Goal: Task Accomplishment & Management: Manage account settings

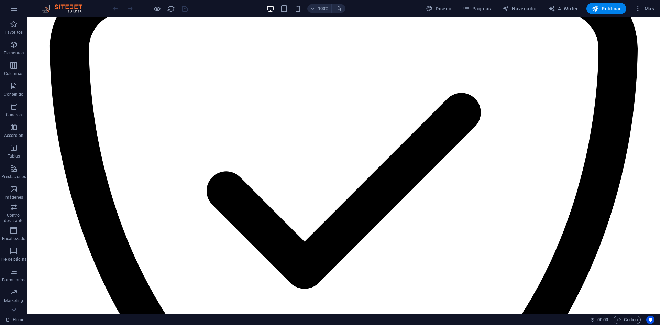
scroll to position [1382, 0]
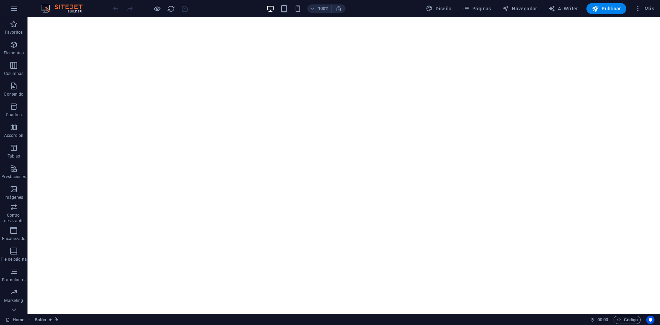
scroll to position [759, 0]
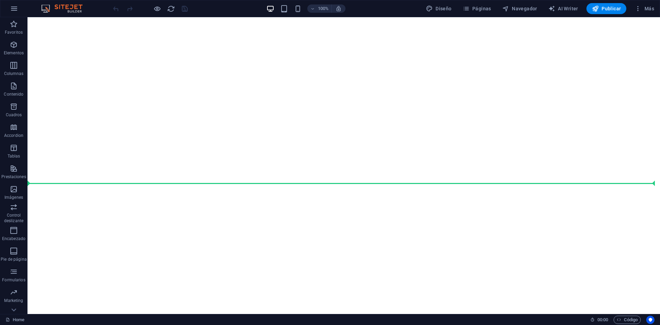
drag, startPoint x: 284, startPoint y: 238, endPoint x: 296, endPoint y: 186, distance: 53.3
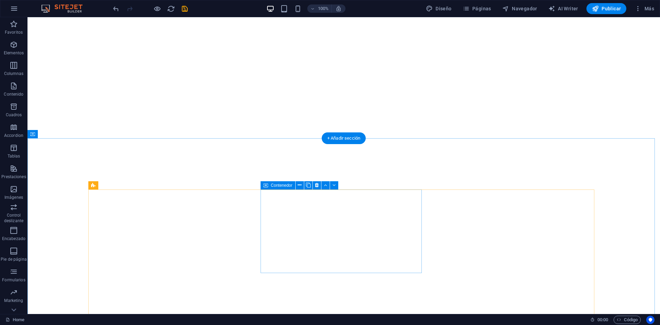
scroll to position [816, 0]
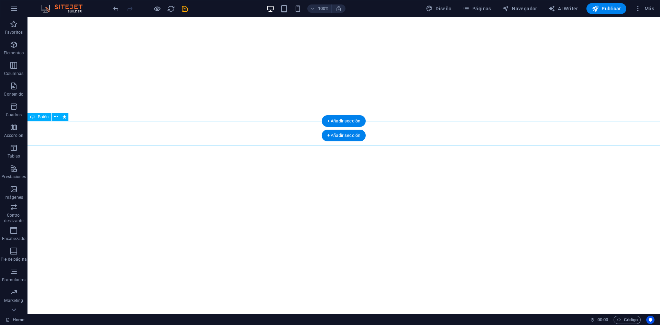
select select "px"
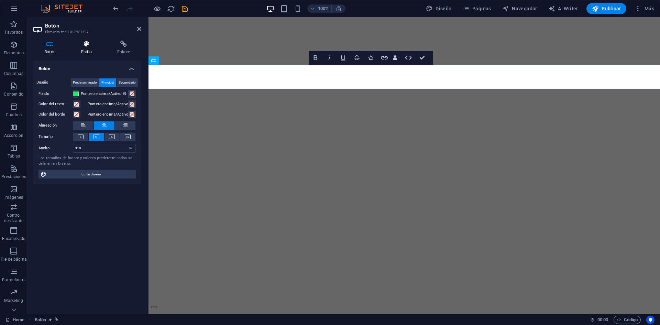
click at [89, 49] on h4 "Estilo" at bounding box center [88, 48] width 36 height 14
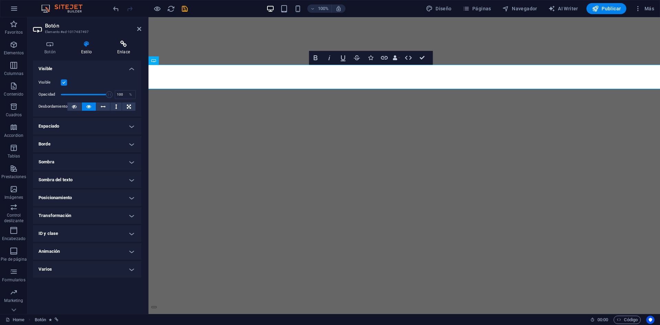
click at [128, 52] on h4 "Enlace" at bounding box center [123, 48] width 35 height 14
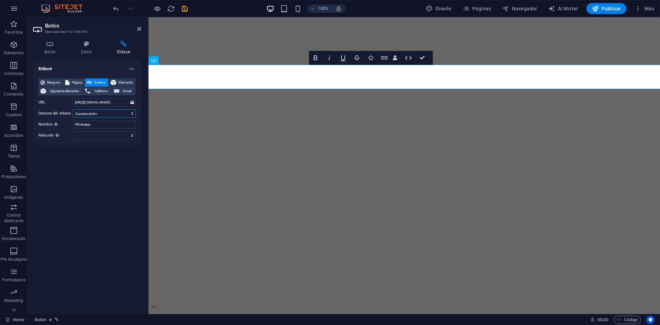
click at [107, 113] on select "Nueva pestaña Misma pestaña Superposición" at bounding box center [104, 113] width 63 height 8
select select "blank"
click at [73, 109] on select "Nueva pestaña Misma pestaña Superposición" at bounding box center [104, 113] width 63 height 8
click at [56, 44] on icon at bounding box center [50, 44] width 34 height 7
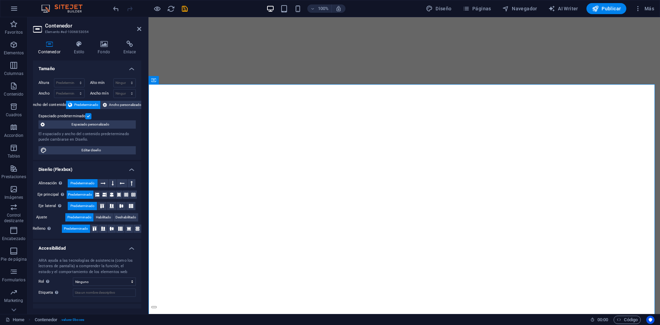
scroll to position [561, 0]
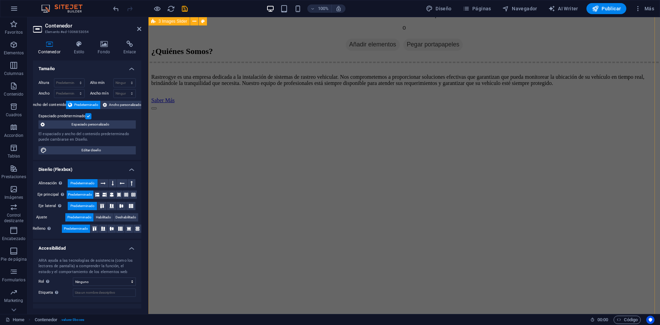
select select "region"
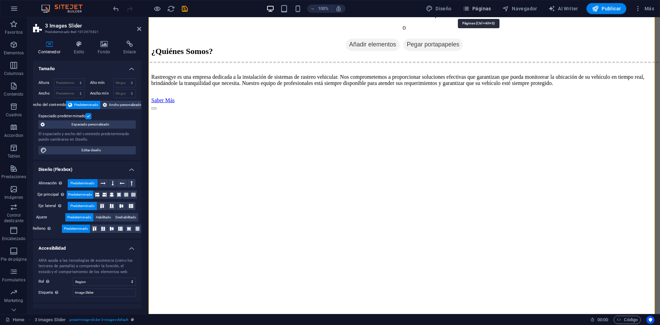
click at [481, 5] on span "Páginas" at bounding box center [477, 8] width 29 height 7
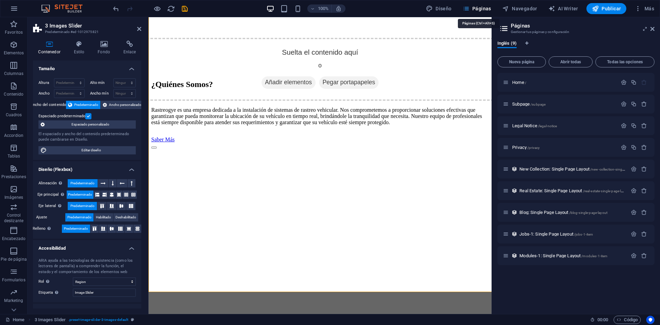
scroll to position [510, 0]
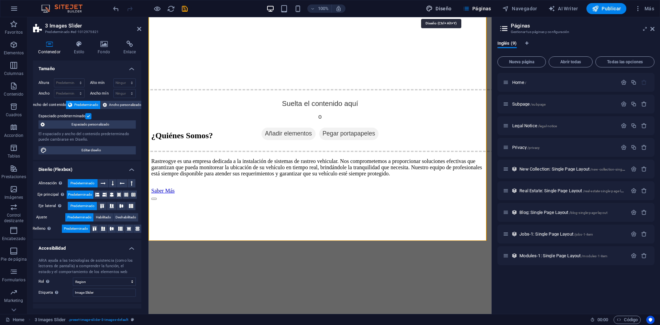
click at [442, 6] on span "Diseño" at bounding box center [439, 8] width 26 height 7
select select "px"
select select "200"
select select "px"
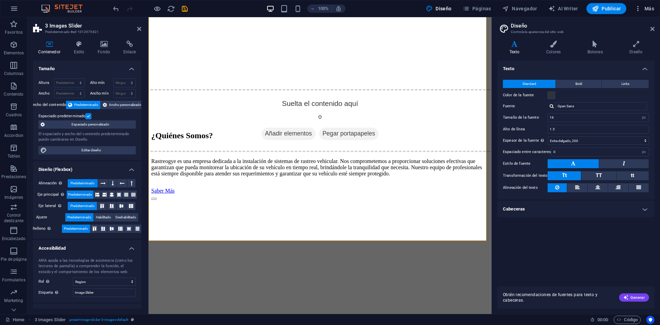
click at [638, 10] on icon "button" at bounding box center [637, 8] width 7 height 7
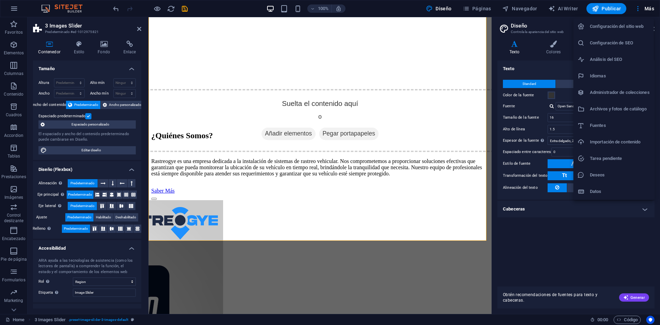
click at [590, 174] on h6 "Deseos" at bounding box center [620, 175] width 60 height 8
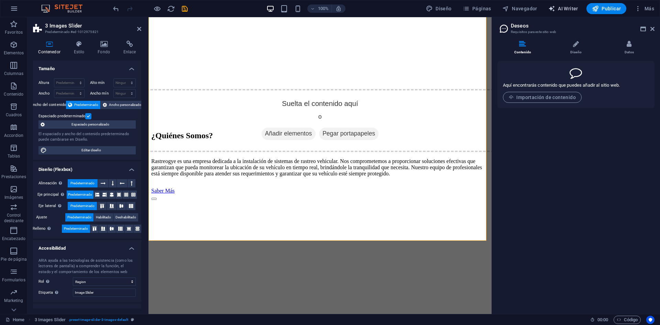
click at [549, 13] on button "AI Writer" at bounding box center [562, 8] width 35 height 11
select select "English"
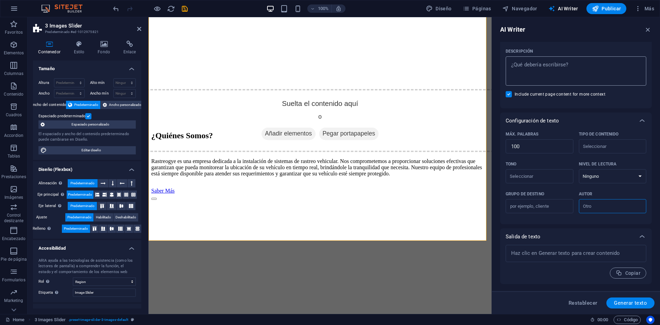
scroll to position [0, 0]
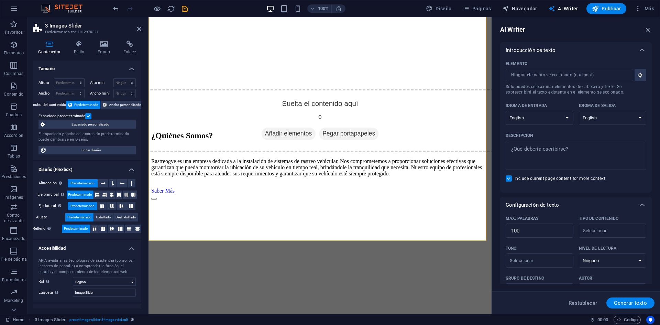
click at [527, 10] on span "Navegador" at bounding box center [519, 8] width 35 height 7
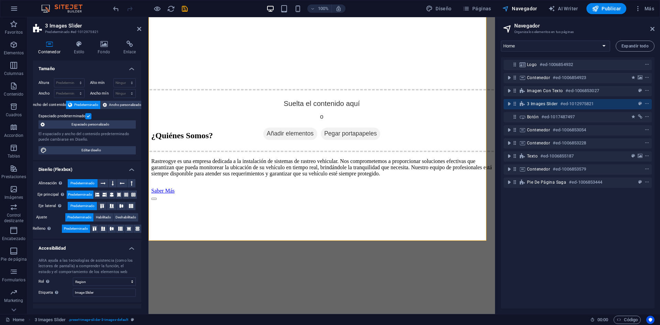
scroll to position [511, 0]
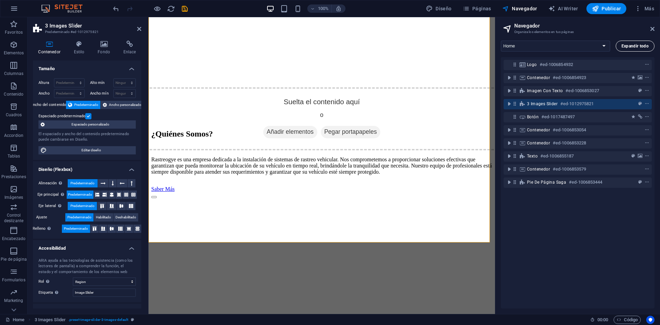
click at [624, 48] on span "Expandir todo" at bounding box center [634, 46] width 27 height 4
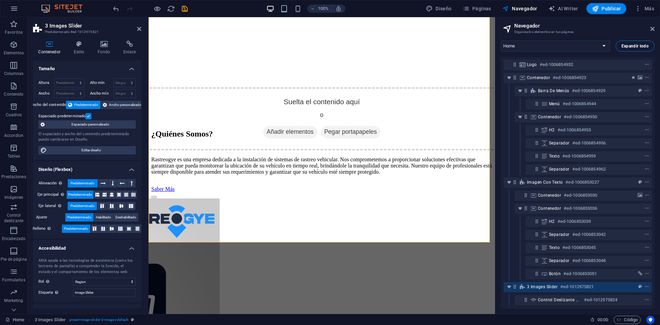
click at [624, 48] on span "Expandir todo" at bounding box center [634, 46] width 27 height 4
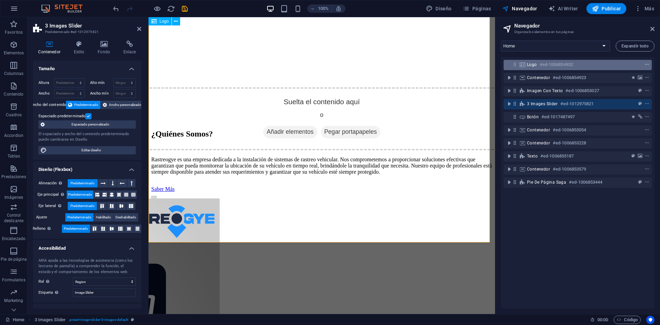
click at [644, 65] on icon "context-menu" at bounding box center [646, 64] width 5 height 5
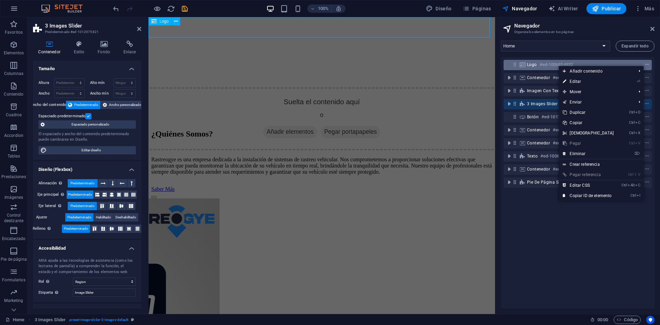
scroll to position [0, 0]
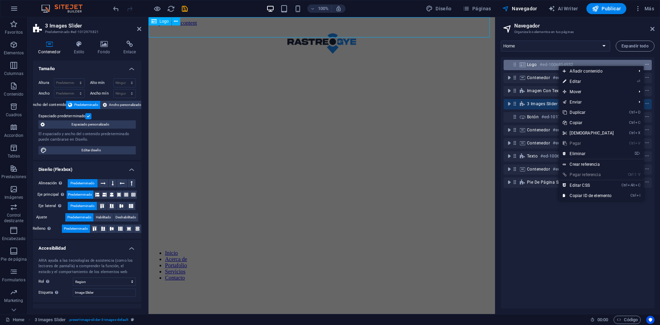
click at [644, 65] on icon "context-menu" at bounding box center [646, 64] width 5 height 5
select select "px"
select select "%"
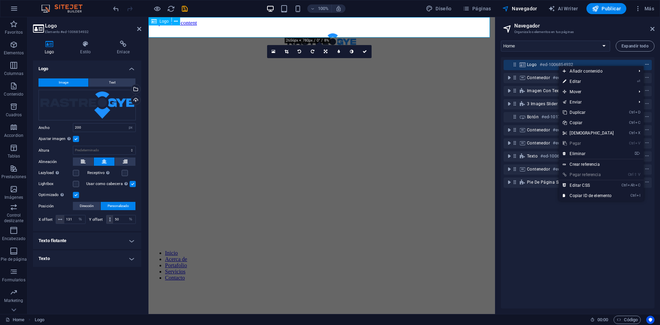
click at [644, 65] on icon "context-menu" at bounding box center [646, 64] width 5 height 5
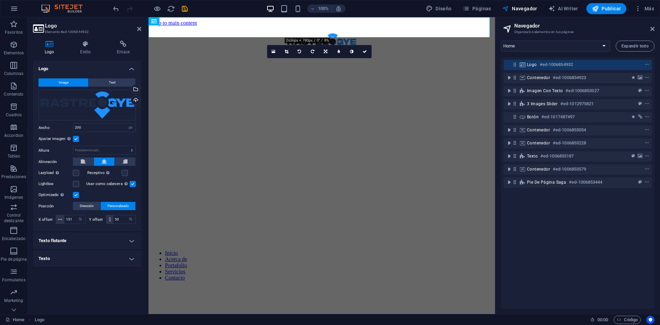
click at [586, 242] on div "Logo #ed-1006854932 Contenedor #ed-1006854923 Imagen con texto #ed-1006853027 3…" at bounding box center [578, 182] width 154 height 251
click at [136, 29] on header "Logo Elemento #ed-1006854932" at bounding box center [87, 26] width 108 height 18
click at [138, 29] on icon at bounding box center [139, 28] width 4 height 5
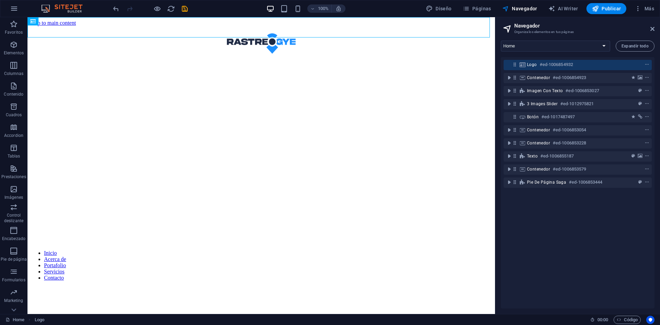
drag, startPoint x: 649, startPoint y: 27, endPoint x: 660, endPoint y: 32, distance: 11.7
click at [660, 32] on aside "Navegador Organiza los elementos en tus páginas Home Subpage Legal Notice Priva…" at bounding box center [577, 165] width 165 height 297
click at [485, 14] on button "Páginas" at bounding box center [477, 8] width 34 height 11
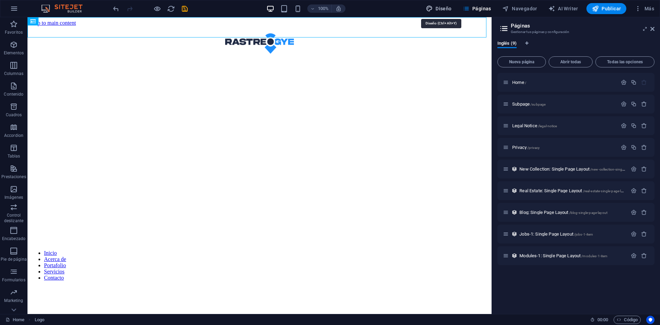
click at [450, 5] on span "Diseño" at bounding box center [439, 8] width 26 height 7
select select "px"
select select "200"
select select "px"
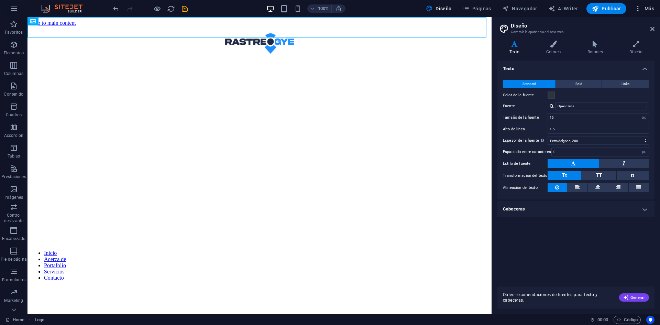
click at [650, 13] on button "Más" at bounding box center [644, 8] width 25 height 11
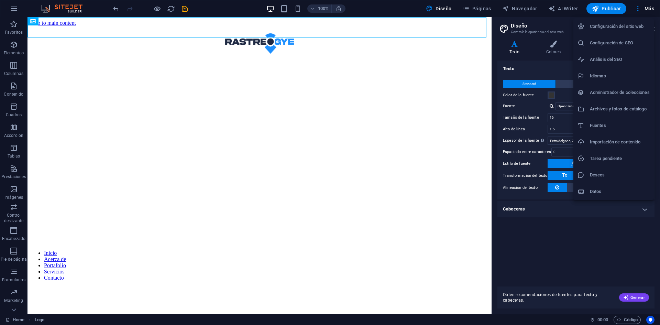
click at [642, 22] on li "Configuración del sitio web" at bounding box center [613, 26] width 80 height 16
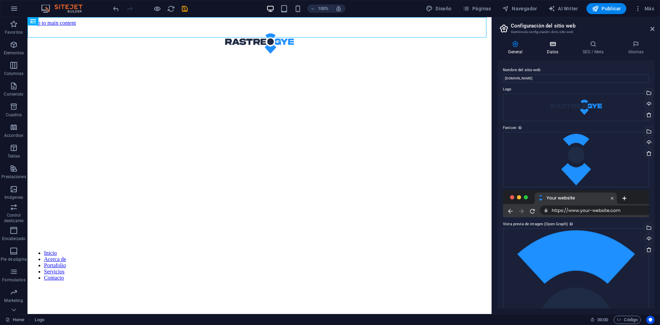
click at [558, 43] on icon at bounding box center [552, 44] width 33 height 7
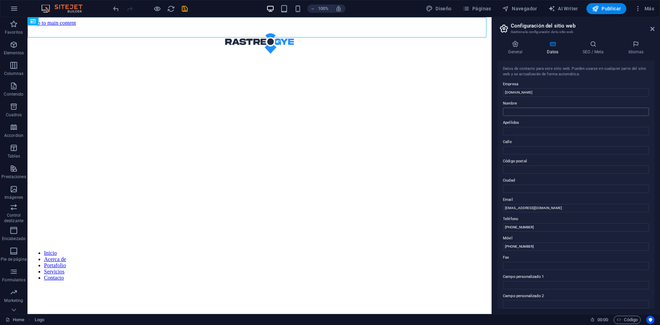
scroll to position [82, 0]
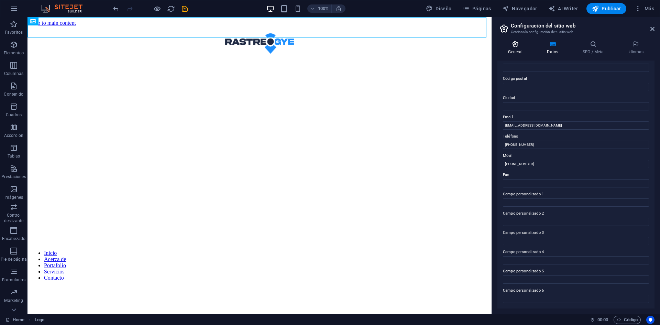
click at [511, 43] on icon at bounding box center [515, 44] width 36 height 7
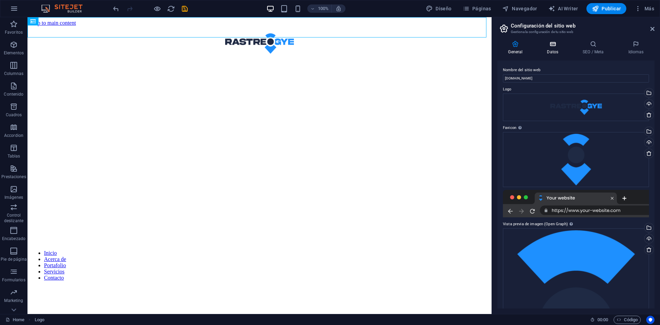
click at [551, 44] on icon at bounding box center [552, 44] width 33 height 7
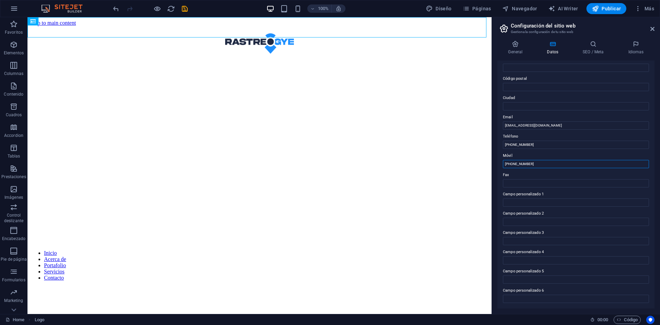
click at [525, 165] on input "+593 9849544149" at bounding box center [576, 164] width 146 height 8
type input "[PHONE_NUMBER]"
click at [594, 55] on div "General Datos SEO / Meta Idiomas Nombre del sitio web rastreogye.com Logo Arras…" at bounding box center [575, 175] width 157 height 268
click at [595, 47] on icon at bounding box center [593, 44] width 43 height 7
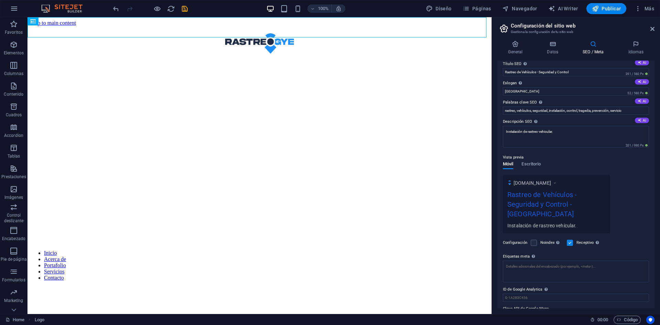
scroll to position [7, 0]
drag, startPoint x: 561, startPoint y: 90, endPoint x: 512, endPoint y: 92, distance: 49.5
click at [512, 92] on input "Berlin" at bounding box center [576, 91] width 146 height 8
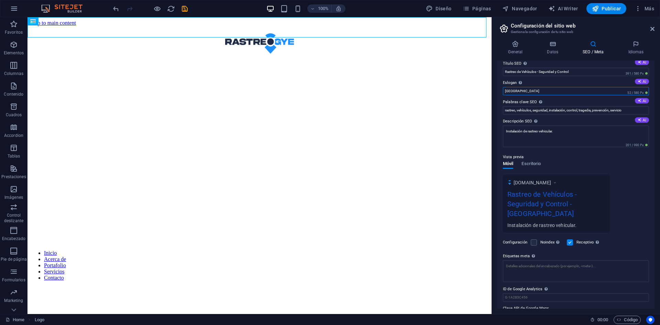
click at [512, 92] on input "Berlin" at bounding box center [576, 91] width 146 height 8
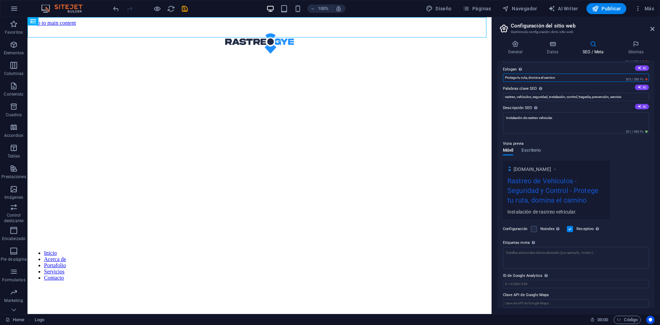
scroll to position [24, 0]
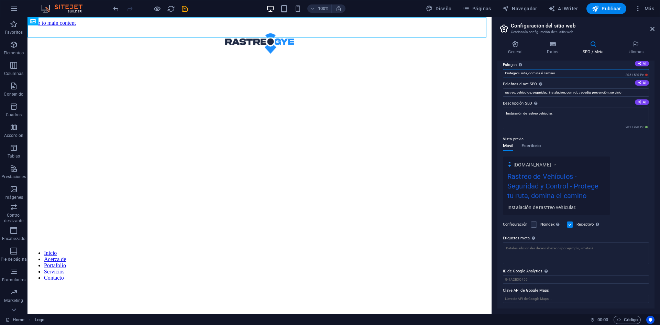
type input "Protege tu ruta, domina el camino"
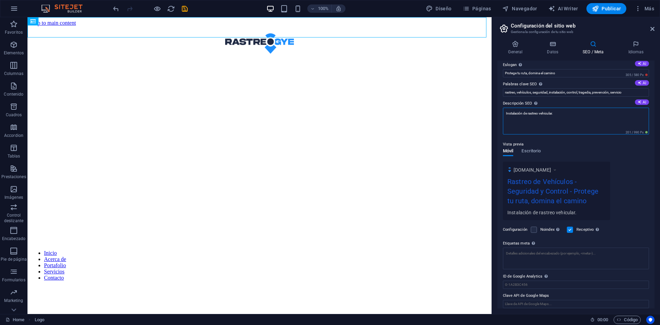
click at [580, 114] on textarea "Instalación de rastreo vehicular." at bounding box center [576, 121] width 146 height 27
type textarea "Instalación de rastreo vehicular."
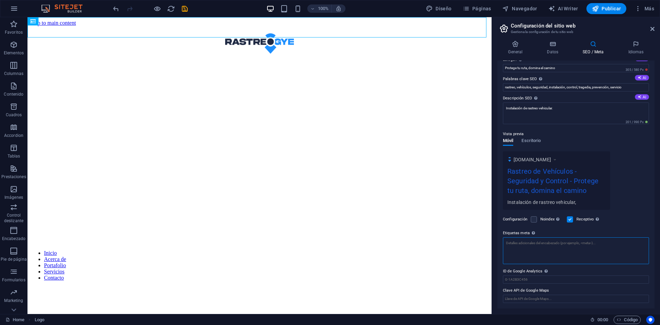
click at [529, 249] on textarea "Etiquetas meta Introduce aquí el código HTML que se incluirá en las etiquetas d…" at bounding box center [576, 250] width 146 height 27
type textarea "rastreo, gps, motos, carros, camiones, seguridad, camaras"
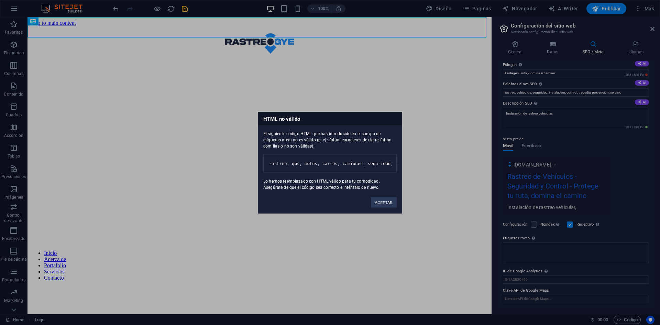
click at [184, 10] on body "rastreogye.com Home Favoritos Elementos Columnas Contenido Cuadros Accordion Ta…" at bounding box center [330, 162] width 660 height 325
click at [320, 159] on pre "rastreo, gps, motos, carros, camiones, seguridad, camaras" at bounding box center [329, 163] width 133 height 18
click at [378, 207] on button "ACEPTAR" at bounding box center [384, 202] width 26 height 10
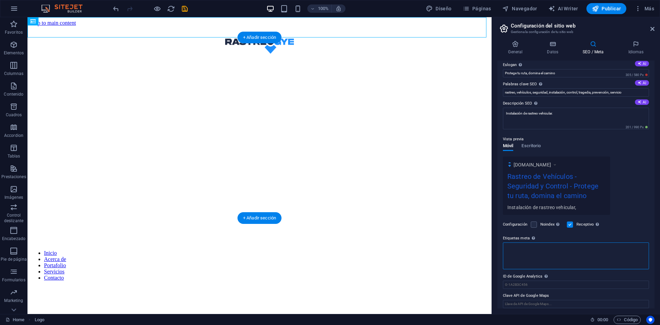
scroll to position [30, 0]
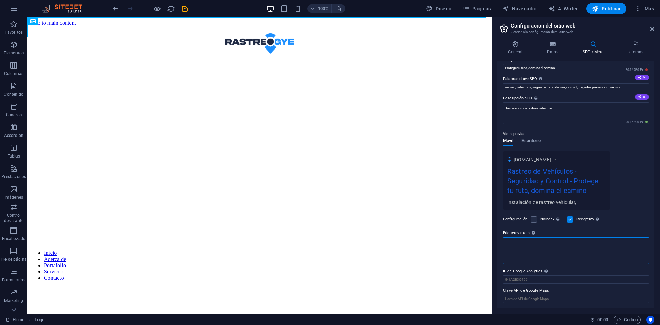
click at [518, 246] on textarea "Etiquetas meta Introduce aquí el código HTML que se incluirá en las etiquetas d…" at bounding box center [576, 250] width 146 height 27
type textarea "gps; carros; motos; rastreo"
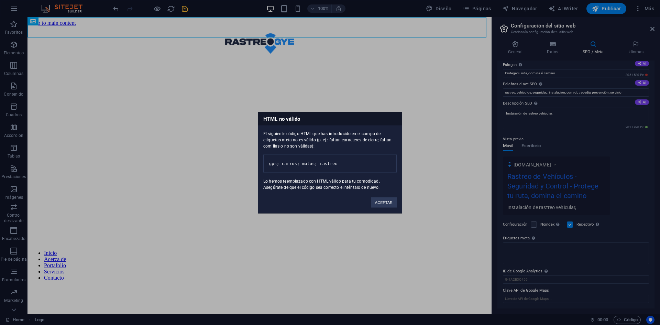
scroll to position [24, 0]
click at [182, 12] on body "rastreogye.com Home Favoritos Elementos Columnas Contenido Cuadros Accordion Ta…" at bounding box center [330, 162] width 660 height 325
drag, startPoint x: 309, startPoint y: 154, endPoint x: 407, endPoint y: 174, distance: 100.0
click at [407, 174] on div "HTML no válido El siguiente código HTML que has introducido en el campo de etiq…" at bounding box center [330, 162] width 660 height 325
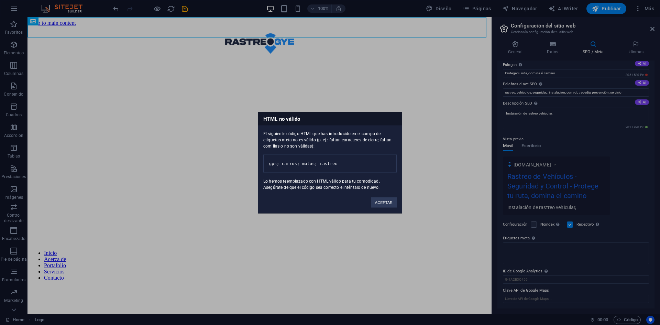
click at [267, 131] on div "El siguiente código HTML que has introducido en el campo de etiquetas meta no e…" at bounding box center [330, 157] width 144 height 65
drag, startPoint x: 263, startPoint y: 125, endPoint x: 390, endPoint y: 161, distance: 132.0
click at [390, 161] on div "El siguiente código HTML que has introducido en el campo de etiquetas meta no e…" at bounding box center [330, 157] width 144 height 65
copy div "El siguiente código HTML que has introducido en el campo de etiquetas meta no e…"
click at [392, 207] on button "ACEPTAR" at bounding box center [384, 202] width 26 height 10
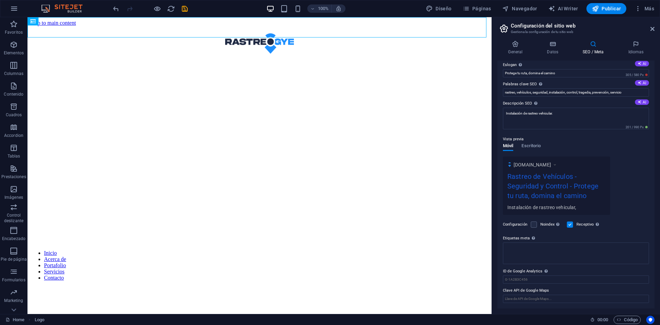
scroll to position [0, 0]
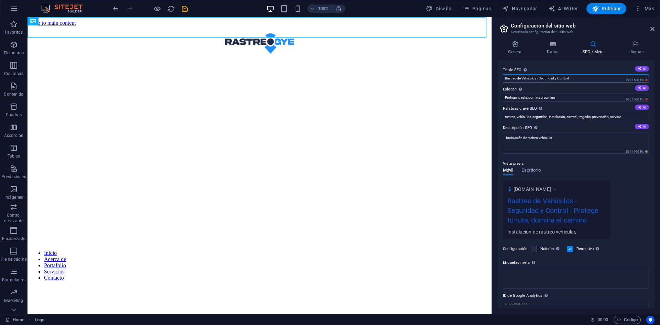
drag, startPoint x: 589, startPoint y: 78, endPoint x: 585, endPoint y: 78, distance: 4.1
click at [585, 78] on input "Rastreo de Vehículos - Seguridad y Control" at bounding box center [576, 78] width 146 height 8
drag, startPoint x: 578, startPoint y: 77, endPoint x: 505, endPoint y: 81, distance: 73.3
click at [505, 81] on input "Rastreo de Vehículos - Seguridad y Control" at bounding box center [576, 78] width 146 height 8
type input "v"
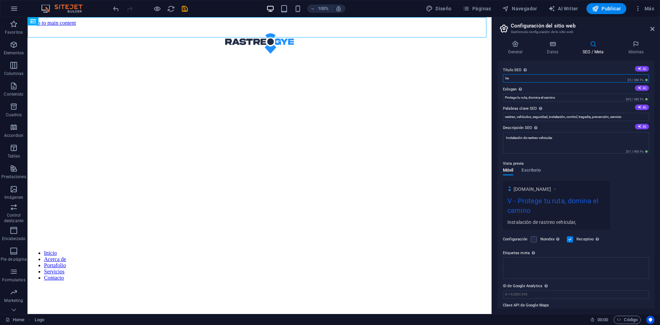
type input "V"
type input "i"
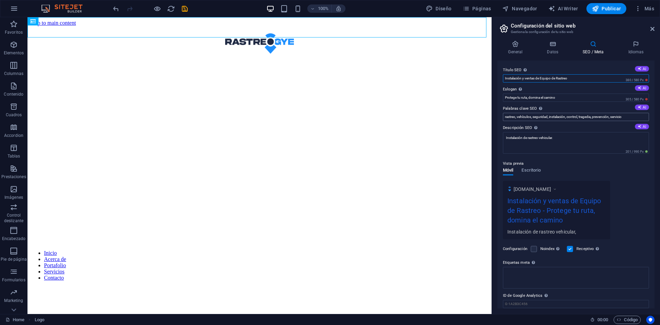
type input "Instalación y ventas de Equipo de Rastreo"
click at [575, 115] on input "rastreo, vehículos, seguridad, instalación, control, tragedia, prevención, serv…" at bounding box center [576, 117] width 146 height 8
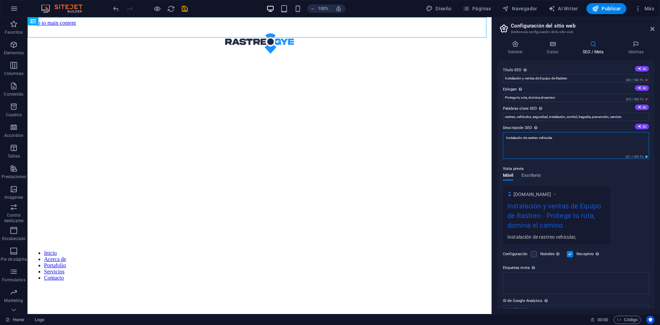
click at [599, 138] on textarea "Instalación de rastreo vehicular." at bounding box center [576, 145] width 146 height 27
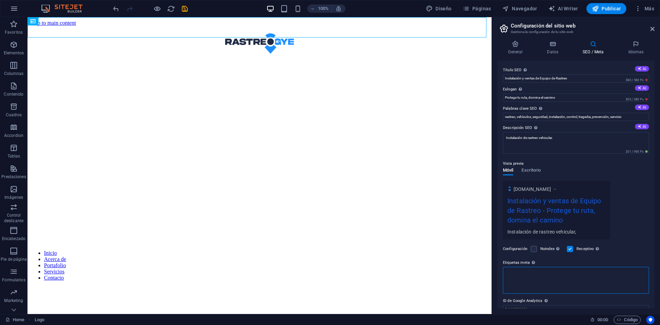
click at [576, 284] on textarea "Etiquetas meta Introduce aquí el código HTML que se incluirá en las etiquetas d…" at bounding box center [576, 280] width 146 height 27
click at [519, 271] on textarea "Etiquetas meta Introduce aquí el código HTML que se incluirá en las etiquetas d…" at bounding box center [576, 280] width 146 height 27
paste textarea "<meta name="keywords" content="gps, rastreo satelital, localización vehicular, …"
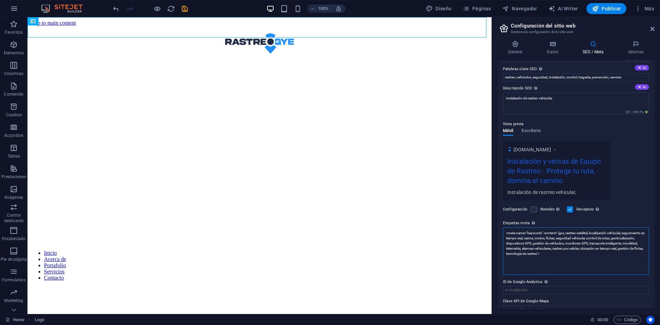
scroll to position [41, 0]
type textarea "<meta name="keywords" content="gps, rastreo satelital, localización vehicular, …"
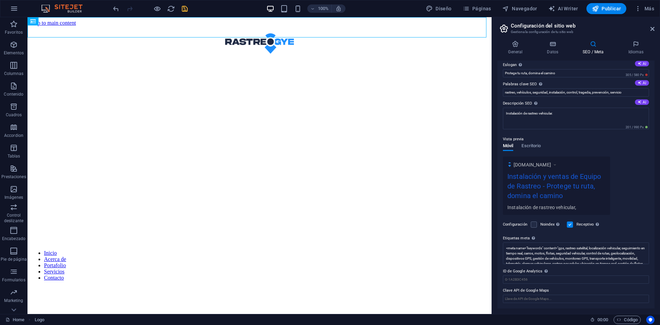
click at [188, 12] on div at bounding box center [150, 8] width 77 height 11
click at [188, 12] on icon "save" at bounding box center [185, 9] width 8 height 8
checkbox input "false"
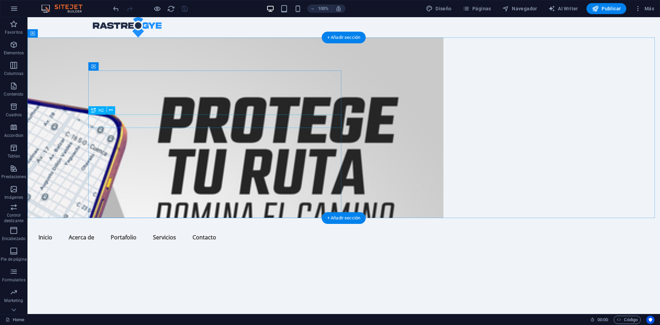
scroll to position [0, 0]
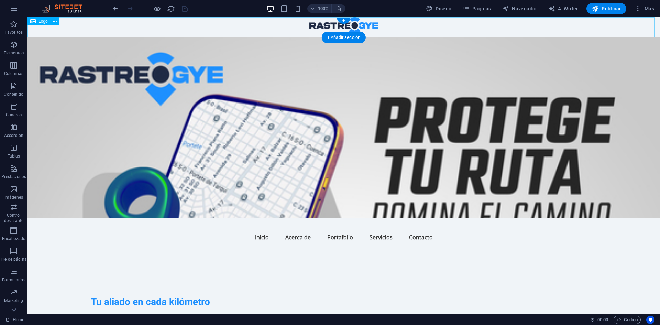
click at [58, 26] on div at bounding box center [343, 27] width 632 height 20
click at [526, 10] on span "Navegador" at bounding box center [519, 8] width 35 height 7
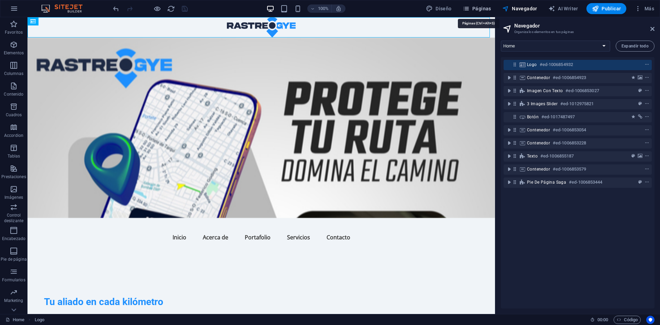
click at [485, 10] on span "Páginas" at bounding box center [477, 8] width 29 height 7
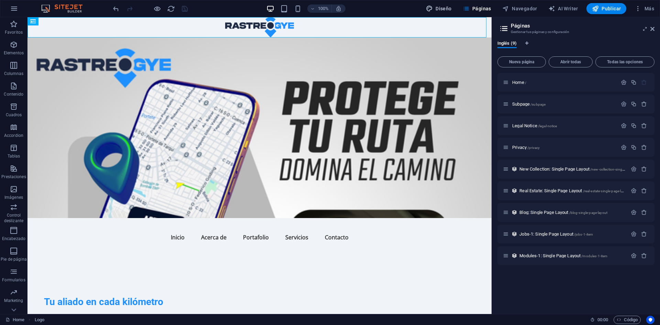
drag, startPoint x: 459, startPoint y: 9, endPoint x: 448, endPoint y: 9, distance: 11.0
click at [448, 9] on div "Diseño Páginas Navegador AI Writer Publicar Más" at bounding box center [540, 8] width 234 height 11
click at [448, 9] on span "Diseño" at bounding box center [439, 8] width 26 height 7
select select "px"
select select "200"
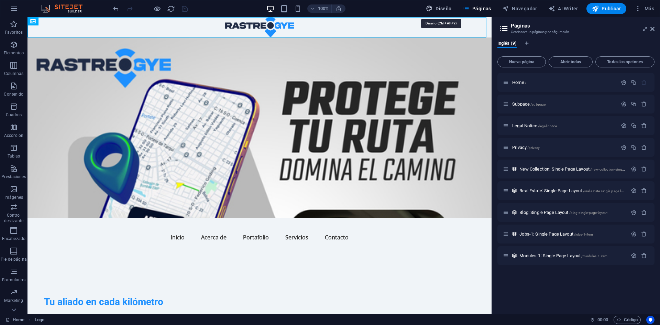
select select "px"
select select "rem"
select select "ease-in-out"
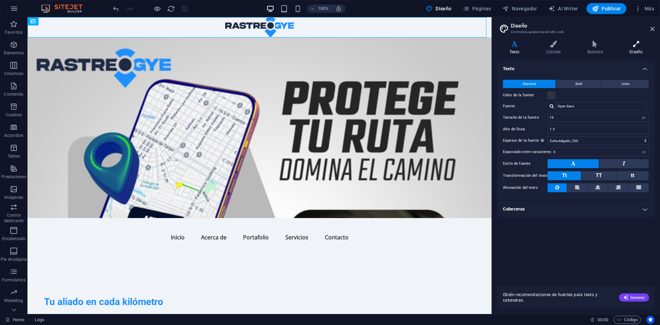
click at [637, 44] on icon at bounding box center [636, 44] width 37 height 7
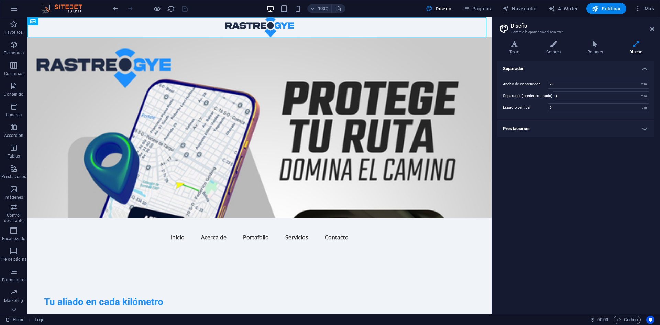
click at [520, 131] on h4 "Prestaciones" at bounding box center [575, 128] width 157 height 16
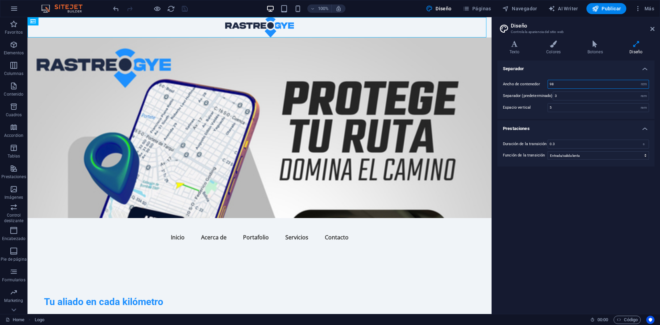
click at [626, 82] on input "98" at bounding box center [598, 84] width 101 height 8
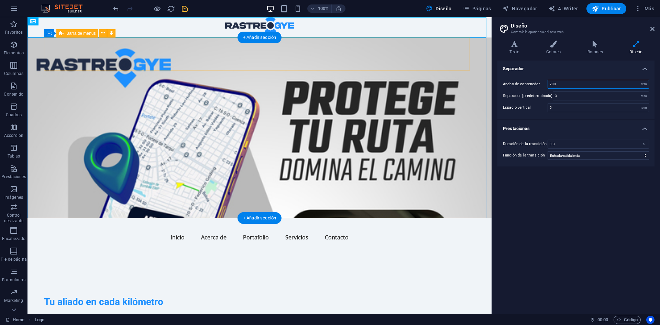
type input "200"
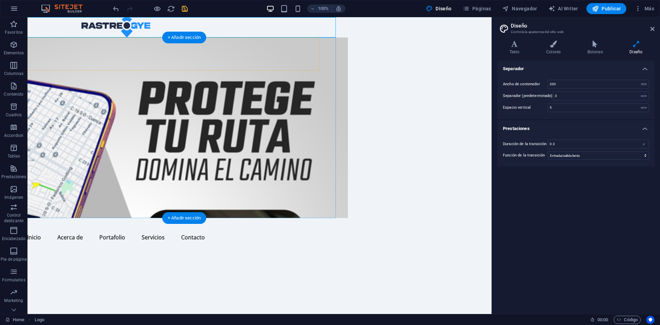
scroll to position [0, 158]
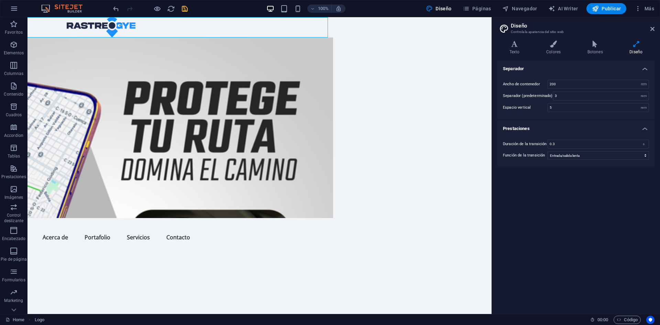
drag, startPoint x: 189, startPoint y: 5, endPoint x: 184, endPoint y: 9, distance: 6.9
click at [184, 9] on div "100% Diseño Páginas Navegador AI Writer Publicar Más" at bounding box center [384, 8] width 545 height 11
click at [184, 9] on icon "save" at bounding box center [185, 9] width 8 height 8
checkbox input "false"
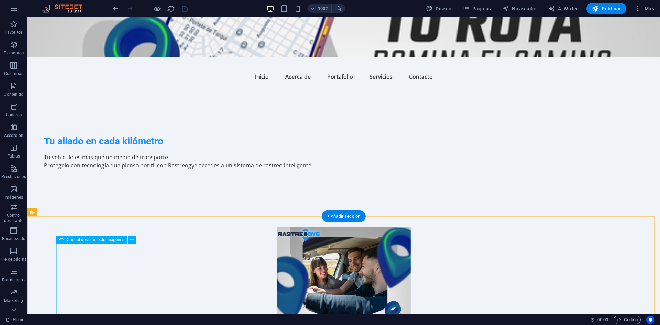
scroll to position [0, 0]
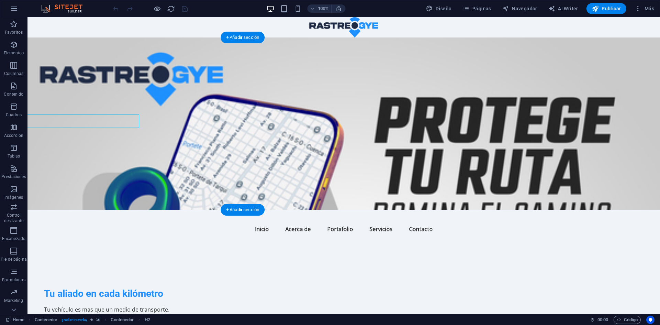
scroll to position [0, 217]
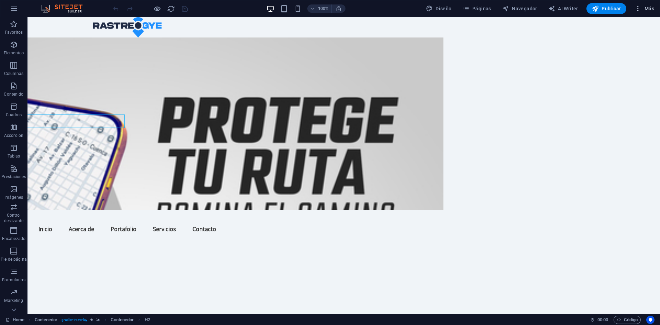
click at [643, 8] on span "Más" at bounding box center [644, 8] width 20 height 7
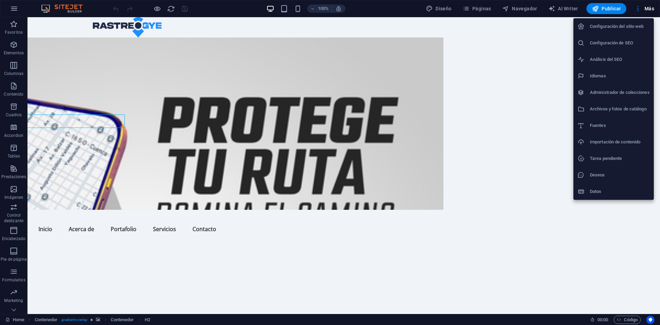
click at [446, 7] on div at bounding box center [330, 162] width 660 height 325
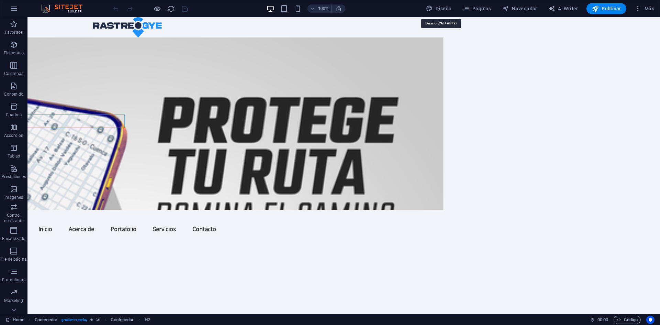
click at [446, 7] on span "Diseño" at bounding box center [439, 8] width 26 height 7
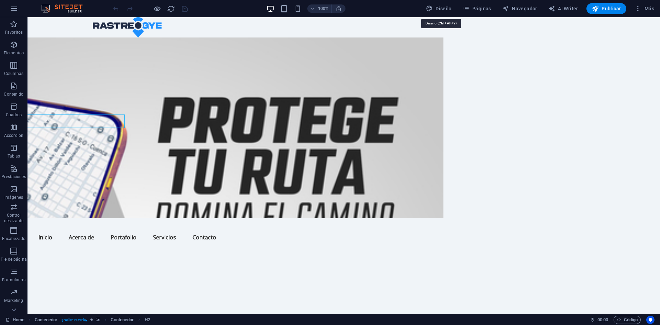
select select "px"
select select "200"
select select "px"
select select "rem"
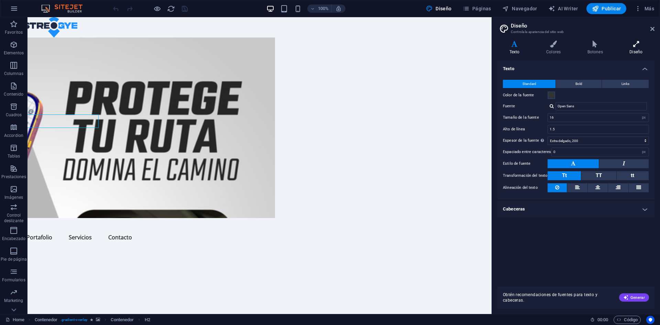
scroll to position [0, 158]
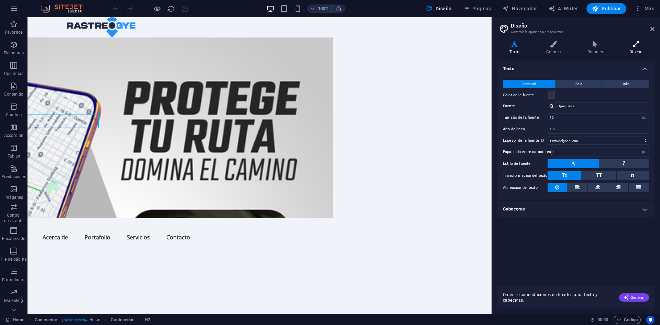
click at [634, 48] on h4 "Diseño" at bounding box center [636, 48] width 37 height 14
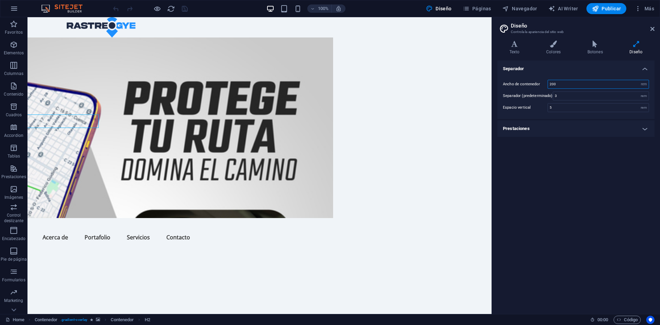
click at [575, 84] on input "200" at bounding box center [598, 84] width 101 height 8
type input "98"
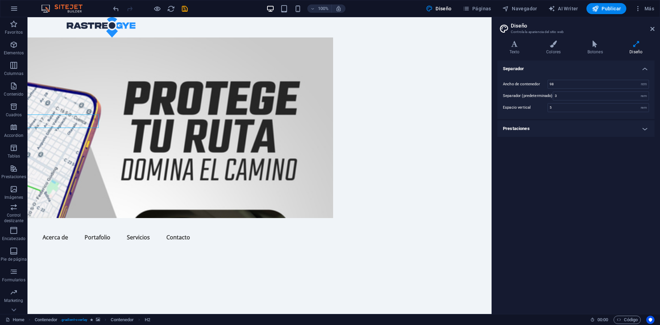
scroll to position [0, 0]
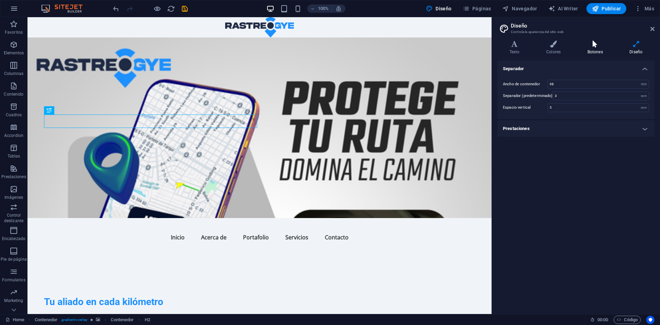
click at [595, 43] on icon at bounding box center [595, 44] width 40 height 7
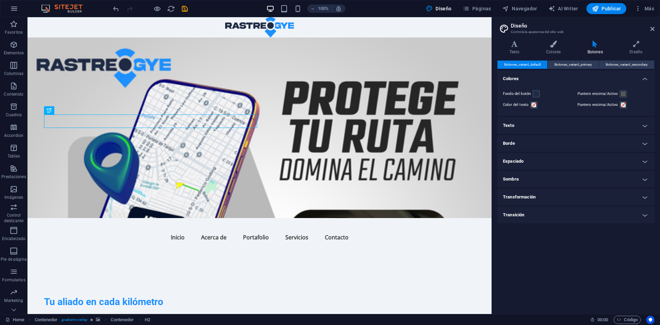
click at [649, 31] on header "Diseño Controla la apariencia del sitio web" at bounding box center [577, 26] width 156 height 18
click at [13, 12] on icon "button" at bounding box center [14, 8] width 8 height 8
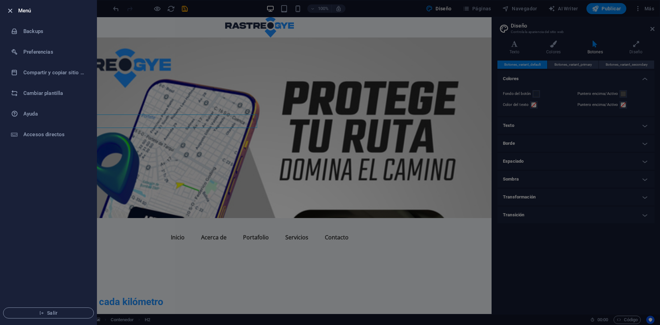
drag, startPoint x: 24, startPoint y: 10, endPoint x: 13, endPoint y: 11, distance: 11.1
click at [13, 11] on li "Menú" at bounding box center [48, 10] width 96 height 21
click at [13, 11] on icon "button" at bounding box center [10, 11] width 8 height 8
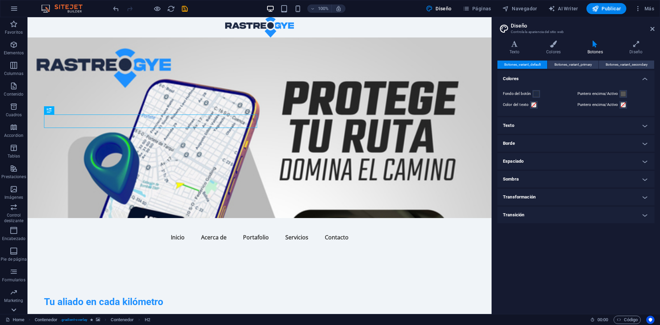
click at [13, 307] on icon at bounding box center [14, 310] width 10 height 10
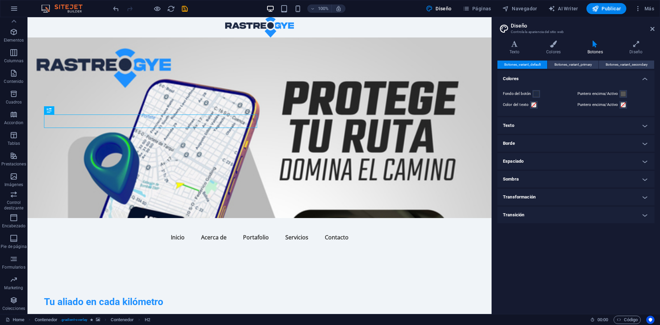
click at [13, 307] on p "Colecciones" at bounding box center [13, 308] width 23 height 5
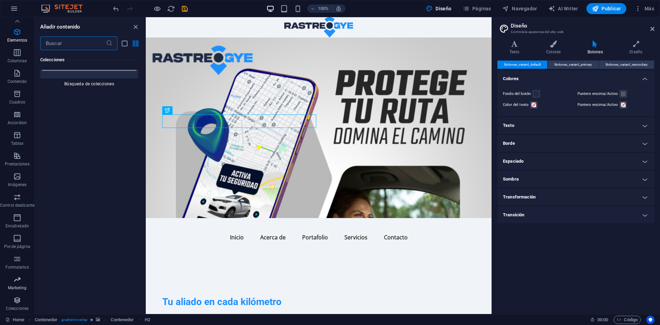
scroll to position [12545, 0]
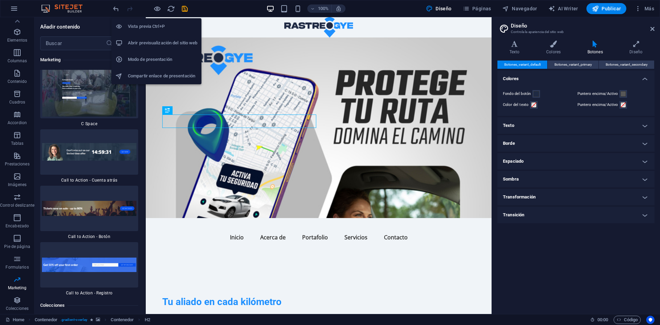
click at [150, 62] on h6 "Modo de presentación" at bounding box center [162, 59] width 69 height 8
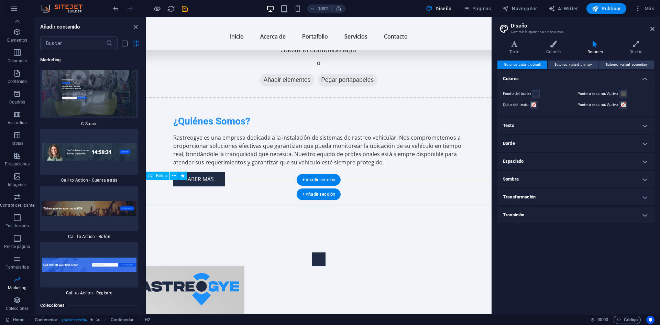
scroll to position [568, 0]
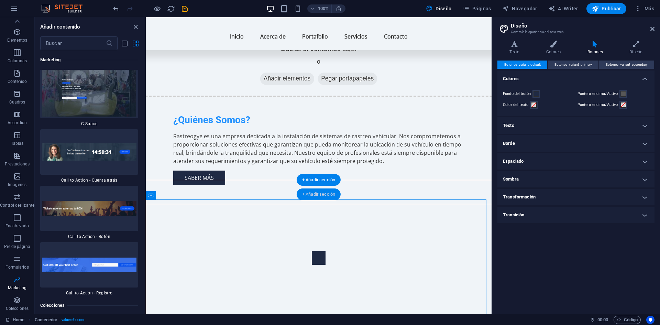
click at [318, 196] on div "+ Añadir sección" at bounding box center [319, 194] width 44 height 12
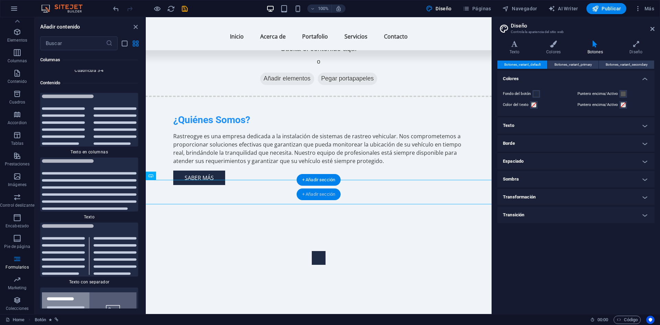
scroll to position [2309, 0]
drag, startPoint x: 463, startPoint y: 213, endPoint x: 248, endPoint y: 207, distance: 215.6
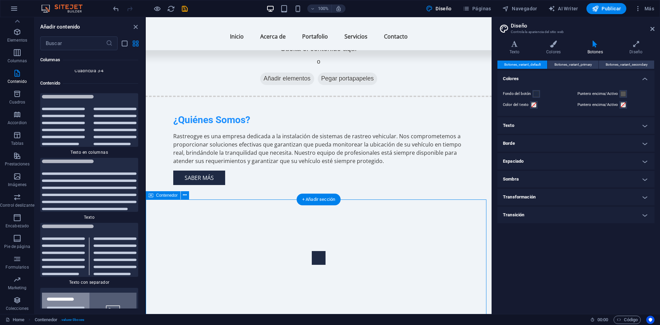
drag, startPoint x: 222, startPoint y: 199, endPoint x: 222, endPoint y: 212, distance: 12.7
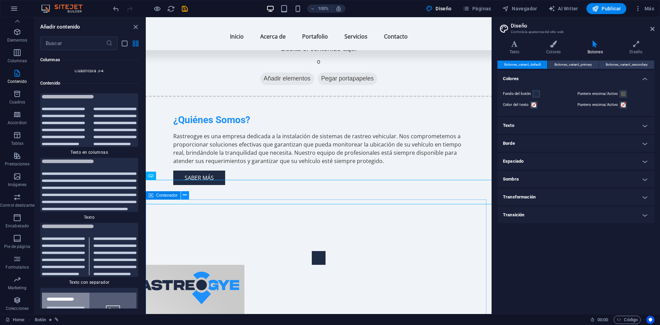
click at [184, 195] on icon at bounding box center [185, 194] width 4 height 7
click at [184, 194] on icon at bounding box center [185, 194] width 4 height 7
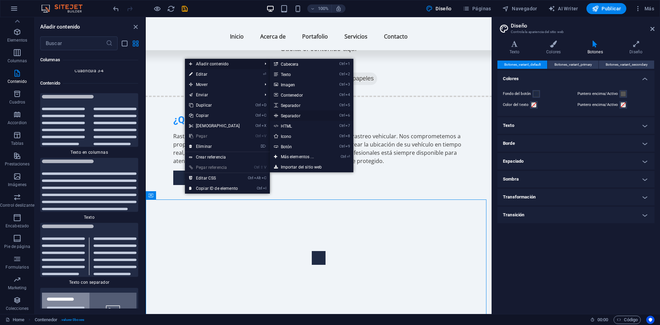
click at [298, 113] on link "Ctrl 6 Separador" at bounding box center [299, 115] width 58 height 10
select select "%"
select select "px"
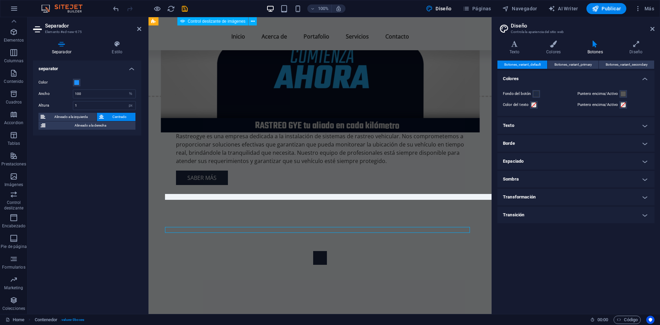
scroll to position [567, 0]
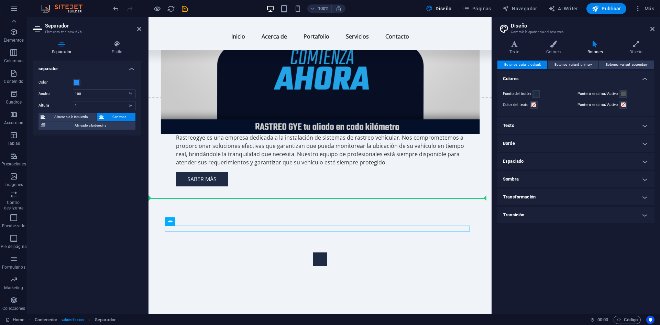
drag, startPoint x: 212, startPoint y: 229, endPoint x: 199, endPoint y: 207, distance: 25.4
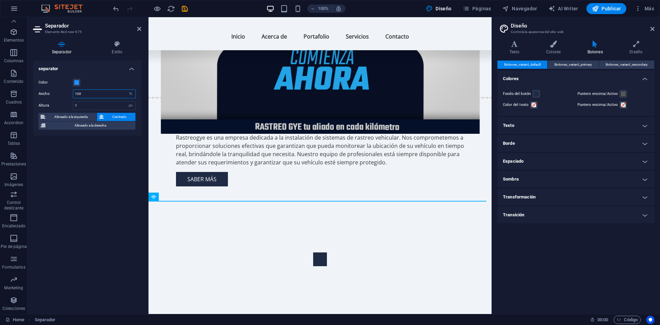
click at [109, 91] on input "100" at bounding box center [104, 94] width 62 height 8
click at [107, 106] on input "1" at bounding box center [104, 105] width 62 height 8
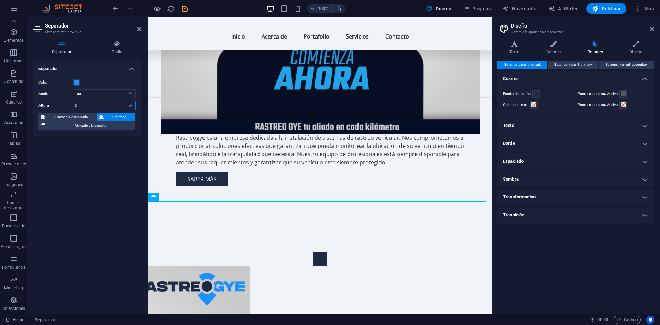
type input "3"
click at [113, 189] on div "separator Color Ancho 100 px rem % vh vw Altura 3 px rem vh vw Alineado a la iz…" at bounding box center [87, 184] width 108 height 248
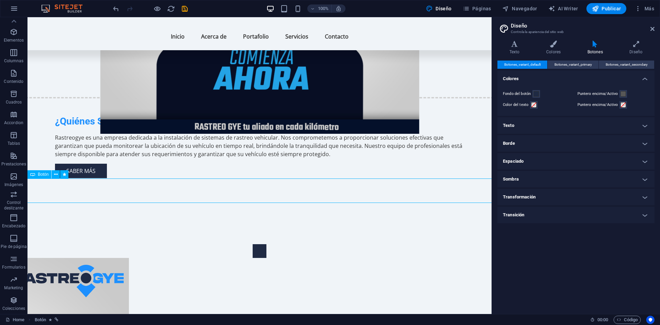
scroll to position [594, 0]
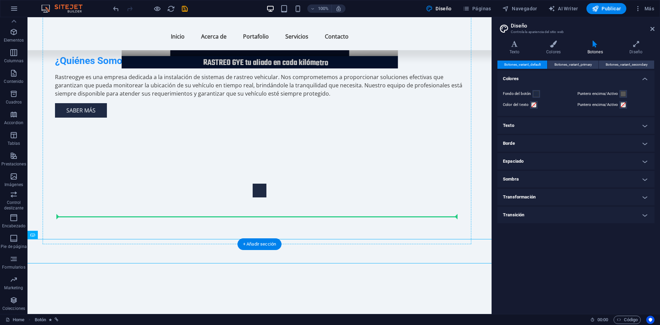
drag, startPoint x: 129, startPoint y: 200, endPoint x: 221, endPoint y: 242, distance: 100.7
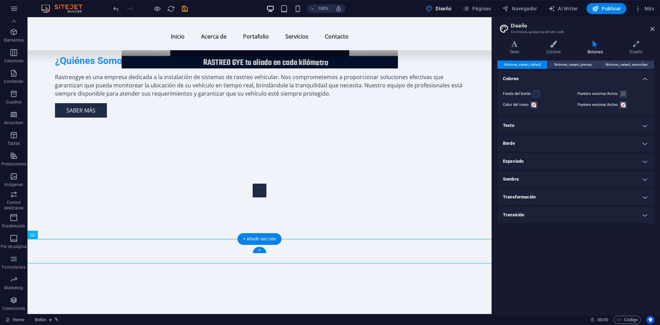
click at [181, 9] on icon "save" at bounding box center [185, 9] width 8 height 8
checkbox input "false"
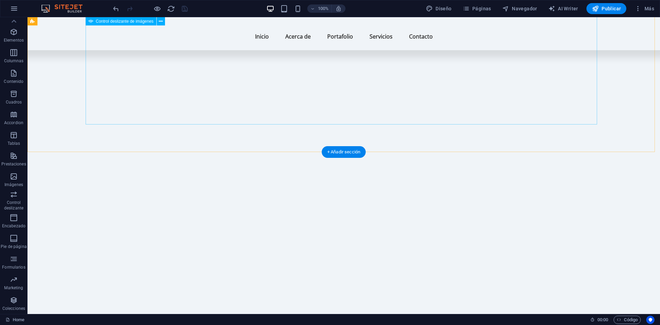
scroll to position [801, 0]
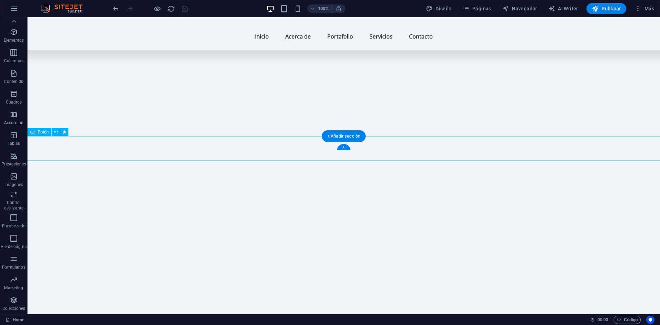
select select "px"
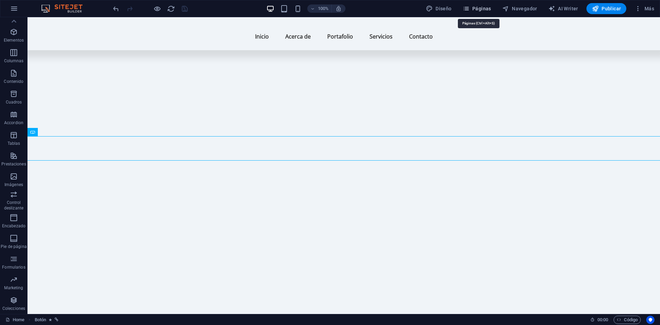
click at [487, 5] on span "Páginas" at bounding box center [477, 8] width 29 height 7
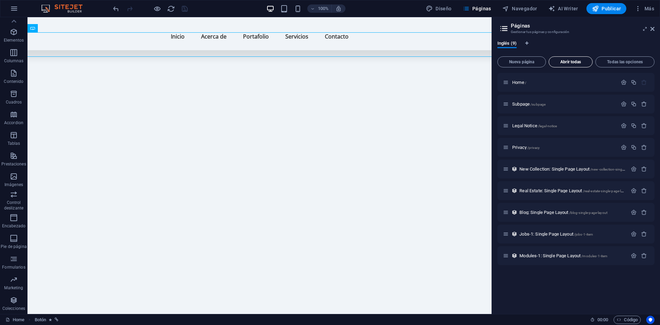
click at [563, 59] on button "Abrir todas" at bounding box center [571, 61] width 44 height 11
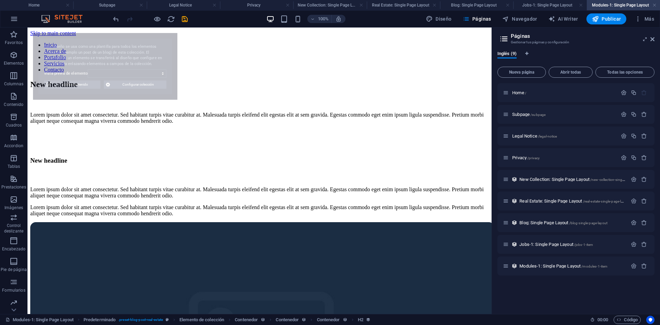
scroll to position [0, 0]
select select "68df4626216205b7ca0c953b"
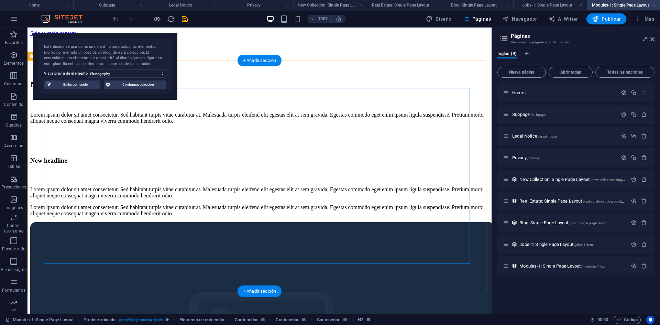
scroll to position [110, 0]
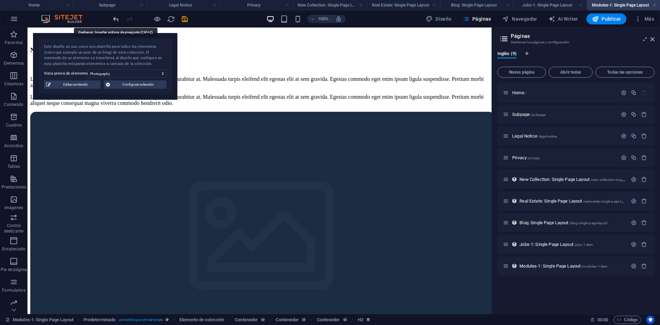
click at [115, 16] on icon "undo" at bounding box center [116, 19] width 8 height 8
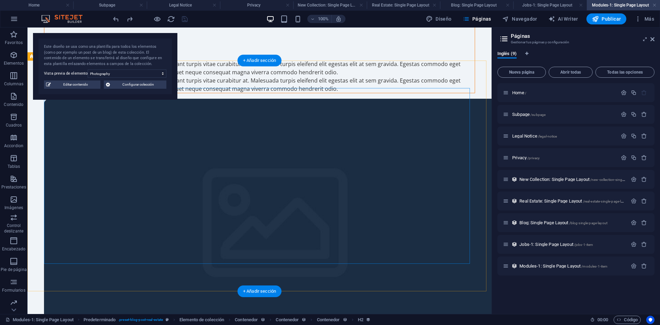
scroll to position [0, 0]
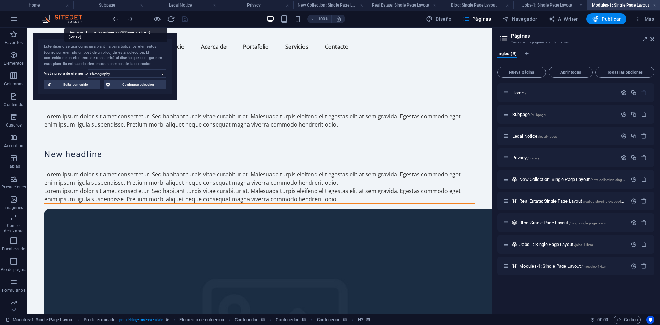
click at [116, 19] on icon "undo" at bounding box center [116, 19] width 8 height 8
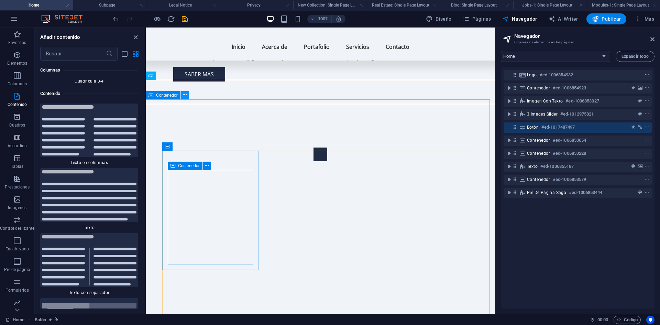
click at [186, 97] on icon at bounding box center [185, 94] width 4 height 7
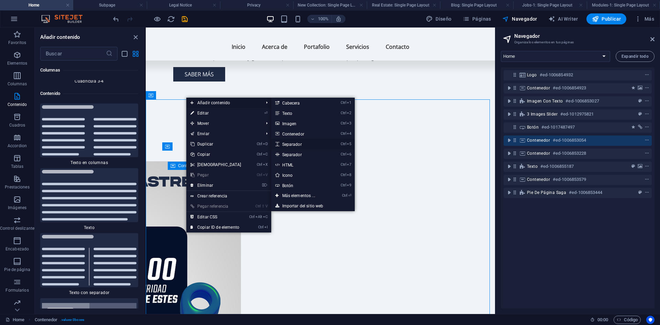
click at [314, 146] on link "Ctrl 5 Separador" at bounding box center [300, 144] width 58 height 10
select select "px"
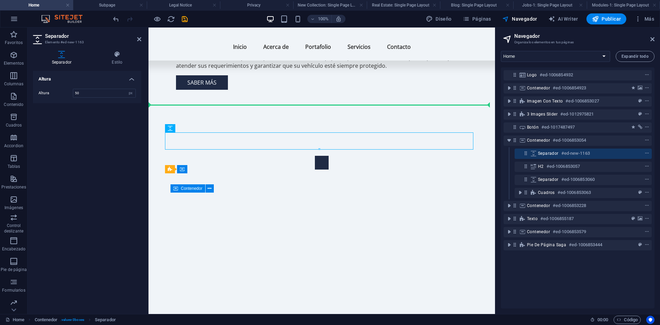
drag, startPoint x: 319, startPoint y: 159, endPoint x: 159, endPoint y: 118, distance: 165.6
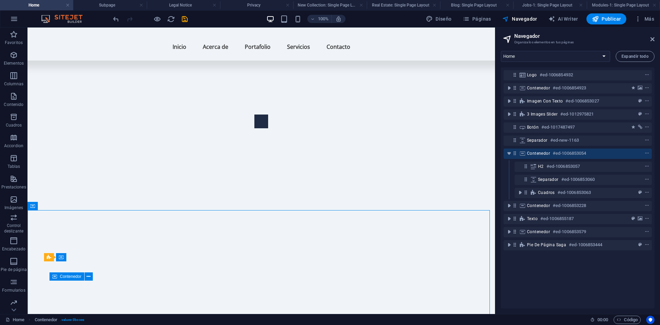
click at [180, 22] on div at bounding box center [150, 18] width 77 height 11
click at [183, 22] on icon "save" at bounding box center [185, 19] width 8 height 8
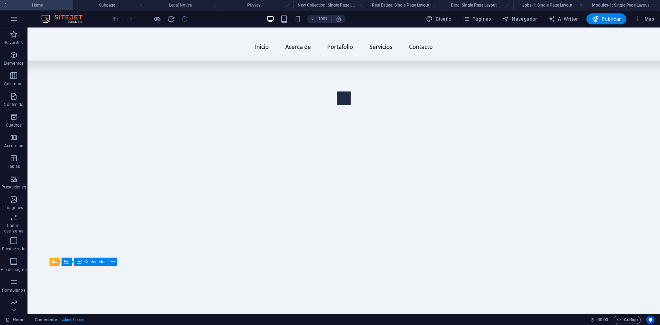
checkbox input "false"
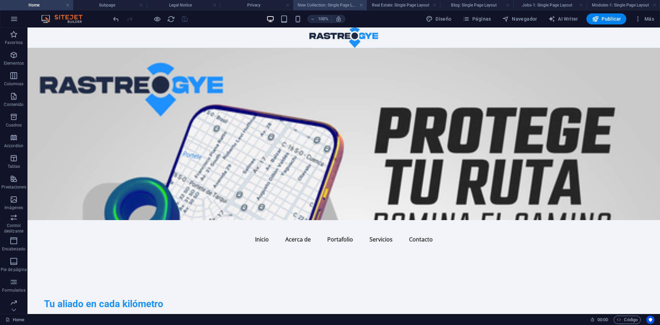
click at [314, 2] on h4 "New Collection: Single Page Layout" at bounding box center [329, 5] width 73 height 8
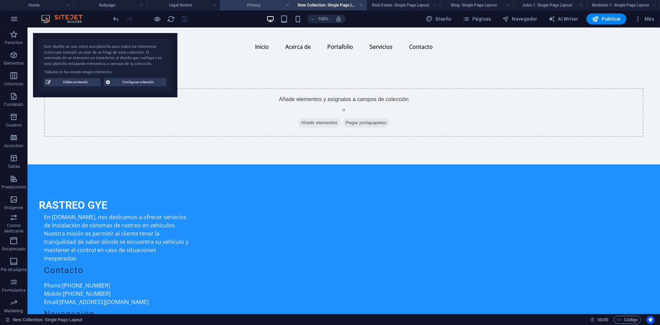
click at [257, 8] on h4 "Privacy" at bounding box center [256, 5] width 73 height 8
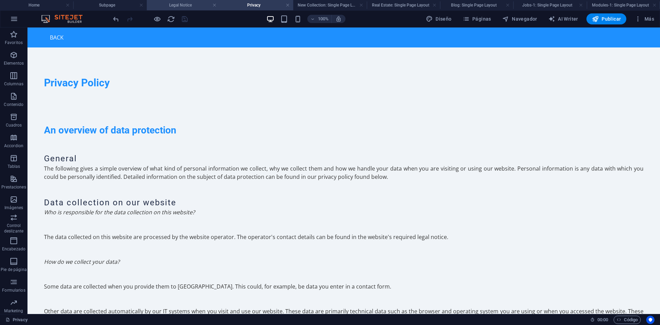
click at [181, 7] on h4 "Legal Notice" at bounding box center [183, 5] width 73 height 8
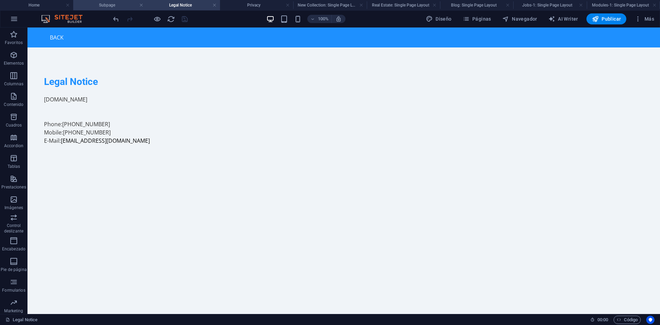
click at [123, 9] on li "Subpage" at bounding box center [109, 5] width 73 height 10
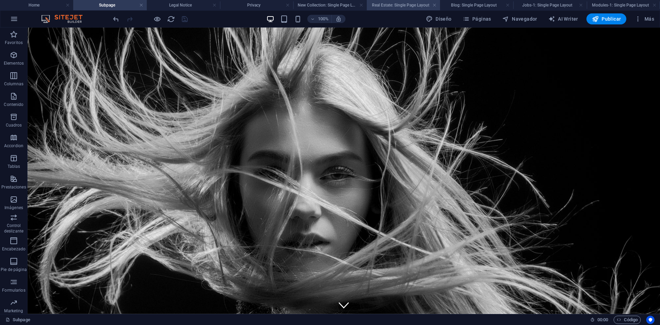
click at [402, 5] on h4 "Real Estate: Single Page Layout" at bounding box center [403, 5] width 73 height 8
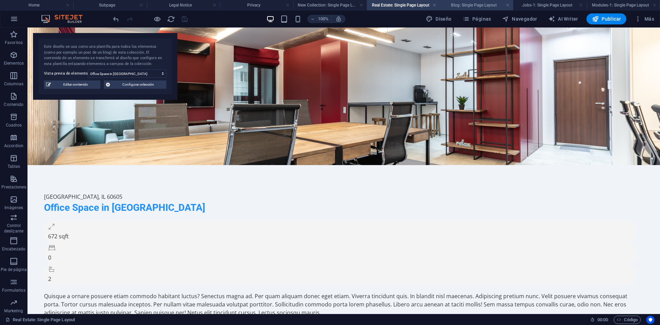
click at [483, 1] on h4 "Blog: Single Page Layout" at bounding box center [476, 5] width 73 height 8
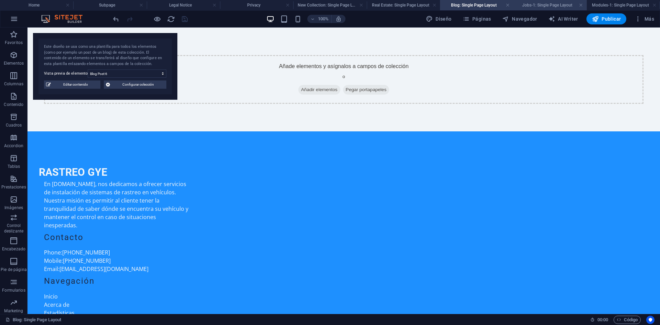
click at [534, 7] on h4 "Jobs-1: Single Page Layout" at bounding box center [549, 5] width 73 height 8
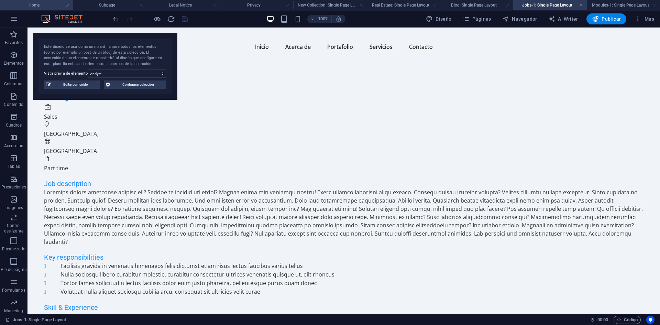
click at [54, 1] on li "Home" at bounding box center [36, 5] width 73 height 10
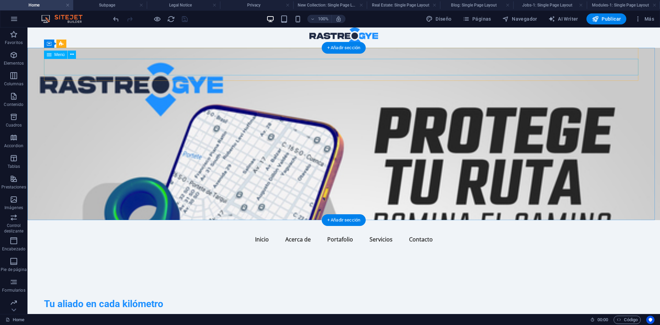
click at [337, 231] on nav "Inicio Acerca de Portafolio Servicios Contacto" at bounding box center [343, 239] width 599 height 16
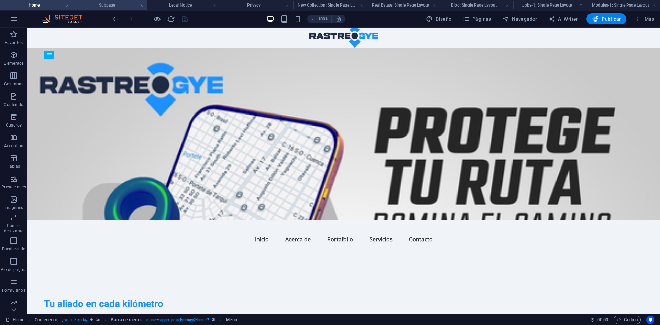
click at [128, 5] on h4 "Subpage" at bounding box center [109, 5] width 73 height 8
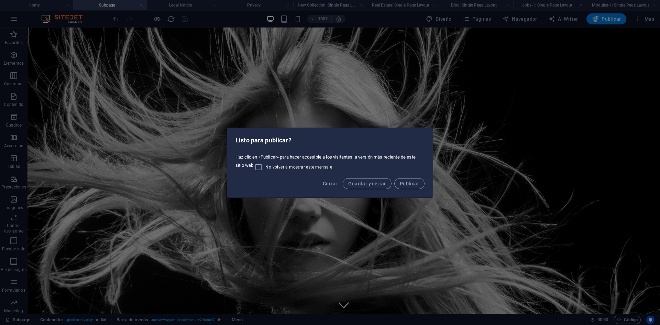
click at [387, 36] on div "Listo para publicar? Haz clic en «Publicar» para hacer accesible a los visitant…" at bounding box center [330, 162] width 660 height 325
click at [334, 182] on span "Cerrar" at bounding box center [330, 183] width 14 height 5
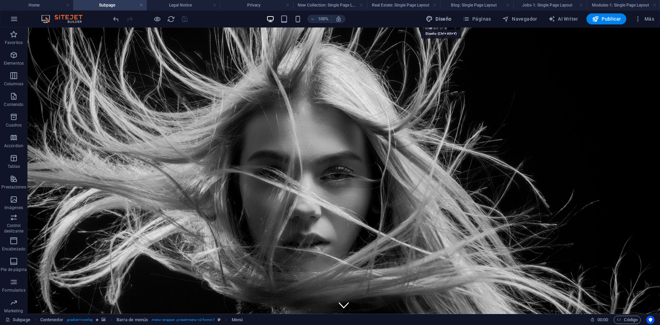
click at [445, 20] on span "Diseño" at bounding box center [439, 18] width 26 height 7
select select "rem"
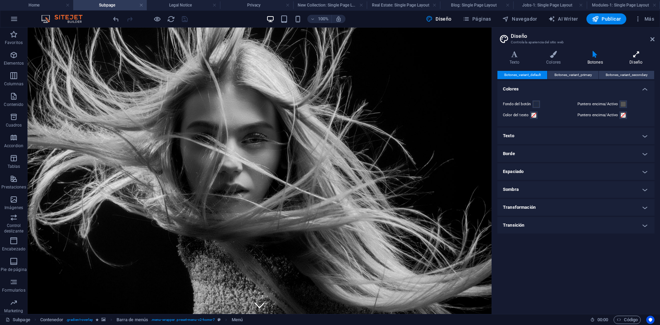
click at [645, 60] on h4 "Diseño" at bounding box center [636, 58] width 37 height 14
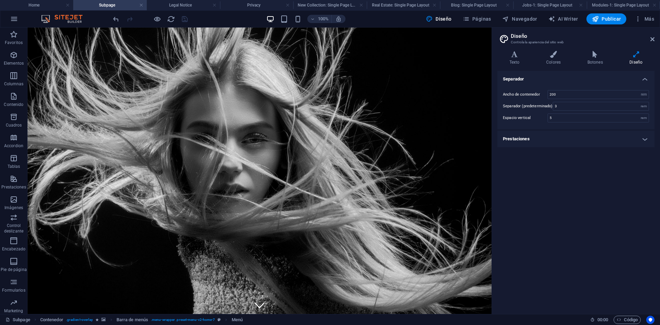
click at [643, 139] on h4 "Prestaciones" at bounding box center [575, 139] width 157 height 16
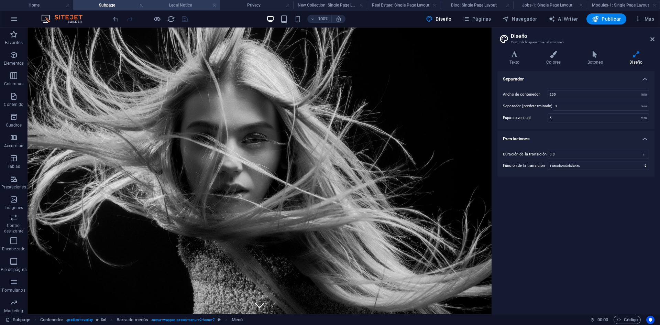
click at [194, 5] on h4 "Legal Notice" at bounding box center [183, 5] width 73 height 8
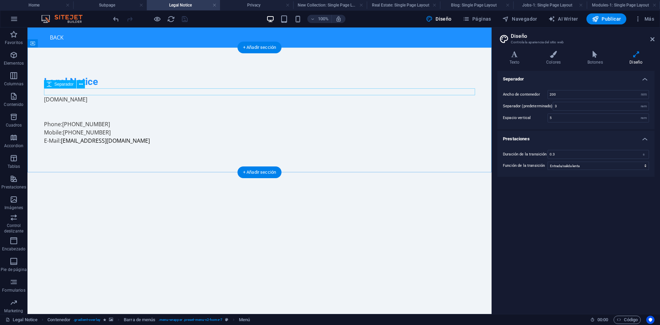
click at [140, 90] on div at bounding box center [259, 91] width 431 height 7
click at [131, 64] on div "Legal Notice rastreogye.com Phone: +593 962842914 Mobile: +593 984954149 E-Mail…" at bounding box center [259, 109] width 464 height 125
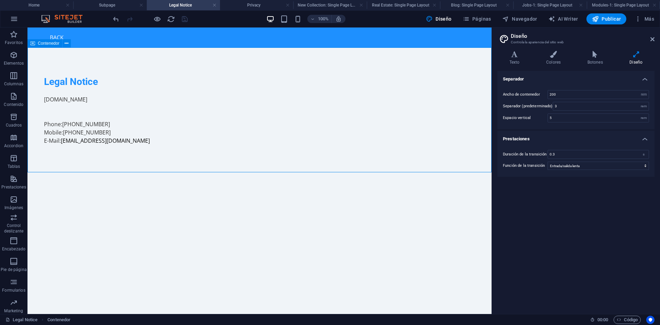
click at [37, 46] on div "Contenedor" at bounding box center [44, 43] width 35 height 8
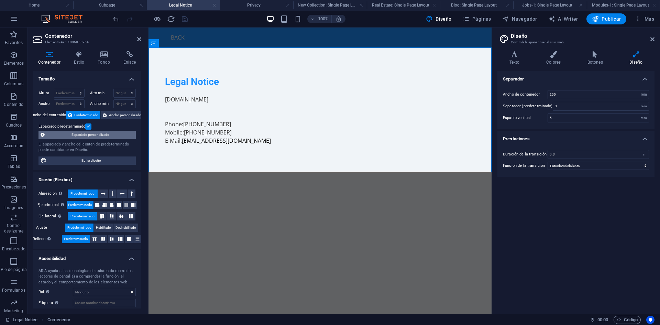
click at [119, 134] on span "Espaciado personalizado" at bounding box center [90, 135] width 87 height 8
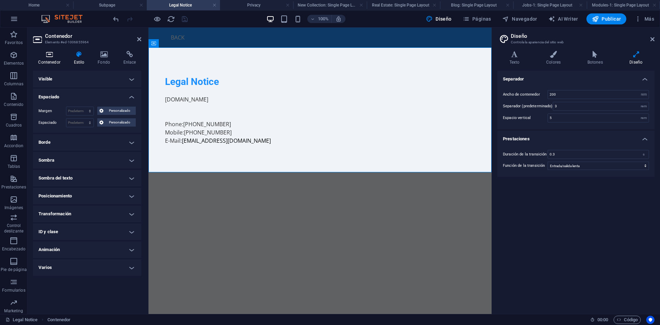
click at [59, 64] on h4 "Contenedor" at bounding box center [50, 58] width 35 height 14
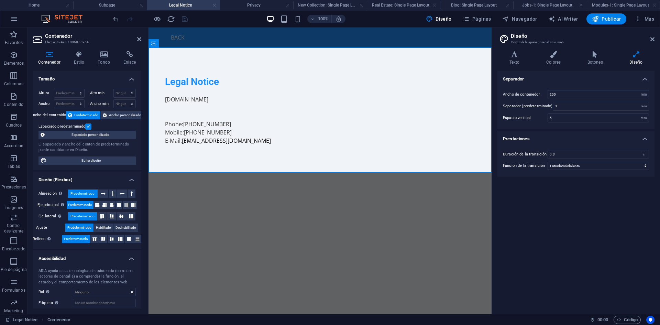
scroll to position [37, 0]
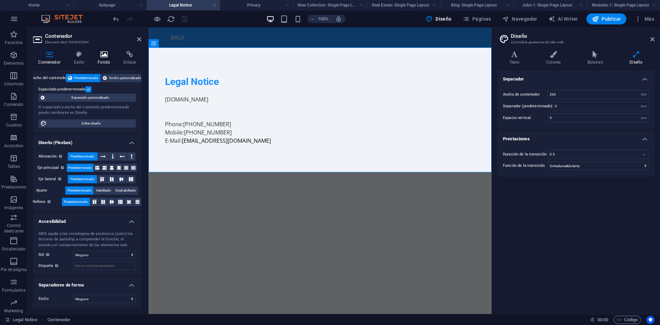
click at [100, 56] on icon at bounding box center [103, 54] width 23 height 7
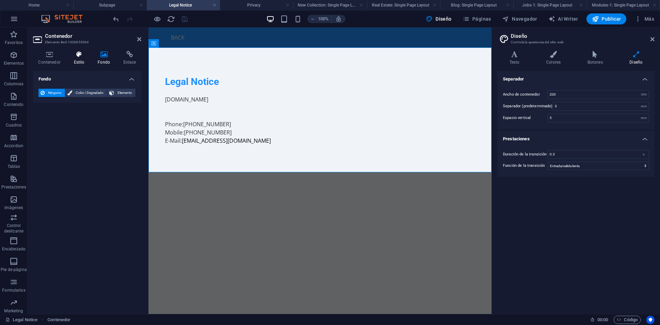
click at [84, 52] on icon at bounding box center [78, 54] width 21 height 7
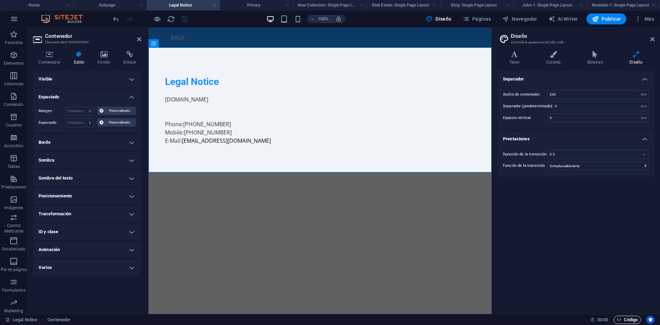
click at [632, 320] on span "Código" at bounding box center [627, 320] width 21 height 8
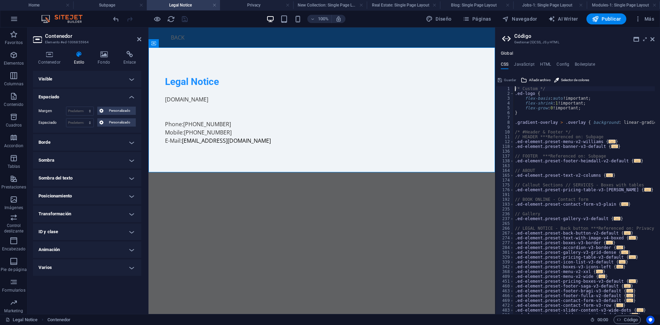
scroll to position [0, 0]
click at [544, 65] on h4 "HTML" at bounding box center [545, 66] width 11 height 8
type textarea "<a href="#main-content" class="wv-link-content button">Skip to main content</a>"
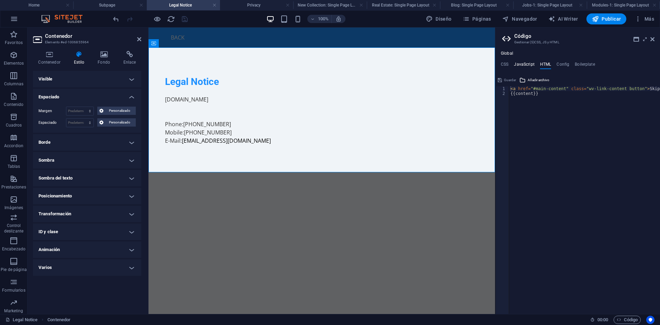
click at [527, 64] on h4 "JavaScript" at bounding box center [524, 66] width 20 height 8
type textarea "/* JS for preset "Menu V2" */"
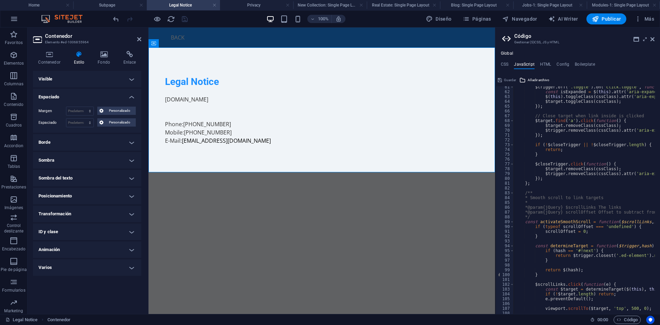
scroll to position [310, 0]
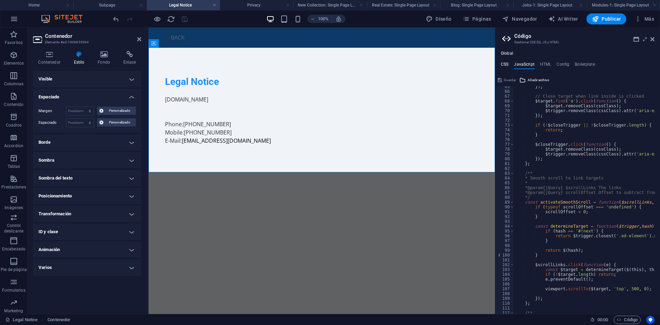
click at [506, 62] on h4 "CSS" at bounding box center [505, 66] width 8 height 8
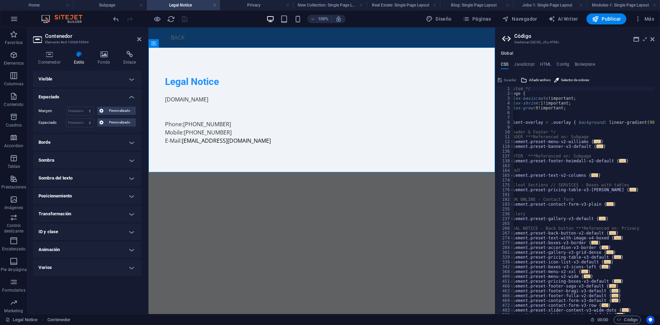
scroll to position [0, 0]
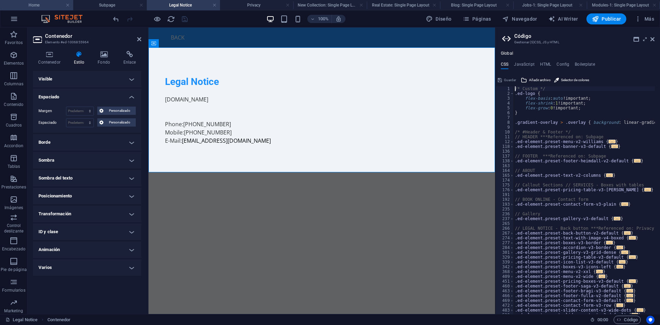
click at [51, 5] on h4 "Home" at bounding box center [36, 5] width 73 height 8
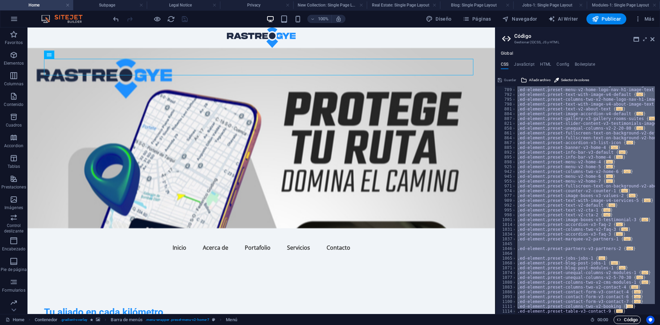
scroll to position [350, 0]
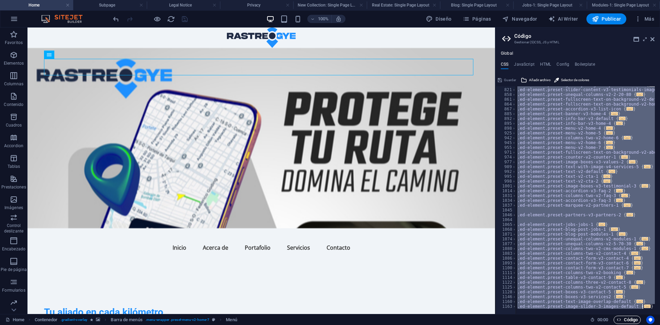
drag, startPoint x: 515, startPoint y: 90, endPoint x: 640, endPoint y: 319, distance: 260.3
click at [640, 314] on div "Home Subpage Legal Notice Privacy New Collection: Single Page Layout Real Estat…" at bounding box center [330, 170] width 660 height 286
click at [552, 156] on div ".ed-element.preset-gallery-v3-gallery-rooms-suites { ... } .ed-element.preset-s…" at bounding box center [585, 200] width 139 height 228
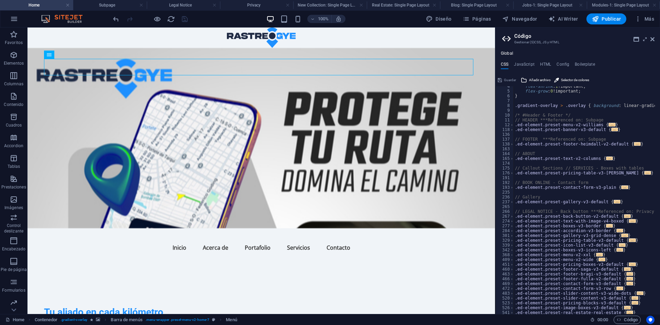
scroll to position [0, 0]
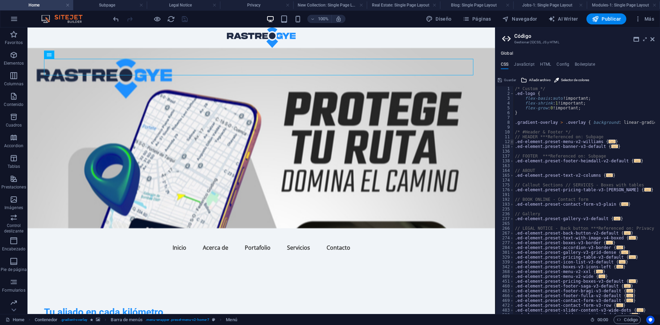
click at [510, 143] on span at bounding box center [512, 141] width 4 height 5
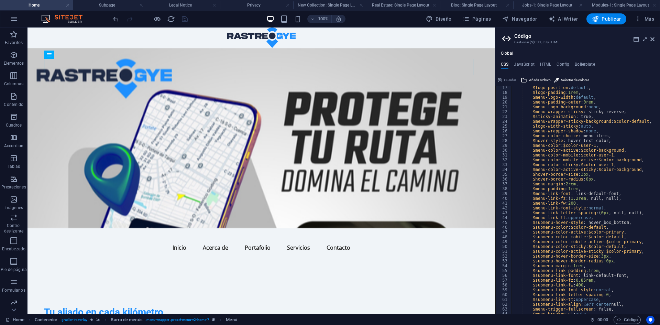
scroll to position [79, 0]
click at [567, 186] on div "$logo-position : default , $logo-padding : 1rem , $menu-logo-width : default , …" at bounding box center [652, 201] width 283 height 232
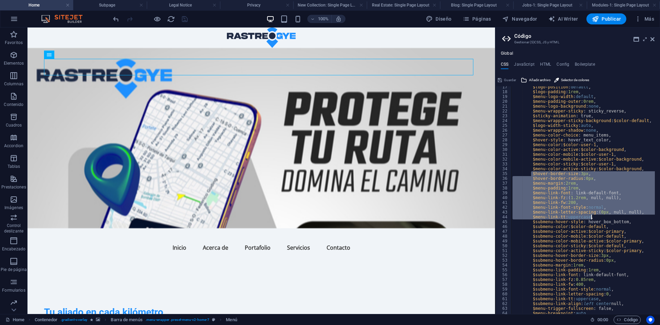
drag, startPoint x: 531, startPoint y: 175, endPoint x: 628, endPoint y: 216, distance: 105.3
click at [628, 216] on div "$logo-position : default , $logo-padding : 1rem , $menu-logo-width : default , …" at bounding box center [652, 201] width 283 height 232
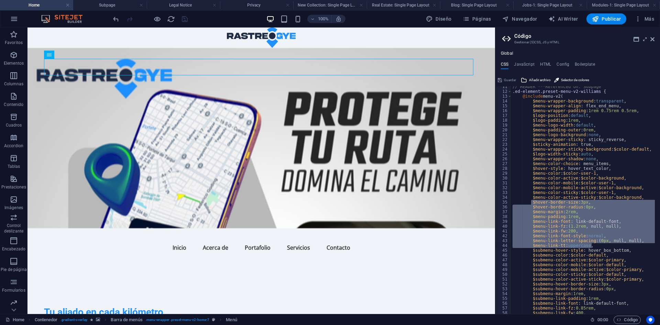
scroll to position [50, 0]
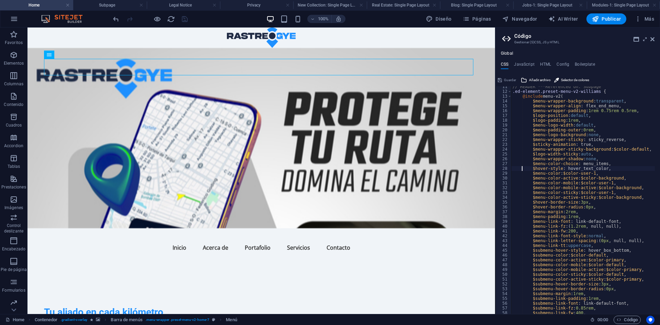
click at [527, 169] on div "// HEADER ***Referenced on: Subpage .ed-element.preset-menu-v2-williams { @incl…" at bounding box center [652, 200] width 283 height 232
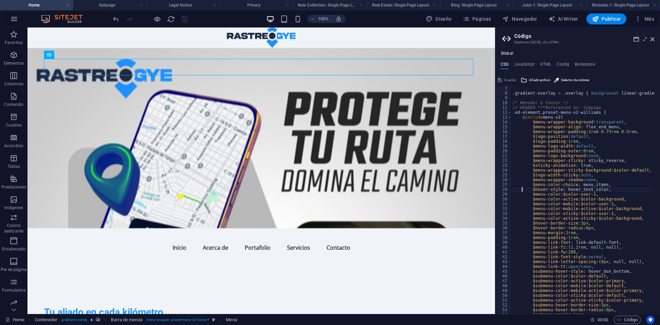
scroll to position [29, 0]
click at [510, 114] on span at bounding box center [510, 112] width 4 height 5
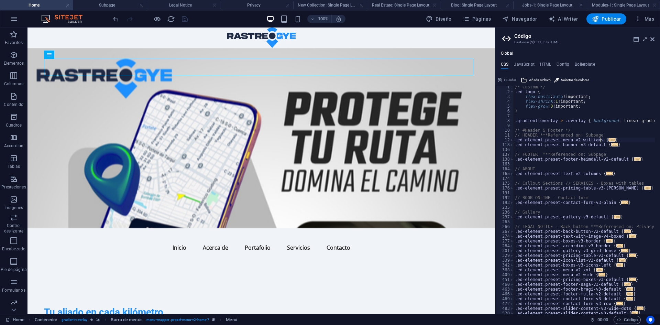
scroll to position [0, 0]
click at [512, 148] on span at bounding box center [512, 146] width 4 height 5
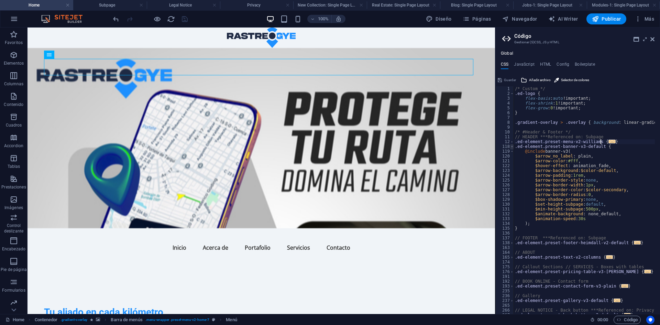
click at [512, 148] on span at bounding box center [512, 146] width 4 height 5
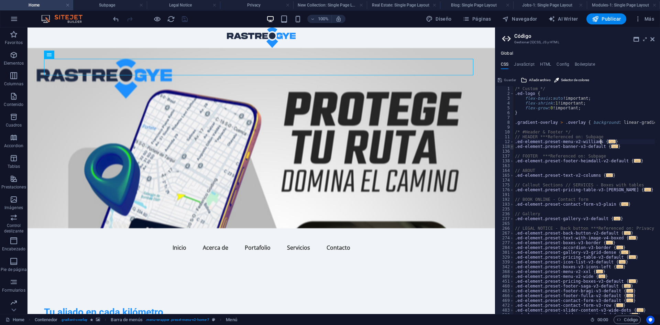
click at [512, 148] on span at bounding box center [512, 146] width 4 height 5
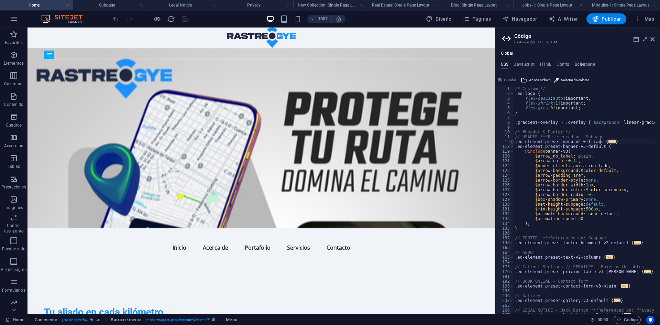
click at [512, 142] on span at bounding box center [512, 141] width 4 height 5
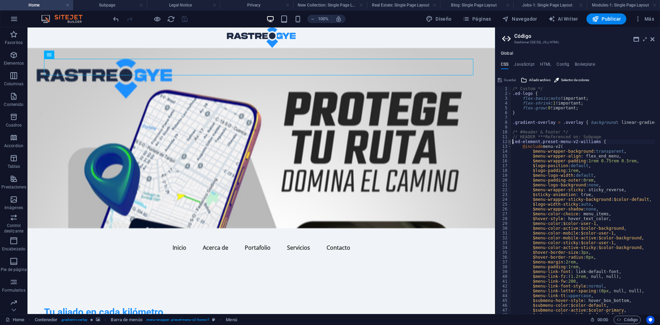
click at [512, 142] on div "/* Custom */ .ed-logo { flex-basis : auto !important; flex-shrink : 1 !importan…" at bounding box center [652, 202] width 283 height 232
click at [508, 143] on span at bounding box center [510, 141] width 4 height 5
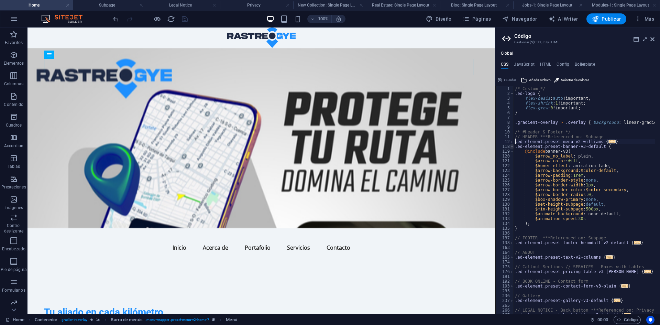
click at [510, 146] on span at bounding box center [512, 146] width 4 height 5
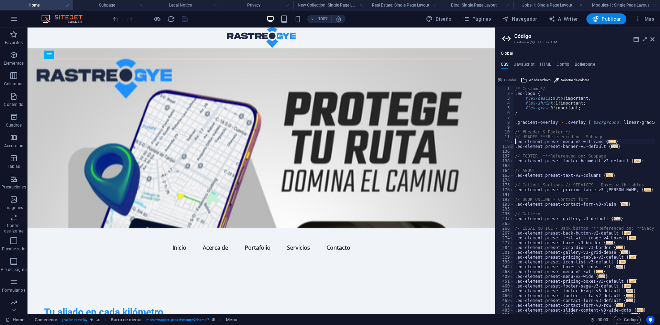
click at [513, 147] on span at bounding box center [512, 146] width 4 height 5
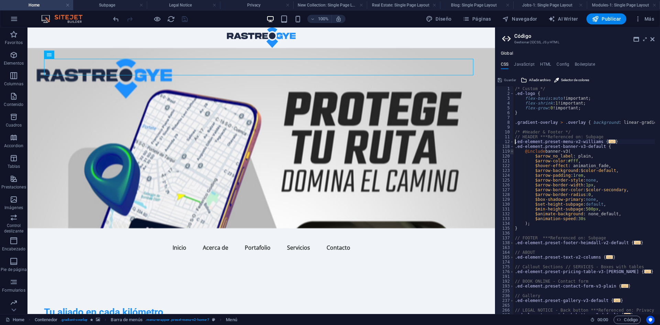
click at [513, 153] on span at bounding box center [512, 151] width 4 height 5
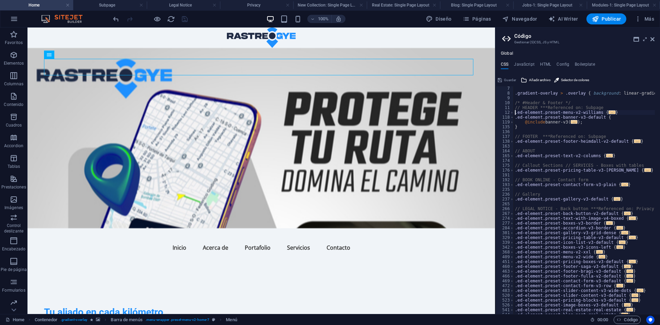
scroll to position [33, 0]
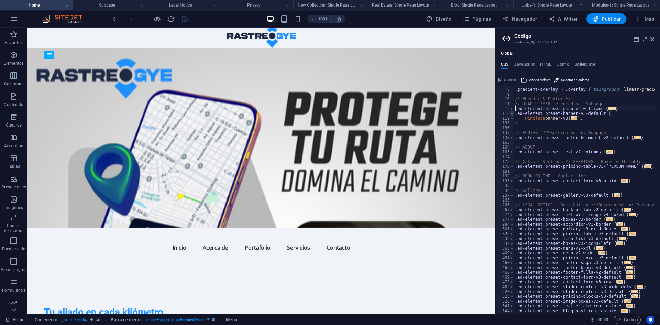
click at [511, 114] on span at bounding box center [512, 113] width 4 height 5
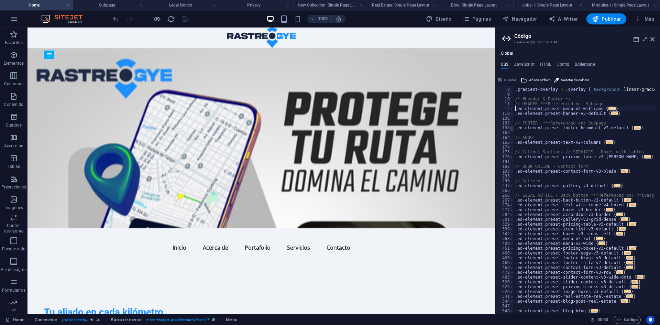
click at [513, 127] on span at bounding box center [512, 127] width 4 height 5
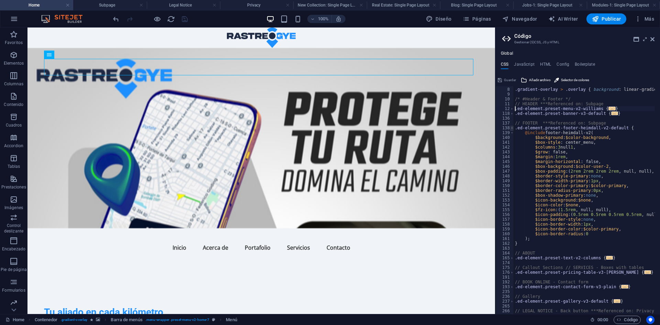
click at [513, 127] on span at bounding box center [512, 127] width 4 height 5
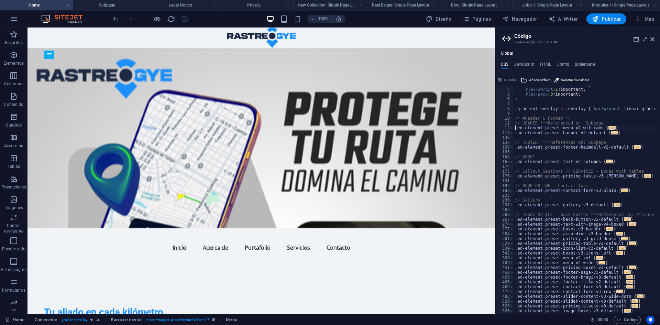
scroll to position [14, 0]
click at [249, 38] on div at bounding box center [260, 37] width 467 height 20
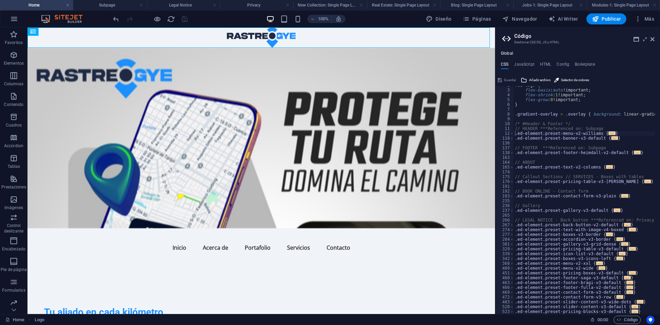
scroll to position [9, 0]
click at [530, 60] on div "Global CSS JavaScript HTML Config Boilerplate .ed-element.preset-menu-v2-willia…" at bounding box center [577, 182] width 165 height 263
click at [530, 62] on h4 "JavaScript" at bounding box center [524, 66] width 20 height 8
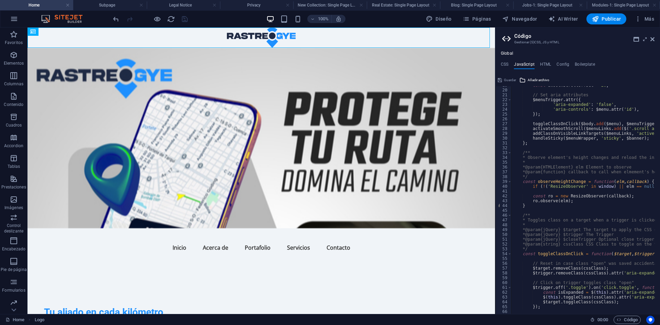
scroll to position [0, 0]
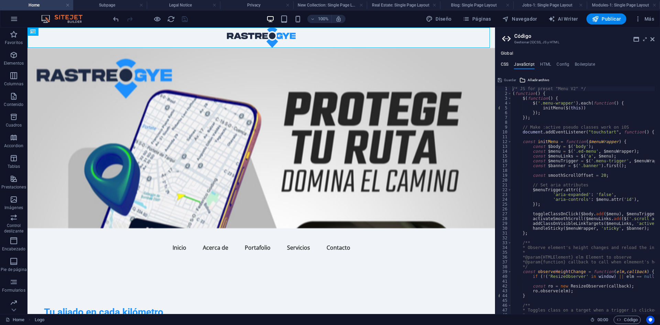
click at [503, 63] on div "Global CSS JavaScript HTML Config Boilerplate .ed-element.preset-menu-v2-willia…" at bounding box center [577, 182] width 165 height 263
click at [503, 63] on h4 "CSS" at bounding box center [505, 66] width 8 height 8
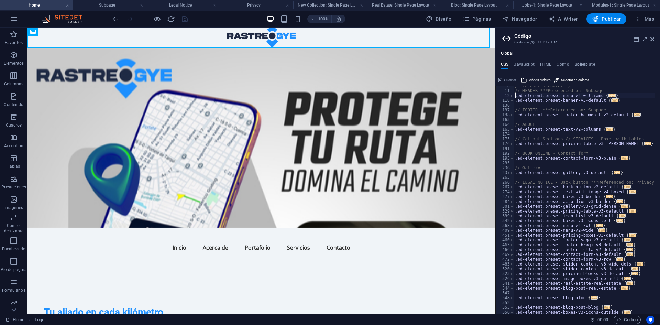
scroll to position [47, 0]
click at [511, 185] on span at bounding box center [512, 186] width 4 height 5
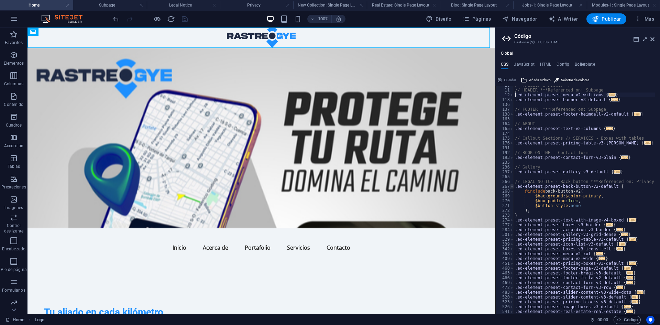
click at [511, 185] on span at bounding box center [512, 186] width 4 height 5
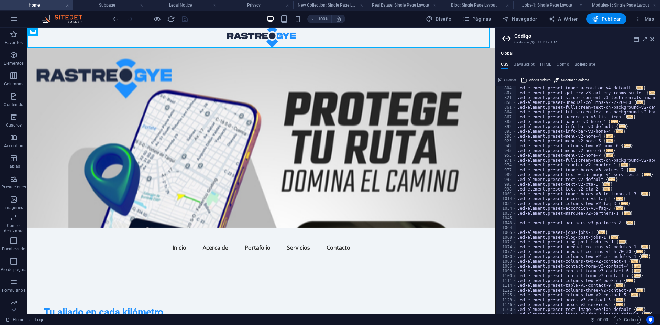
scroll to position [350, 0]
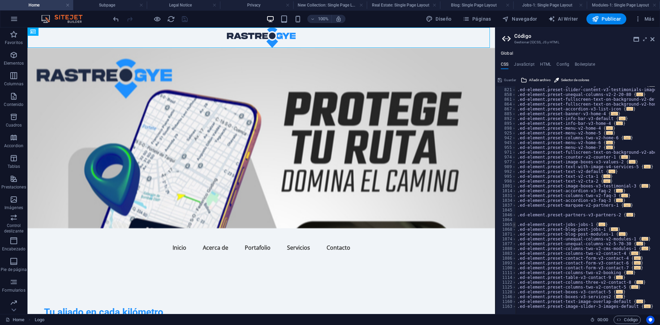
click at [515, 225] on span at bounding box center [514, 224] width 4 height 5
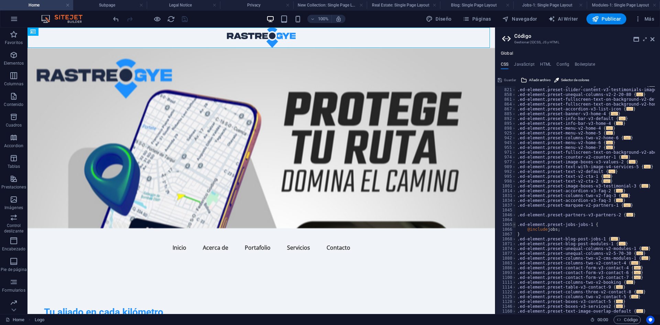
click at [515, 225] on span at bounding box center [514, 224] width 4 height 5
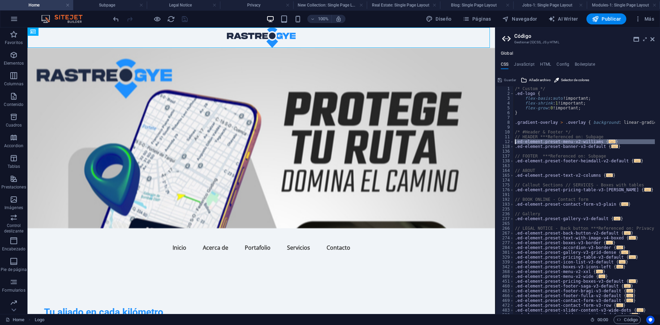
scroll to position [0, 0]
click at [510, 142] on div "12" at bounding box center [505, 141] width 19 height 5
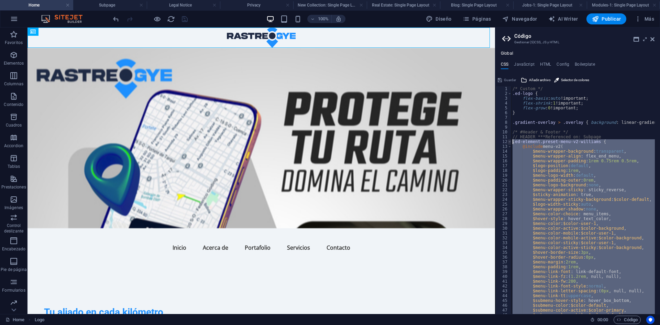
click at [510, 142] on span at bounding box center [510, 141] width 4 height 5
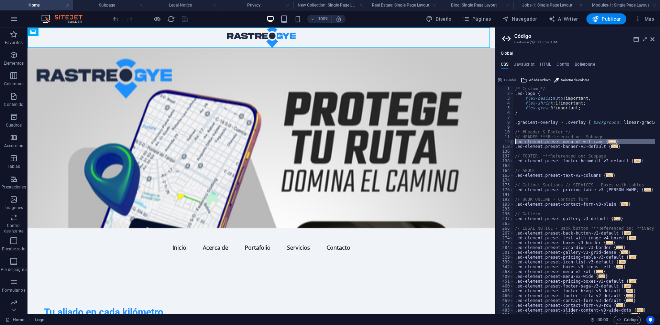
click at [510, 142] on span at bounding box center [512, 141] width 4 height 5
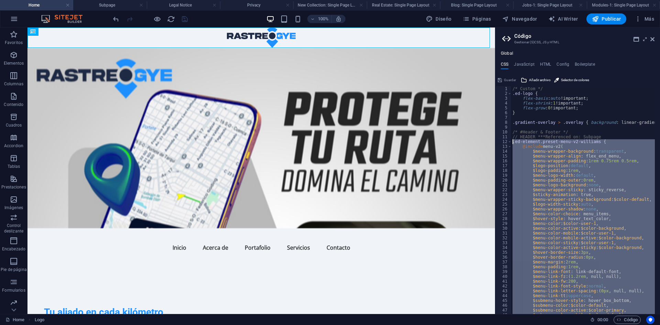
click at [524, 173] on div "/* Custom */ .ed-logo { flex-basis : auto !important; flex-shrink : 1 !importan…" at bounding box center [583, 200] width 144 height 228
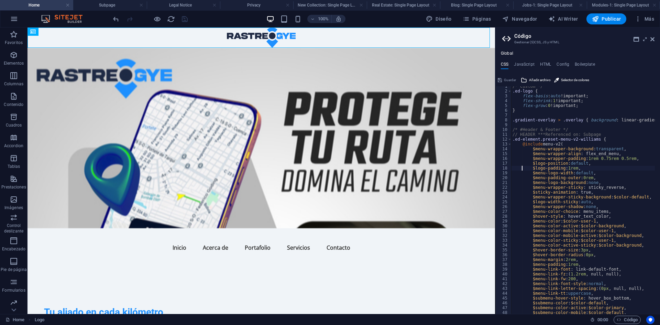
scroll to position [2, 0]
click at [526, 173] on div "/* Custom */ .ed-logo { flex-basis : auto !important; flex-shrink : 1 !importan…" at bounding box center [652, 200] width 283 height 232
type textarea "$menu-logo-width: default,"
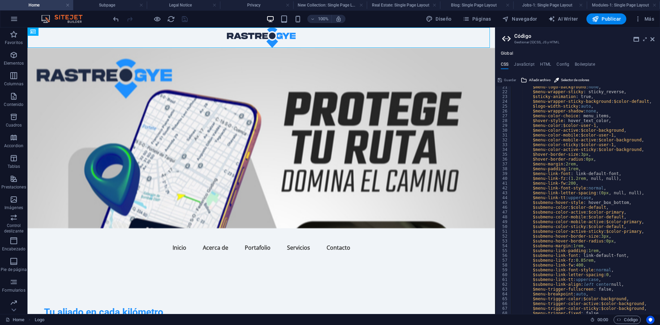
scroll to position [98, 0]
click at [527, 67] on h4 "JavaScript" at bounding box center [524, 66] width 20 height 8
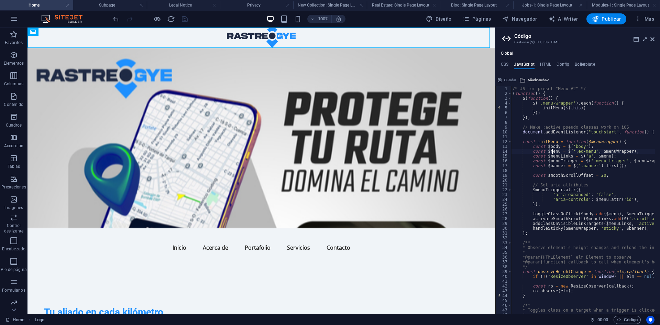
click at [552, 149] on div "/* JS for preset "Menu V2" */ ( function ( ) { $ ( function ( ) { $ ( '.menu-wr…" at bounding box center [669, 202] width 316 height 232
click at [578, 145] on div "/* JS for preset "Menu V2" */ ( function ( ) { $ ( function ( ) { $ ( '.menu-wr…" at bounding box center [669, 202] width 316 height 232
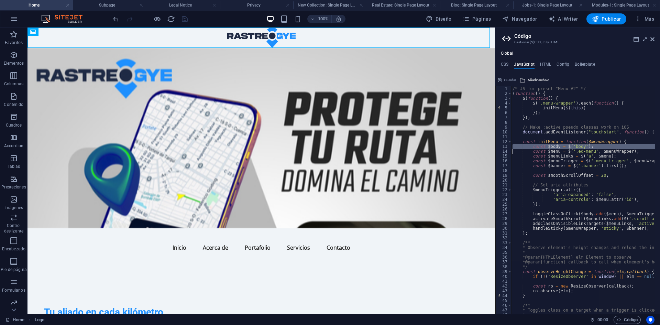
click at [578, 145] on div "/* JS for preset "Menu V2" */ ( function ( ) { $ ( function ( ) { $ ( '.menu-wr…" at bounding box center [583, 200] width 144 height 228
click at [578, 145] on div "/* JS for preset "Menu V2" */ ( function ( ) { $ ( function ( ) { $ ( '.menu-wr…" at bounding box center [669, 202] width 316 height 232
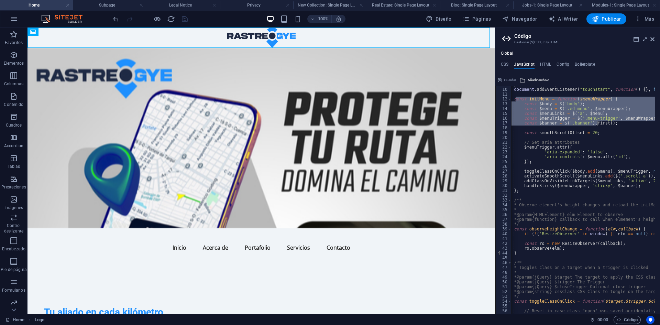
scroll to position [0, 0]
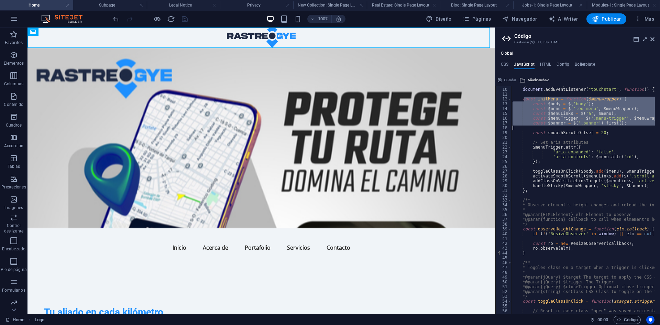
drag, startPoint x: 517, startPoint y: 101, endPoint x: 622, endPoint y: 127, distance: 108.5
click at [622, 127] on div "// Make :active pseudo classes work on iOS document . addEventListener ( "touch…" at bounding box center [669, 198] width 316 height 232
type textarea "const $banner = $('.banner').first();"
click at [506, 68] on h4 "CSS" at bounding box center [505, 66] width 8 height 8
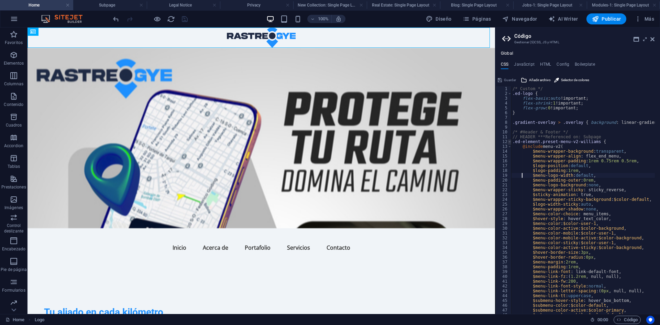
click at [510, 144] on span at bounding box center [510, 141] width 4 height 5
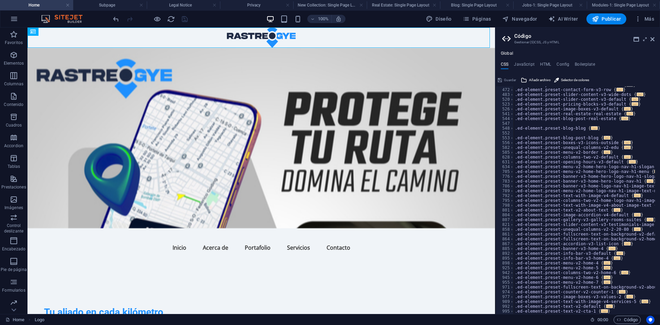
scroll to position [350, 0]
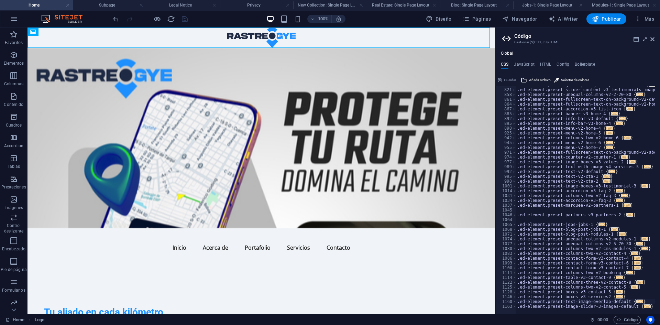
click at [648, 304] on div ".ed-element.preset-gallery-v3-gallery-rooms-suites { ... } .ed-element.preset-s…" at bounding box center [657, 198] width 283 height 232
type textarea "}"
click at [647, 308] on div at bounding box center [657, 310] width 283 height 7
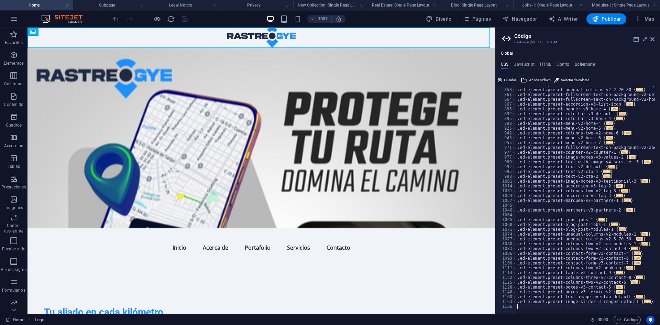
paste textarea "}"
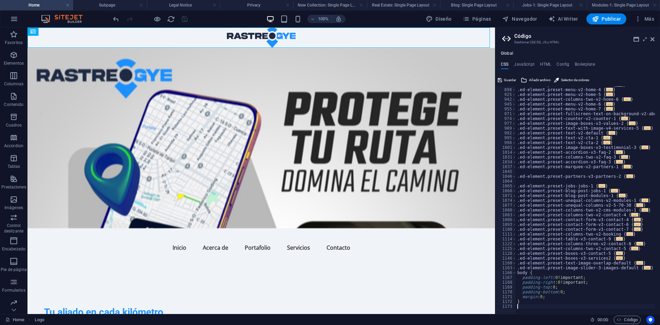
type textarea "}"
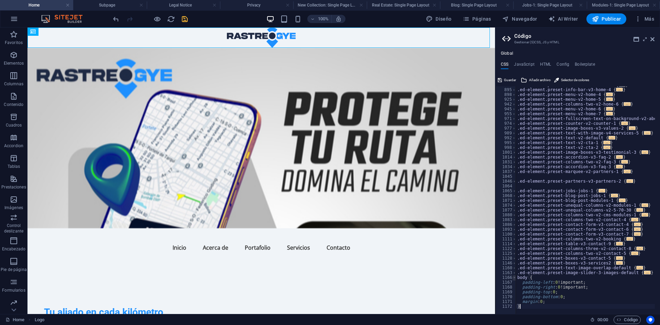
click at [514, 277] on span at bounding box center [514, 277] width 4 height 5
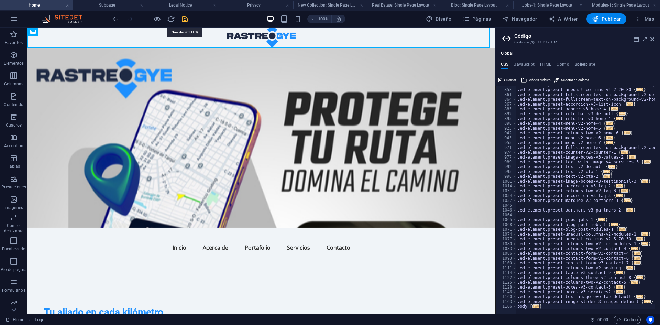
click at [188, 20] on icon "save" at bounding box center [185, 19] width 8 height 8
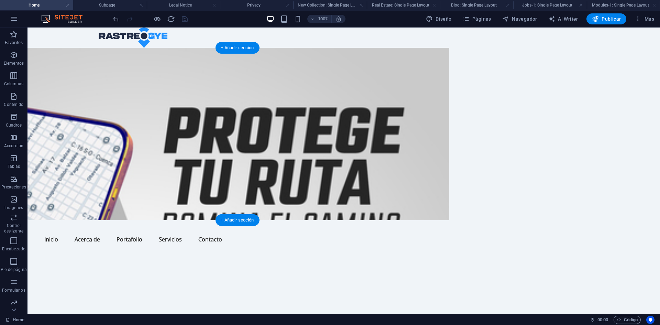
scroll to position [0, 217]
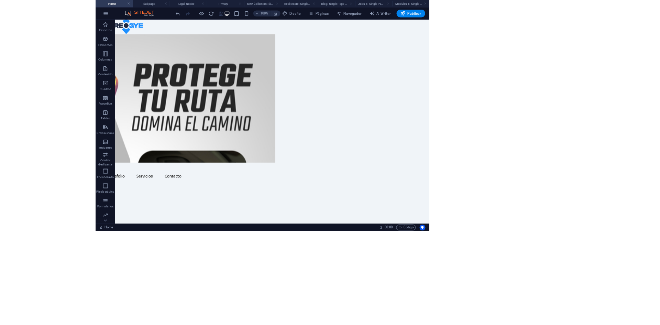
scroll to position [0, 151]
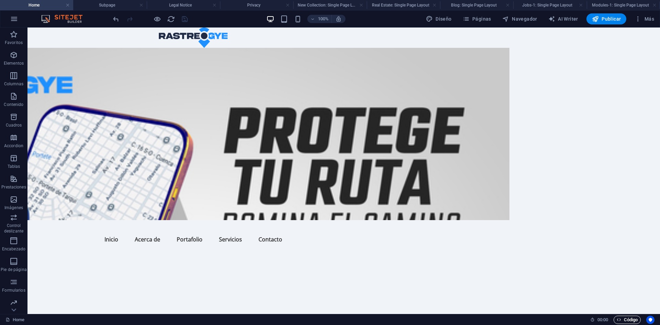
click at [618, 318] on icon "button" at bounding box center [619, 319] width 4 height 4
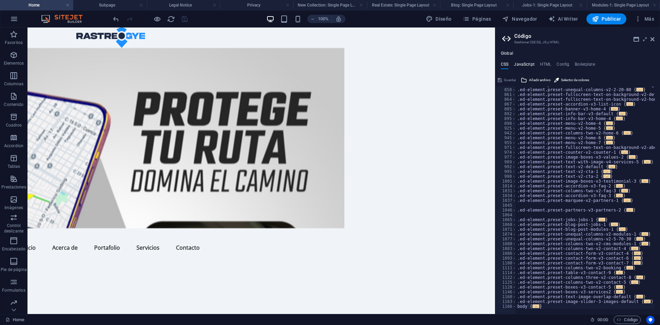
click at [528, 64] on h4 "JavaScript" at bounding box center [524, 66] width 20 height 8
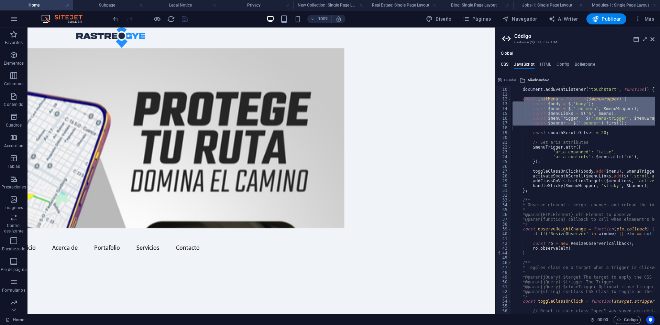
click at [503, 68] on h4 "CSS" at bounding box center [505, 66] width 8 height 8
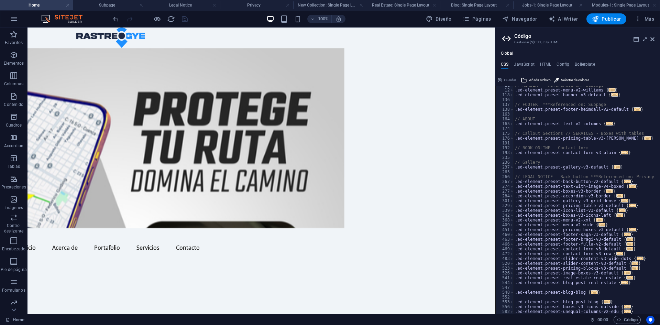
scroll to position [0, 0]
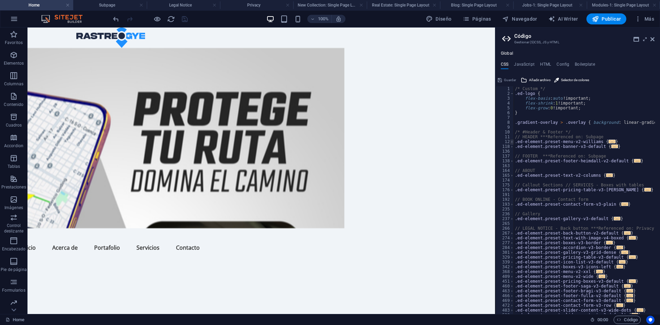
click at [510, 142] on span at bounding box center [512, 141] width 4 height 5
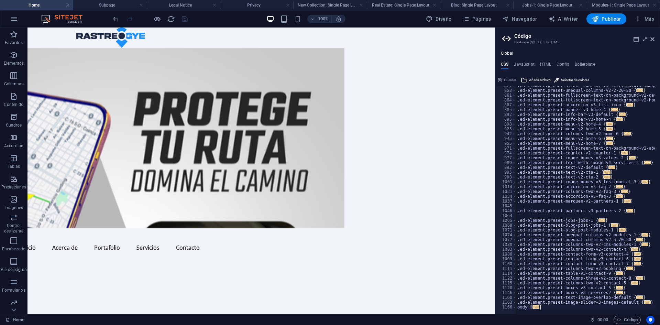
scroll to position [860, 0]
click at [517, 303] on div ".ed-element.preset-slider-content-v3-testimonials-image-text { ... } .ed-elemen…" at bounding box center [657, 198] width 283 height 232
click at [517, 305] on div ".ed-element.preset-slider-content-v3-testimonials-image-text { ... } .ed-elemen…" at bounding box center [657, 198] width 283 height 232
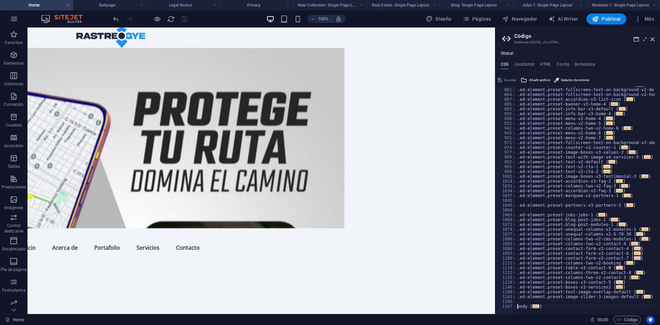
scroll to position [865, 0]
type textarea "$body {"
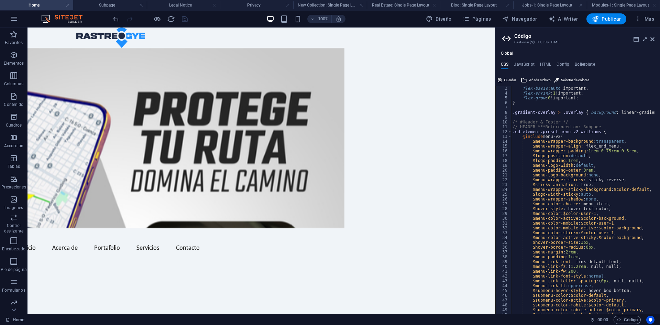
scroll to position [10, 0]
click at [559, 137] on div "flex-basis : auto !important; flex-shrink : 1 !important; flex-grow : 0 !import…" at bounding box center [652, 202] width 283 height 232
click at [556, 137] on div "flex-basis : auto !important; flex-shrink : 1 !important; flex-grow : 0 !import…" at bounding box center [652, 202] width 283 height 232
click at [556, 137] on div "flex-basis : auto !important; flex-shrink : 1 !important; flex-grow : 0 !import…" at bounding box center [583, 200] width 144 height 228
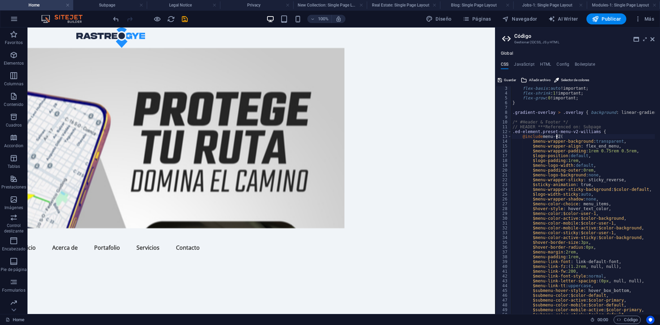
click at [556, 137] on div "flex-basis : auto !important; flex-shrink : 1 !important; flex-grow : 0 !import…" at bounding box center [652, 202] width 283 height 232
click at [571, 133] on div "flex-basis : auto !important; flex-shrink : 1 !important; flex-grow : 0 !import…" at bounding box center [652, 202] width 283 height 232
type textarea ".ed-element.preset-menu-v2-[PERSON_NAME] {"
click at [570, 133] on div "flex-basis : auto !important; flex-shrink : 1 !important; flex-grow : 0 !import…" at bounding box center [652, 202] width 283 height 232
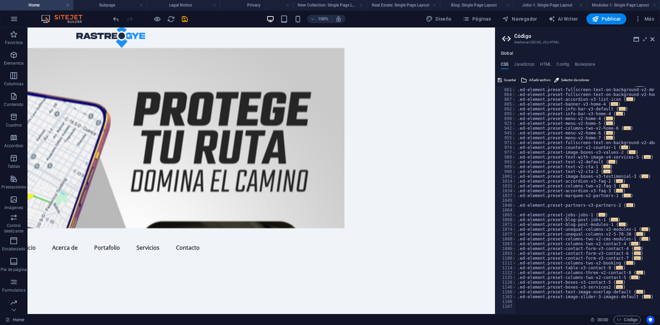
scroll to position [865, 0]
click at [652, 306] on div ".ed-element.preset-unequal-columns-v2-2-20-80 { ... } .ed-element.preset-fullsc…" at bounding box center [657, 198] width 283 height 232
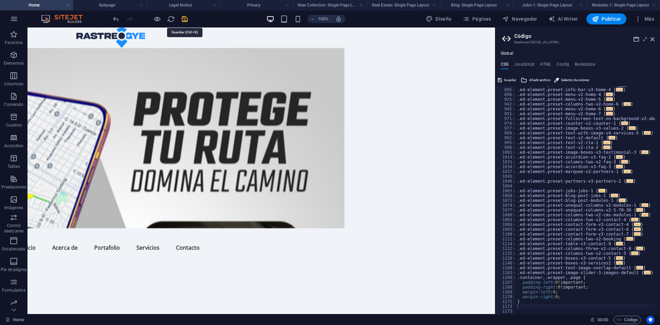
click at [185, 15] on icon "save" at bounding box center [185, 19] width 8 height 8
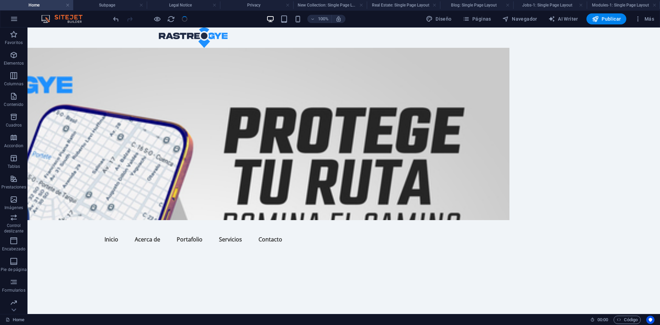
click at [185, 15] on div at bounding box center [150, 18] width 77 height 11
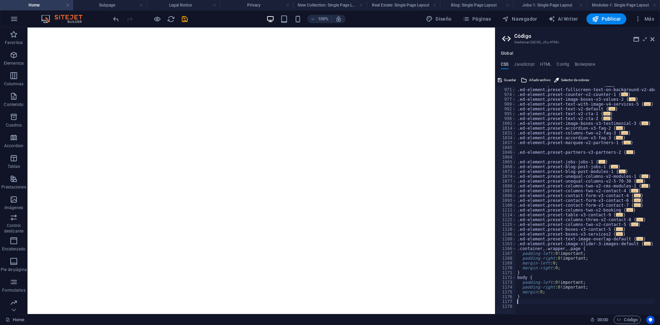
click at [514, 244] on span at bounding box center [514, 243] width 4 height 5
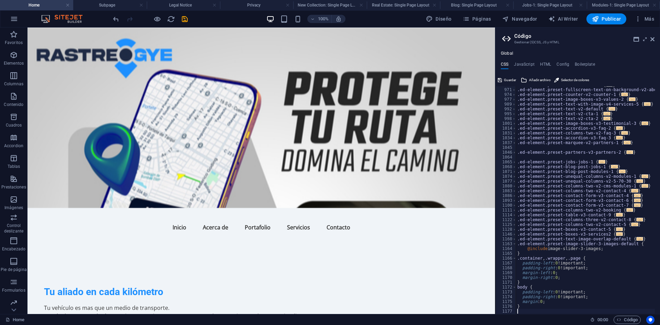
click at [514, 244] on span at bounding box center [514, 243] width 4 height 5
click at [514, 276] on span at bounding box center [514, 277] width 4 height 5
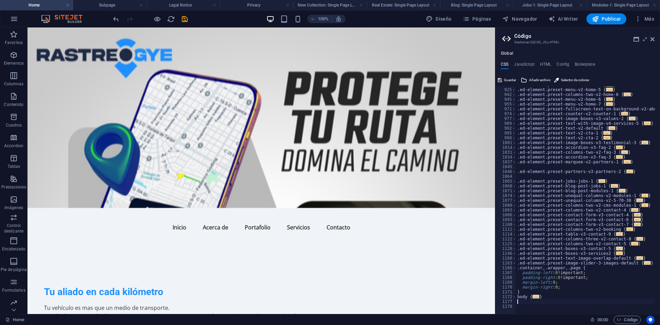
scroll to position [899, 0]
click at [514, 268] on span at bounding box center [514, 267] width 4 height 5
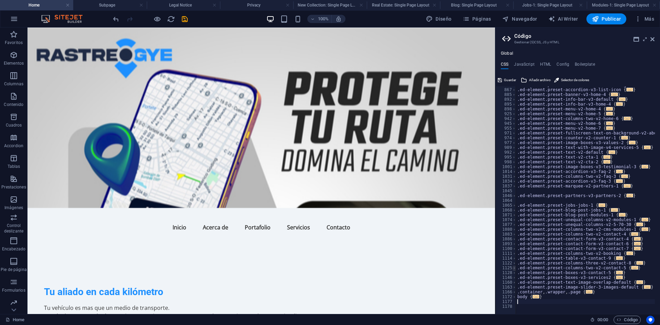
scroll to position [875, 0]
drag, startPoint x: 191, startPoint y: 20, endPoint x: 179, endPoint y: 19, distance: 12.4
click at [179, 19] on div "100% Diseño Páginas Navegador AI Writer Publicar Más" at bounding box center [384, 18] width 545 height 11
click at [182, 19] on icon "save" at bounding box center [185, 19] width 8 height 8
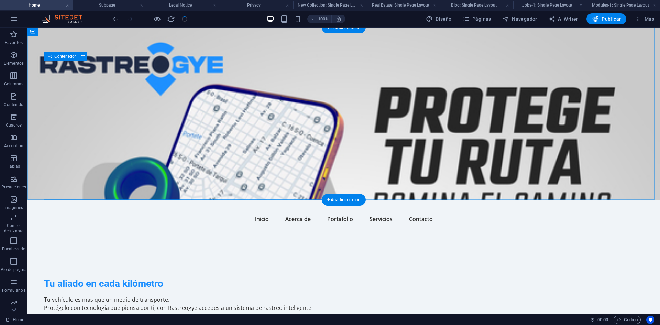
click at [323, 233] on div "Tu aliado en cada kilómetro Tu vehículo es mas que un medio de transporte. Prot…" at bounding box center [343, 302] width 599 height 139
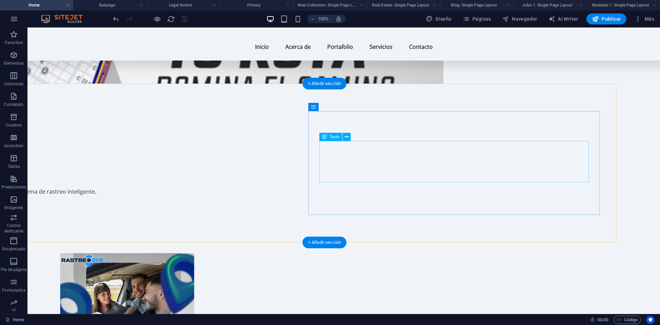
scroll to position [136, 0]
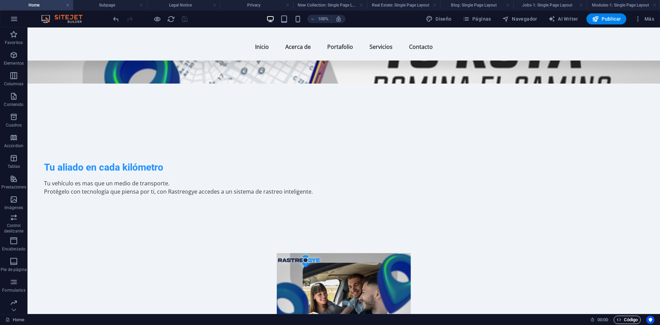
click at [631, 322] on span "Código" at bounding box center [627, 320] width 21 height 8
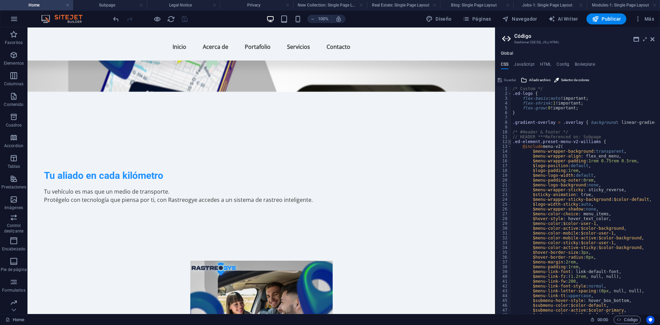
click at [509, 144] on span at bounding box center [510, 141] width 4 height 5
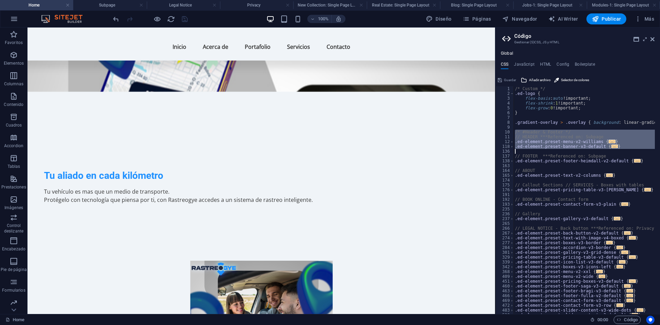
drag, startPoint x: 515, startPoint y: 132, endPoint x: 624, endPoint y: 150, distance: 111.2
click at [624, 150] on div "/* Custom */ .ed-logo { flex-basis : auto !important; flex-shrink : 1 !importan…" at bounding box center [655, 202] width 283 height 232
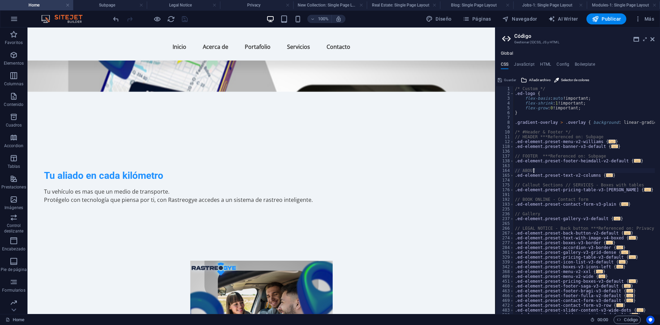
click at [620, 172] on div "/* Custom */ .ed-logo { flex-basis : auto !important; flex-shrink : 1 !importan…" at bounding box center [655, 202] width 283 height 232
click at [630, 203] on div "/* Custom */ .ed-logo { flex-basis : auto !important; flex-shrink : 1 !importan…" at bounding box center [655, 202] width 283 height 232
drag, startPoint x: 634, startPoint y: 205, endPoint x: 605, endPoint y: 207, distance: 29.3
click at [605, 207] on div "/* Custom */ .ed-logo { flex-basis : auto !important; flex-shrink : 1 !importan…" at bounding box center [655, 202] width 283 height 232
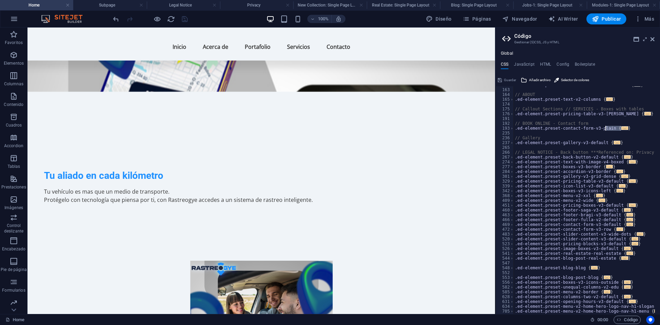
scroll to position [77, 0]
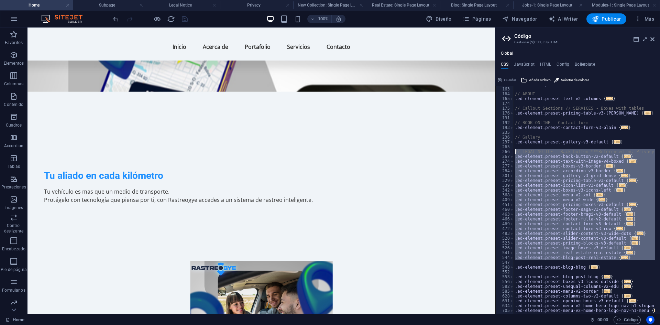
drag, startPoint x: 638, startPoint y: 264, endPoint x: 505, endPoint y: 154, distance: 173.1
click at [505, 154] on div ".ed-element.preset-contact-form-v3-plain { @include contact-form-v3( [PHONE_NUM…" at bounding box center [577, 200] width 165 height 228
click at [620, 253] on div ".ed-element.preset-footer-heimdall-v2-default { ... } // ABOUT .ed-element.pres…" at bounding box center [584, 200] width 141 height 228
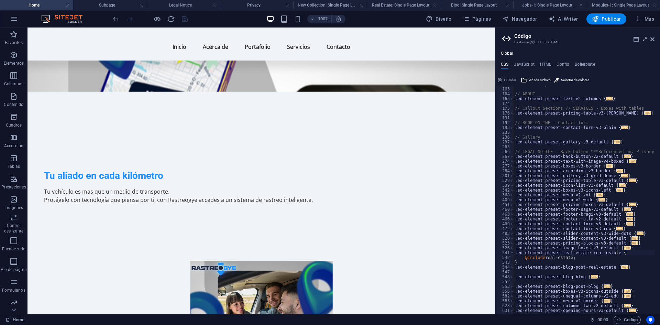
drag, startPoint x: 620, startPoint y: 252, endPoint x: 520, endPoint y: 272, distance: 101.8
click at [520, 272] on div ".ed-element.preset-footer-heimdall-v2-default { ... } // ABOUT .ed-element.pres…" at bounding box center [655, 198] width 283 height 232
type textarea "}"
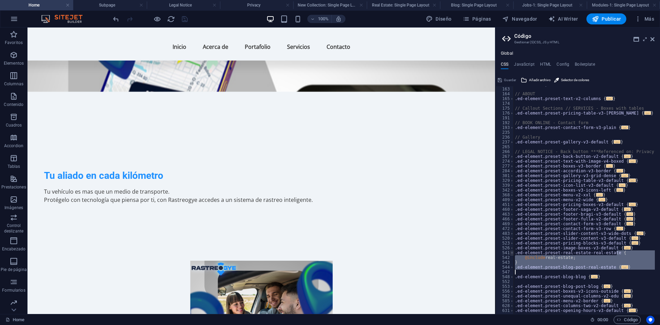
click at [512, 253] on span at bounding box center [512, 252] width 4 height 5
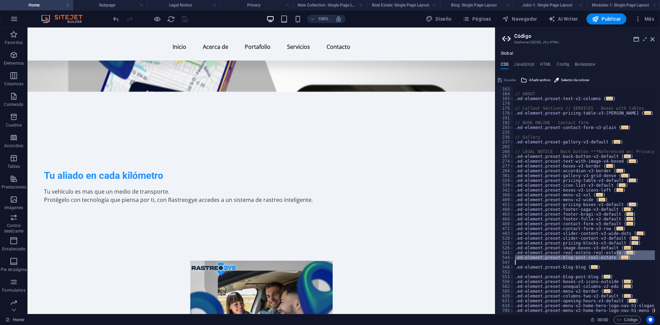
click at [641, 262] on div ".ed-element.preset-footer-heimdall-v2-default { ... } // ABOUT .ed-element.pres…" at bounding box center [584, 200] width 141 height 228
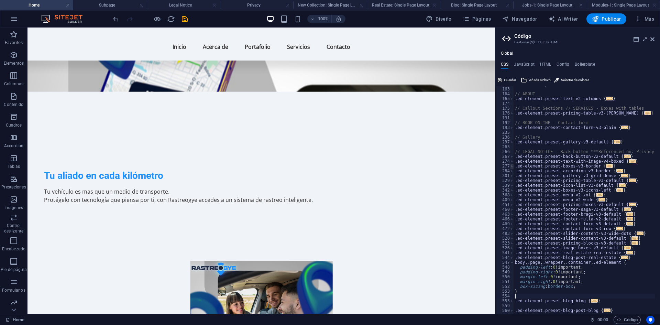
click at [512, 168] on span at bounding box center [512, 166] width 4 height 5
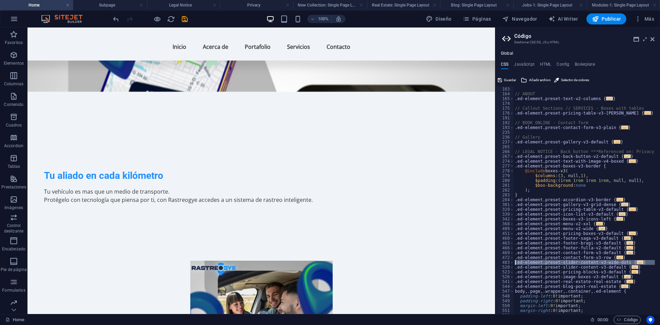
click at [509, 262] on div "483" at bounding box center [505, 262] width 19 height 5
click at [510, 262] on span at bounding box center [512, 262] width 4 height 5
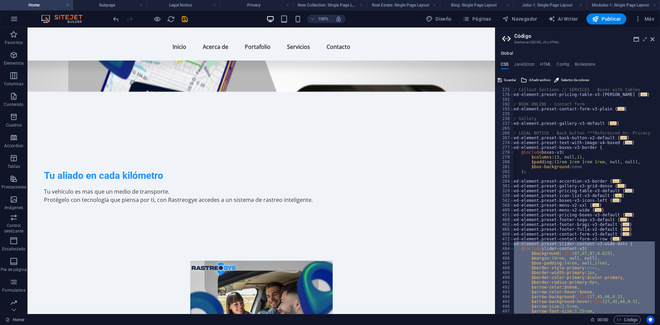
scroll to position [96, 0]
click at [571, 250] on div "// Callout Sections // SERVICES - Boxes with tables .ed-element.preset-pricing-…" at bounding box center [584, 200] width 141 height 228
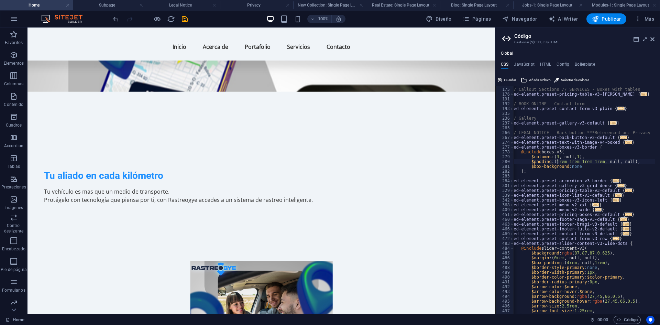
click at [559, 163] on div "// Callout Sections // SERVICES - Boxes with tables .ed-element.preset-pricing-…" at bounding box center [651, 198] width 283 height 232
click at [570, 164] on div "// Callout Sections // SERVICES - Boxes with tables .ed-element.preset-pricing-…" at bounding box center [651, 198] width 283 height 232
click at [581, 161] on div "// Callout Sections // SERVICES - Boxes with tables .ed-element.preset-pricing-…" at bounding box center [651, 198] width 283 height 232
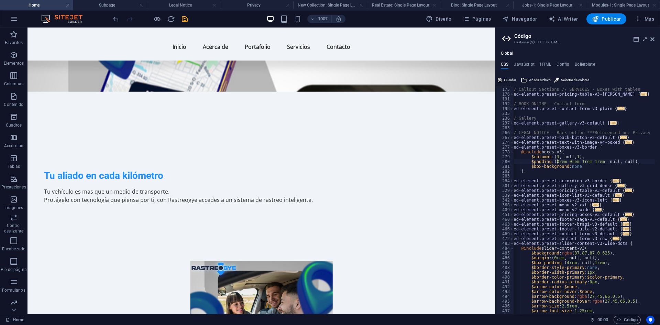
click at [557, 160] on div "// Callout Sections // SERVICES - Boxes with tables .ed-element.preset-pricing-…" at bounding box center [651, 198] width 283 height 232
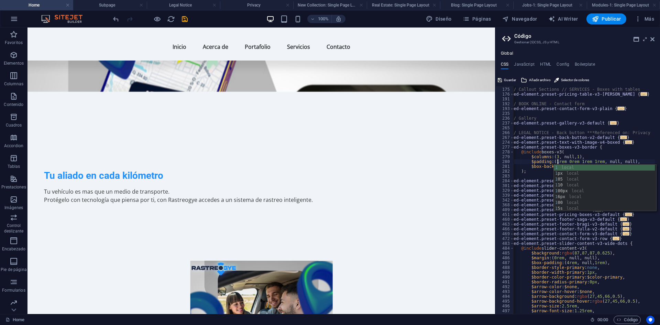
scroll to position [0, 5]
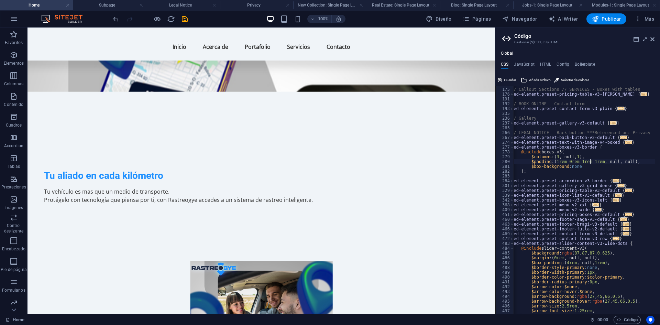
click at [591, 163] on div "// Callout Sections // SERVICES - Boxes with tables .ed-element.preset-pricing-…" at bounding box center [651, 198] width 283 height 232
click at [591, 163] on div "// Callout Sections // SERVICES - Boxes with tables .ed-element.preset-pricing-…" at bounding box center [584, 200] width 141 height 228
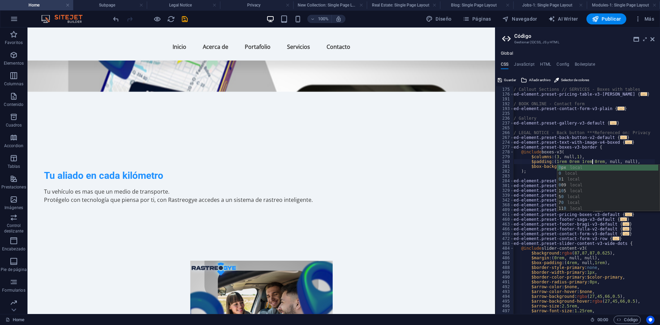
scroll to position [0, 8]
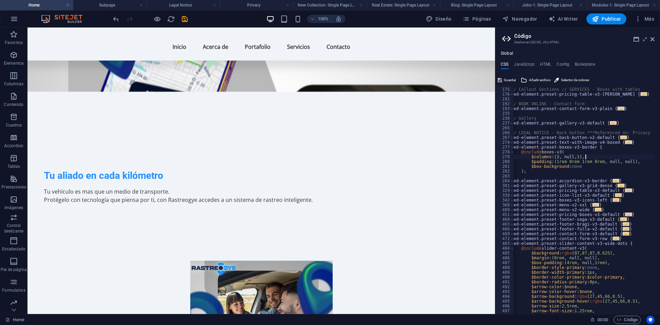
click at [637, 157] on div "// Callout Sections // SERVICES - Boxes with tables .ed-element.preset-pricing-…" at bounding box center [651, 198] width 283 height 232
click at [596, 167] on div "// Callout Sections // SERVICES - Boxes with tables .ed-element.preset-pricing-…" at bounding box center [651, 198] width 283 height 232
click at [577, 167] on div "// Callout Sections // SERVICES - Boxes with tables .ed-element.preset-pricing-…" at bounding box center [651, 198] width 283 height 232
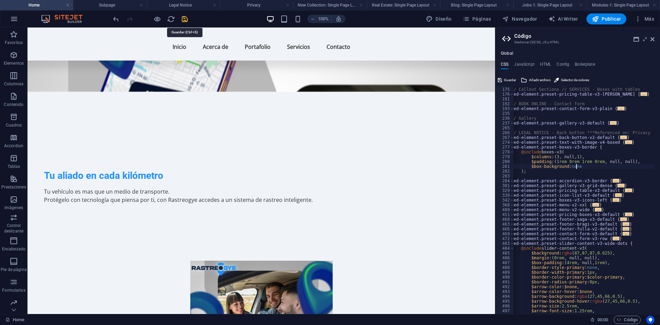
type textarea "$box-background: none"
drag, startPoint x: 186, startPoint y: 22, endPoint x: 167, endPoint y: 13, distance: 20.8
click at [186, 22] on icon "save" at bounding box center [185, 19] width 8 height 8
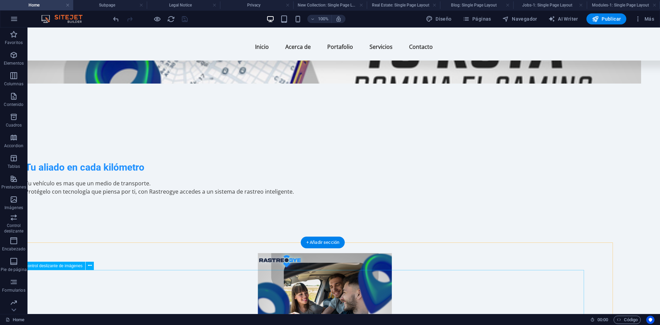
scroll to position [136, 0]
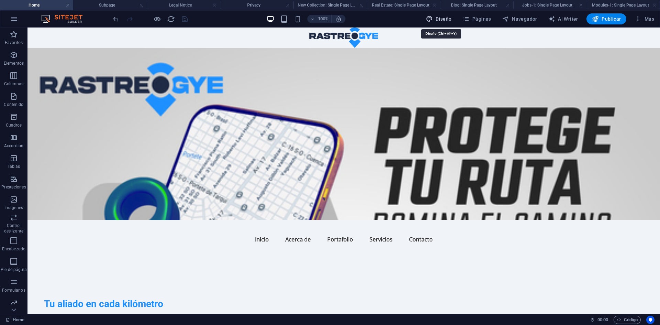
click at [437, 15] on button "Diseño" at bounding box center [438, 18] width 31 height 11
select select "rem"
select select "ease-in-out"
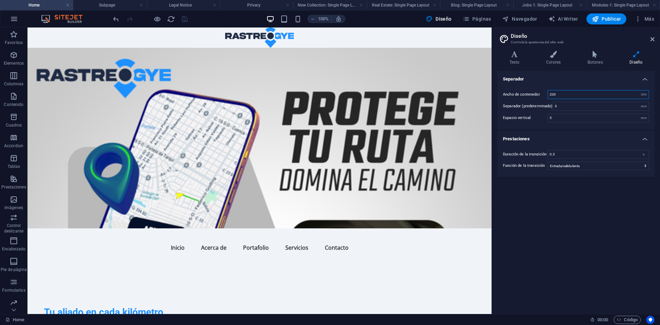
click at [587, 91] on input "200" at bounding box center [598, 94] width 101 height 8
type input "98"
click at [184, 18] on icon "save" at bounding box center [185, 19] width 8 height 8
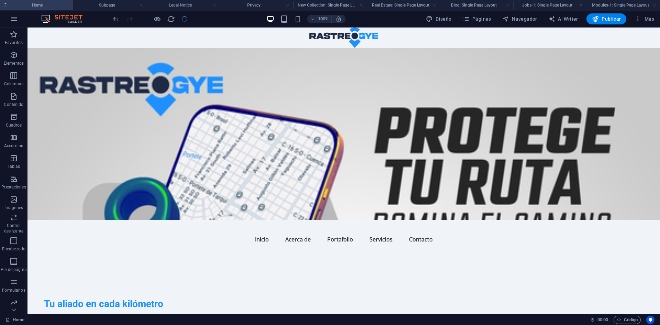
checkbox input "false"
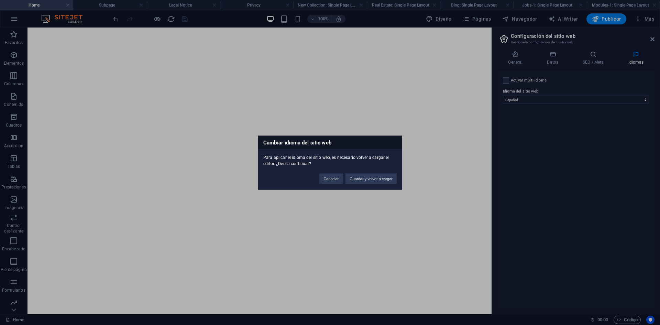
select select "44"
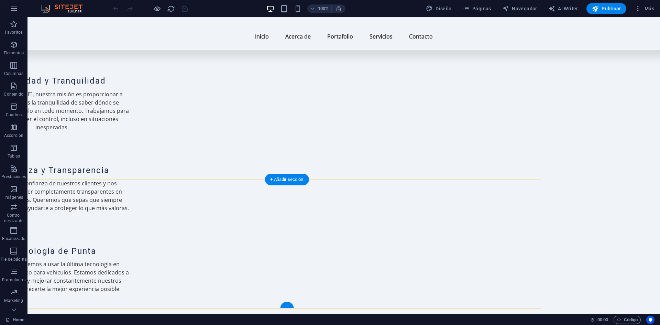
scroll to position [1456, 0]
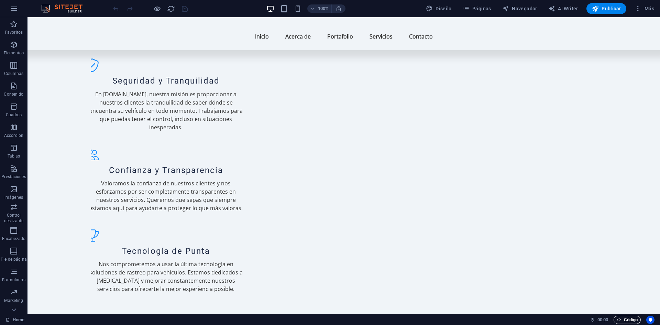
click at [627, 318] on span "Código" at bounding box center [627, 320] width 21 height 8
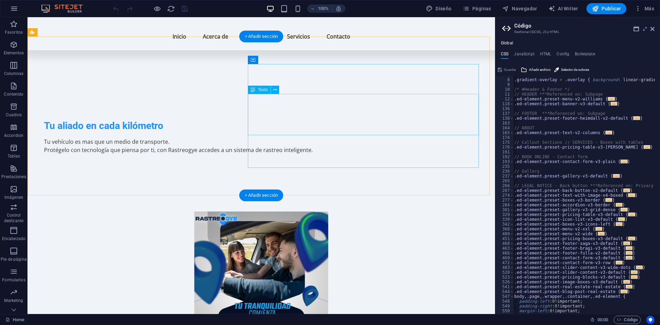
scroll to position [0, 0]
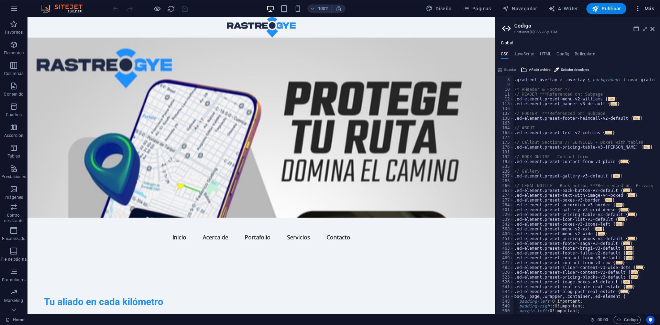
click at [639, 8] on icon "button" at bounding box center [637, 8] width 7 height 7
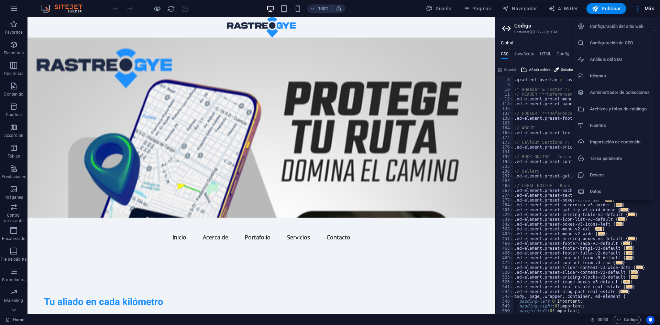
click at [641, 245] on div at bounding box center [330, 162] width 660 height 325
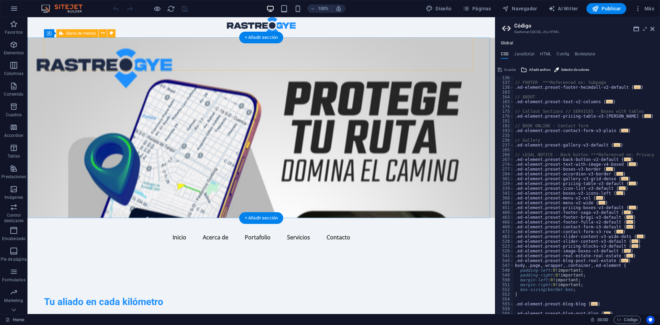
click at [389, 218] on div "Inicio Acerca de Portafolio Servicios Contacto" at bounding box center [261, 234] width 434 height 33
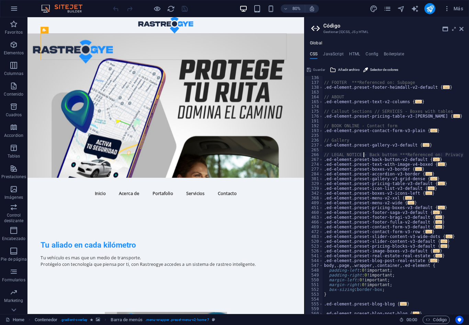
click at [364, 153] on div "// FOOTER ***Referenced on: Subpage .ed-element.preset-footer-heimdall-v2-defau…" at bounding box center [464, 196] width 283 height 242
click at [321, 165] on span at bounding box center [321, 164] width 4 height 5
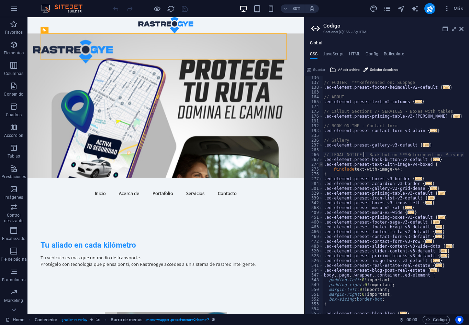
click at [321, 165] on span at bounding box center [321, 164] width 4 height 5
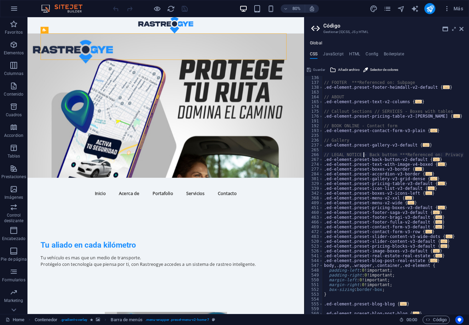
click at [323, 170] on div "136 137 138 163 164 165 174 175 176 191 192 193 235 236 237 265 266 267 274 277…" at bounding box center [314, 195] width 19 height 238
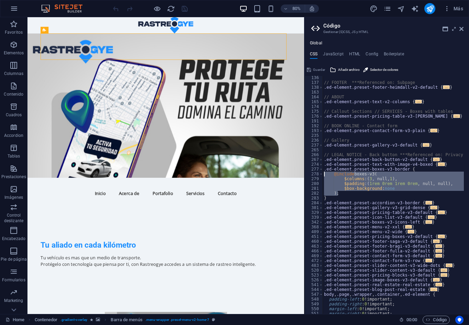
drag, startPoint x: 344, startPoint y: 194, endPoint x: 331, endPoint y: 175, distance: 22.6
click at [331, 175] on div "// FOOTER ***Referenced on: Subpage .ed-element.preset-footer-heimdall-v2-defau…" at bounding box center [464, 196] width 283 height 242
type textarea "@include boxes-v3( $columns: (3, null, 1),"
paste textarea
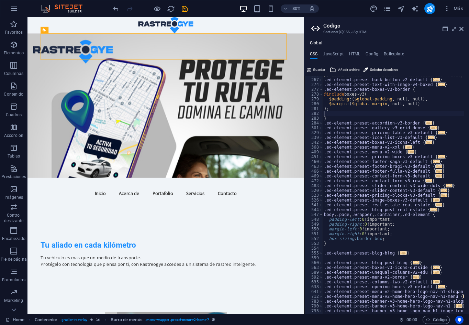
scroll to position [142, 0]
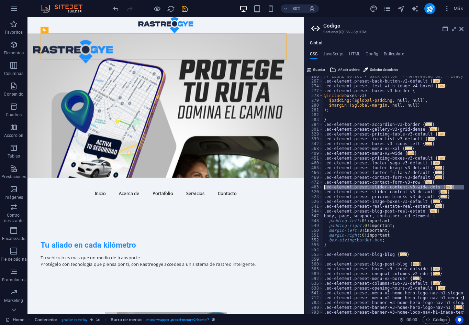
click at [319, 187] on div "483" at bounding box center [314, 187] width 19 height 5
click at [320, 187] on span at bounding box center [321, 187] width 4 height 5
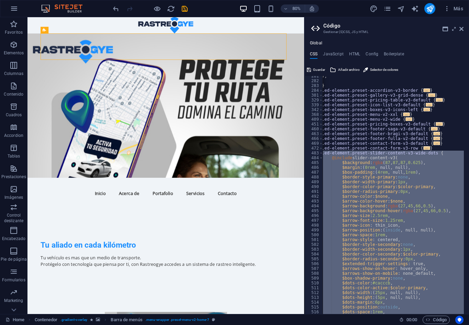
scroll to position [178, 0]
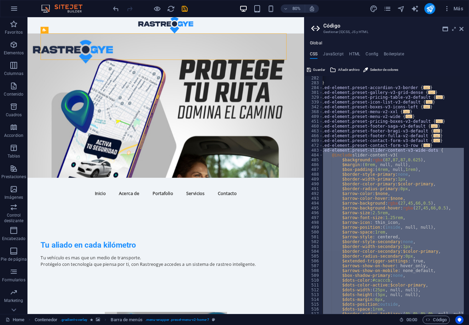
click at [360, 170] on div "} .ed-element.preset-accordion-v3-border { ... } .ed-element.preset-gallery-v3-…" at bounding box center [393, 195] width 141 height 238
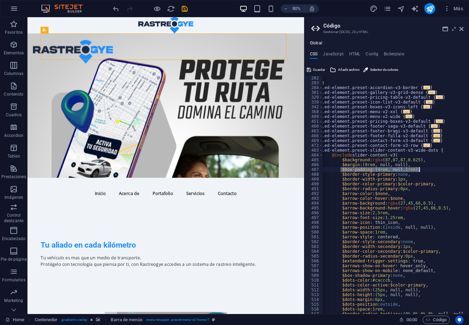
drag, startPoint x: 341, startPoint y: 168, endPoint x: 421, endPoint y: 168, distance: 80.4
click at [421, 168] on div "} .ed-element.preset-accordion-v3-border { ... } .ed-element.preset-gallery-v3-…" at bounding box center [462, 197] width 283 height 242
drag, startPoint x: 429, startPoint y: 173, endPoint x: 372, endPoint y: 169, distance: 56.5
click at [372, 169] on div "} .ed-element.preset-accordion-v3-border { ... } .ed-element.preset-gallery-v3-…" at bounding box center [462, 197] width 283 height 242
click at [359, 172] on div "} .ed-element.preset-accordion-v3-border { ... } .ed-element.preset-gallery-v3-…" at bounding box center [462, 197] width 283 height 242
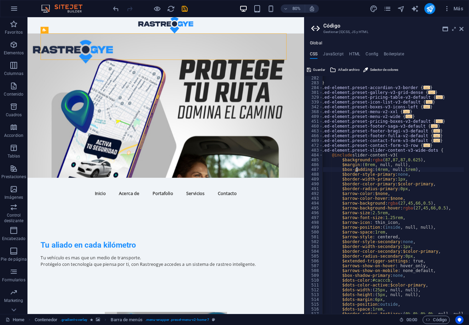
click at [357, 172] on div "} .ed-element.preset-accordion-v3-border { ... } .ed-element.preset-gallery-v3-…" at bounding box center [462, 197] width 283 height 242
drag, startPoint x: 340, startPoint y: 165, endPoint x: 418, endPoint y: 169, distance: 78.2
click at [418, 169] on div "} .ed-element.preset-accordion-v3-border { ... } .ed-element.preset-gallery-v3-…" at bounding box center [462, 197] width 283 height 242
click at [418, 169] on div "} .ed-element.preset-accordion-v3-border { ... } .ed-element.preset-gallery-v3-…" at bounding box center [393, 195] width 141 height 238
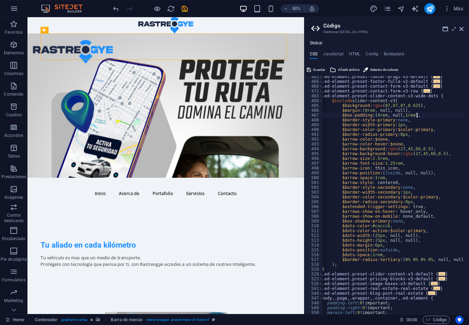
scroll to position [220, 0]
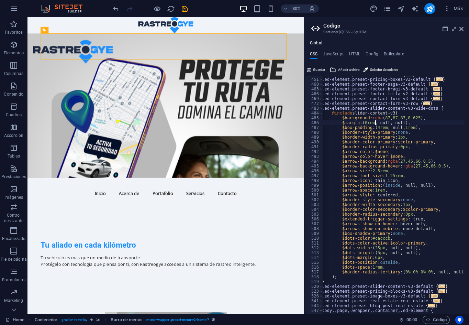
click at [375, 124] on div ".ed-element.preset-menu-v2-wide { ... } .ed-element.preset-pricing-boxes-v3-def…" at bounding box center [462, 193] width 283 height 242
click at [373, 124] on div ".ed-element.preset-menu-v2-wide { ... } .ed-element.preset-pricing-boxes-v3-def…" at bounding box center [462, 193] width 283 height 242
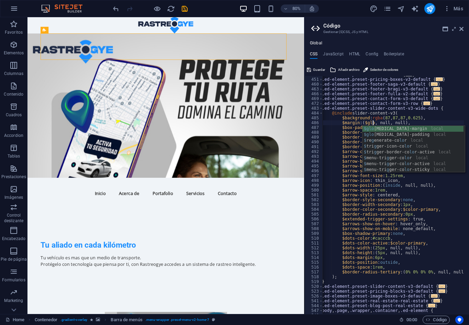
scroll to position [0, 5]
click at [381, 137] on div "$glo bal-margin local $glo bal-padding local $ re g enerate-co lo r local $ tri…" at bounding box center [413, 155] width 101 height 58
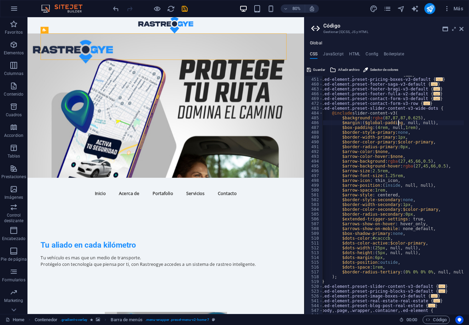
click at [387, 127] on div ".ed-element.preset-menu-v2-wide { ... } .ed-element.preset-pricing-boxes-v3-def…" at bounding box center [462, 193] width 283 height 242
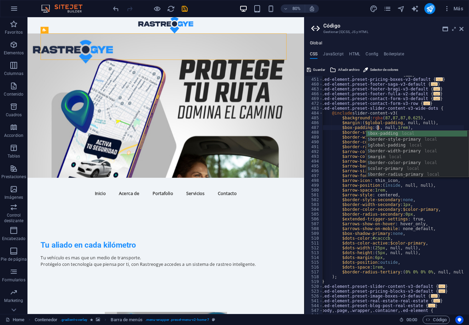
scroll to position [0, 6]
click at [382, 135] on div "$g lobal-padding local $g row local $g allery-reverse local $g rid-columns loca…" at bounding box center [416, 160] width 101 height 58
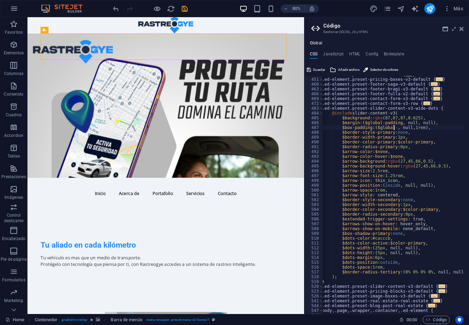
scroll to position [0, 8]
click at [403, 133] on div "$global-m argin local" at bounding box center [417, 140] width 102 height 18
click at [432, 129] on div ".ed-element.preset-menu-v2-wide { ... } .ed-element.preset-pricing-boxes-v3-def…" at bounding box center [462, 193] width 283 height 242
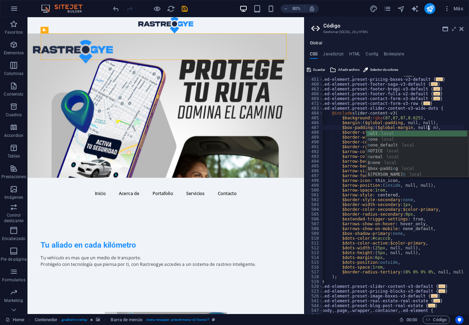
scroll to position [0, 10]
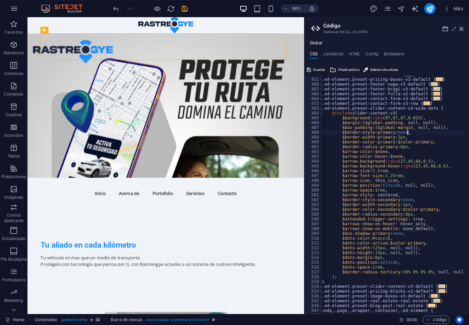
click at [446, 132] on div ".ed-element.preset-menu-v2-wide { ... } .ed-element.preset-pricing-boxes-v3-def…" at bounding box center [462, 193] width 283 height 242
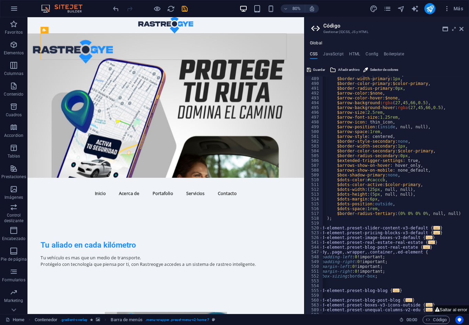
scroll to position [0, 0]
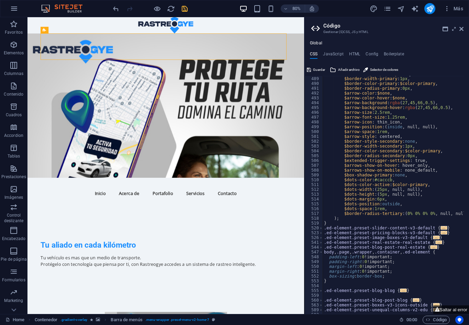
type textarea "$border-style-primary: none,"
click at [185, 5] on icon "save" at bounding box center [185, 9] width 8 height 8
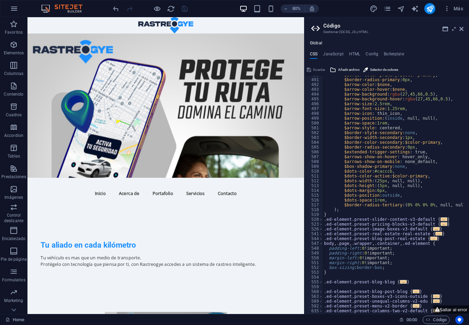
scroll to position [287, 0]
click at [321, 221] on span at bounding box center [321, 219] width 4 height 5
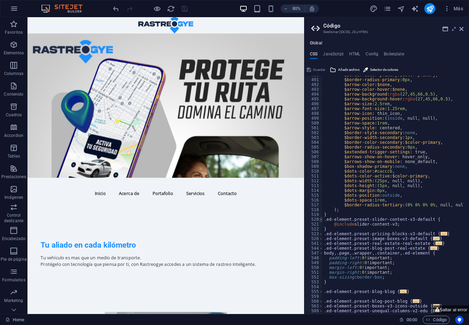
click at [321, 221] on span at bounding box center [321, 219] width 4 height 5
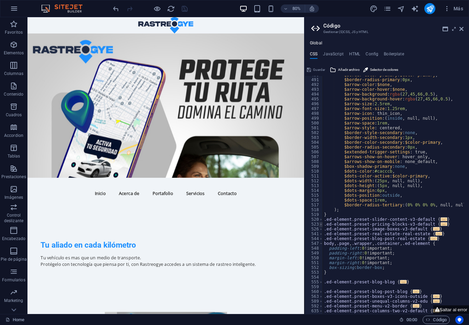
click at [321, 224] on span at bounding box center [321, 224] width 4 height 5
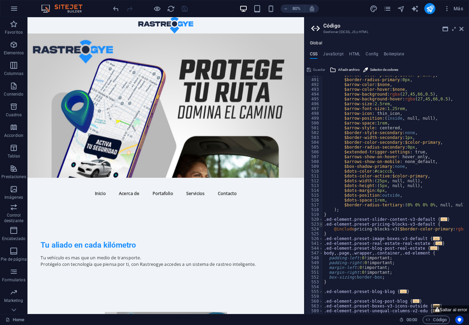
click at [321, 224] on span at bounding box center [321, 224] width 4 height 5
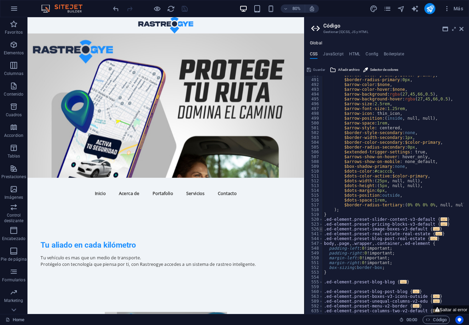
click at [321, 227] on span at bounding box center [321, 229] width 4 height 5
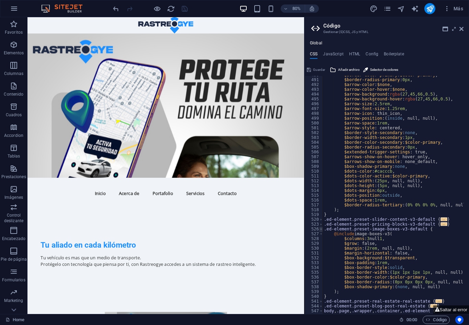
click at [321, 230] on span at bounding box center [321, 229] width 4 height 5
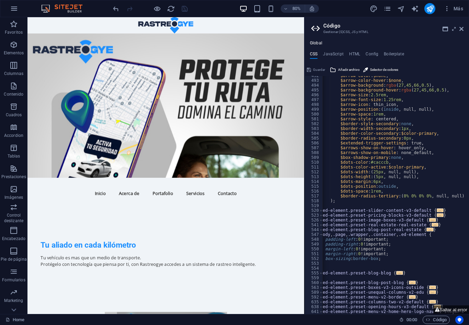
scroll to position [0, 0]
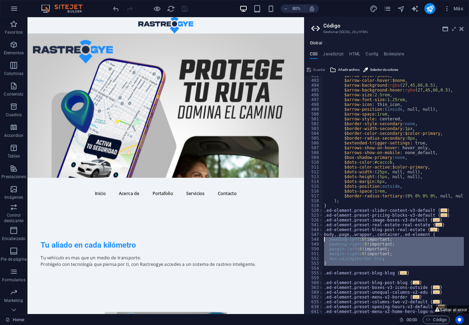
drag, startPoint x: 388, startPoint y: 267, endPoint x: 321, endPoint y: 241, distance: 71.7
click at [321, 241] on div "$border-style-primary: none, 492 493 494 495 496 497 498 499 500 501 502 503 50…" at bounding box center [387, 195] width 165 height 238
type textarea "padding-left: 0 !important; padding-right: 0 !important;"
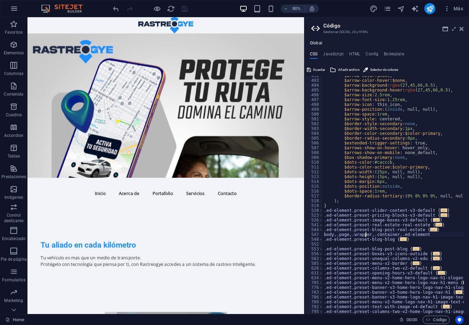
click at [367, 233] on div "$arrow-color : $none , $arrow-color-hover : $none , $arrow-background : rgba ( …" at bounding box center [464, 194] width 283 height 242
type textarea ".ed-element.preset-blog-blog {"
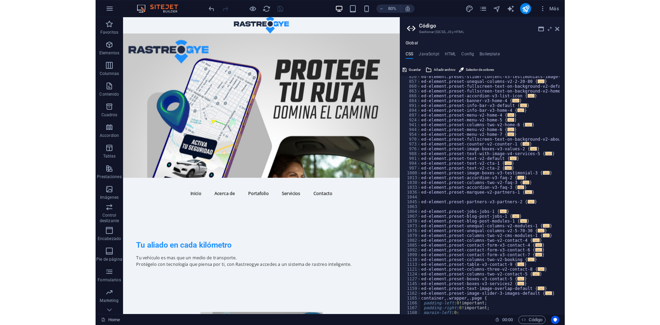
scroll to position [551, 0]
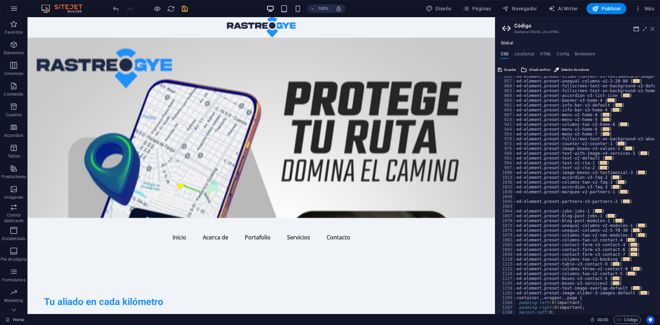
click at [653, 29] on icon at bounding box center [652, 28] width 4 height 5
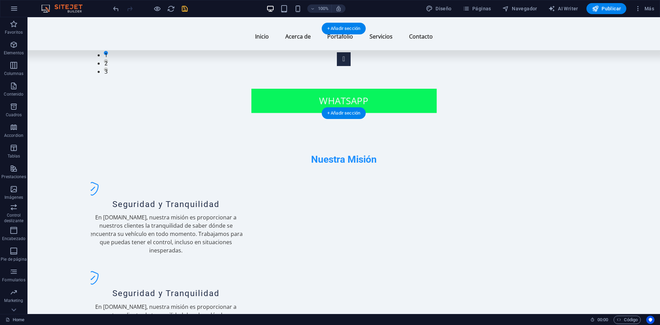
scroll to position [1366, 0]
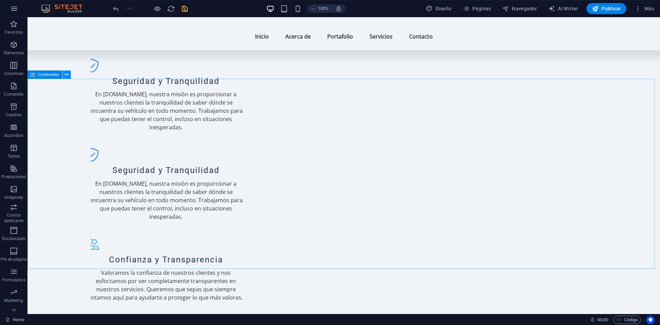
click at [67, 71] on icon at bounding box center [67, 74] width 4 height 7
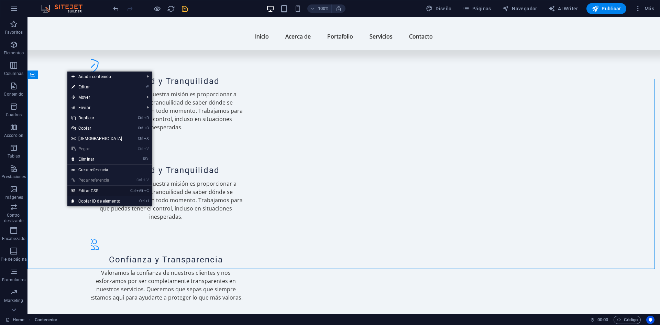
click at [99, 193] on link "Ctrl Alt C Editar CSS" at bounding box center [96, 191] width 59 height 10
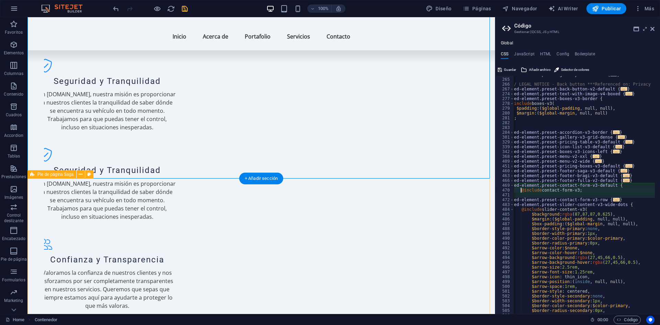
scroll to position [134, 0]
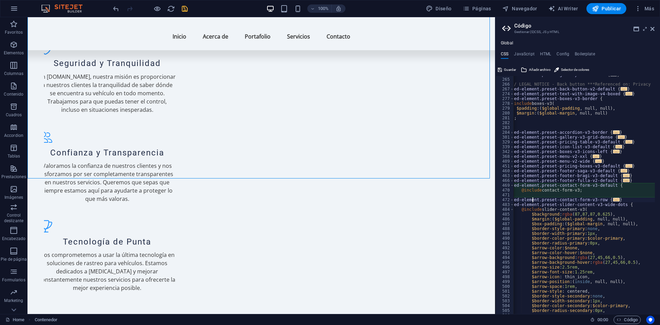
click at [532, 197] on div ".ed-element.preset-gallery-v3-default { ... } // LEGAL NOTICE - Back button ***…" at bounding box center [651, 193] width 283 height 242
type textarea ".ed-element.preset-contact-form-v3-row {"
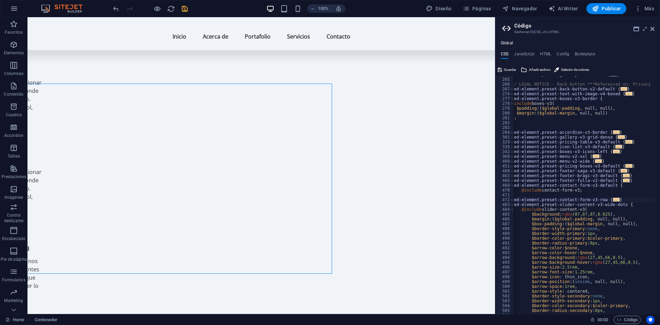
scroll to position [1271, 159]
click at [335, 148] on html "Skip to main content Inicio Acerca de Portafolio Servicios Contacto Tu aliado e…" at bounding box center [101, 116] width 467 height 2740
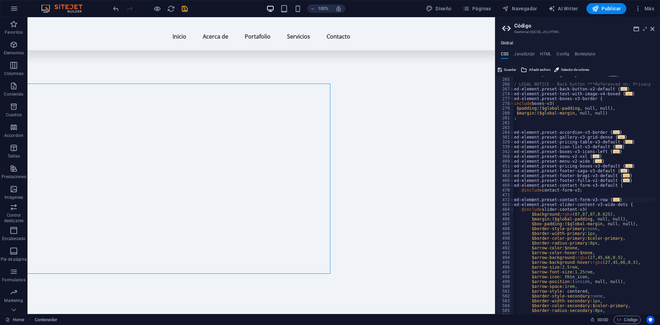
click at [335, 148] on html "Skip to main content Inicio Acerca de Portafolio Servicios Contacto Tu aliado e…" at bounding box center [101, 116] width 467 height 2740
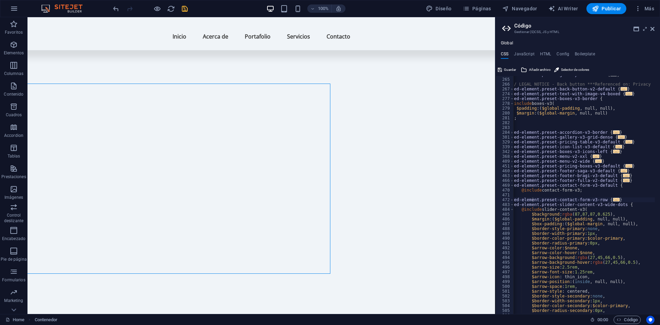
click at [335, 148] on html "Skip to main content Inicio Acerca de Portafolio Servicios Contacto Tu aliado e…" at bounding box center [101, 116] width 467 height 2740
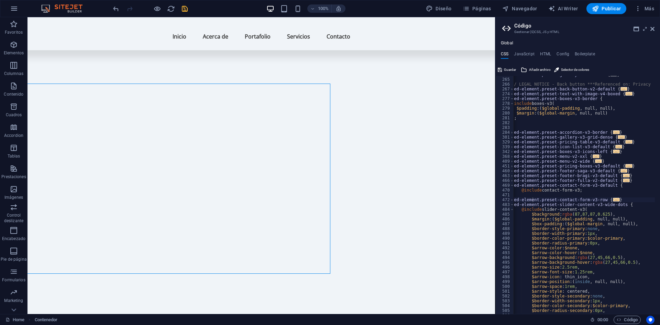
drag, startPoint x: 361, startPoint y: 148, endPoint x: 545, endPoint y: 190, distance: 189.7
click at [335, 190] on html "Skip to main content Inicio Acerca de Portafolio Servicios Contacto Tu aliado e…" at bounding box center [101, 116] width 467 height 2740
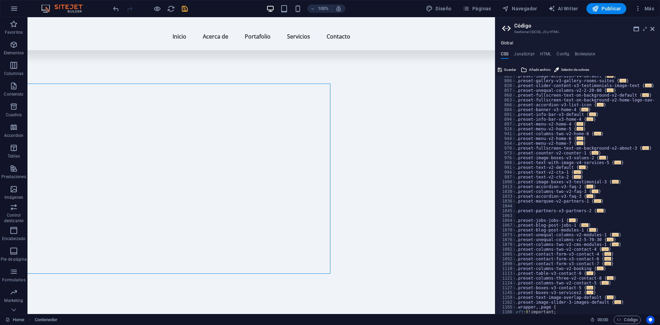
scroll to position [600, 0]
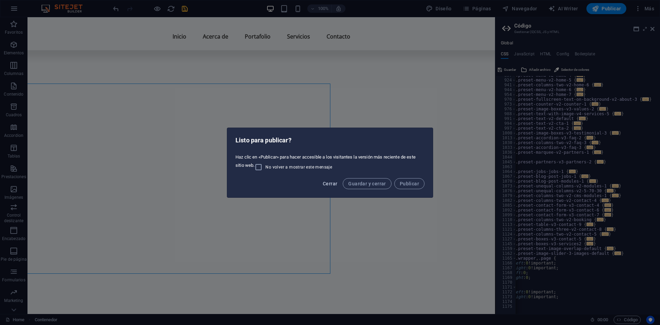
click at [333, 185] on span "Cerrar" at bounding box center [330, 183] width 14 height 5
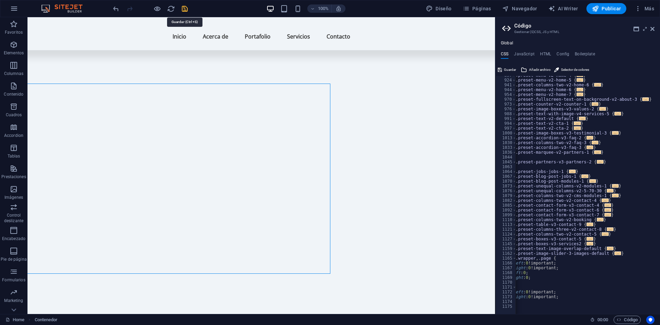
click at [186, 10] on icon "save" at bounding box center [185, 9] width 8 height 8
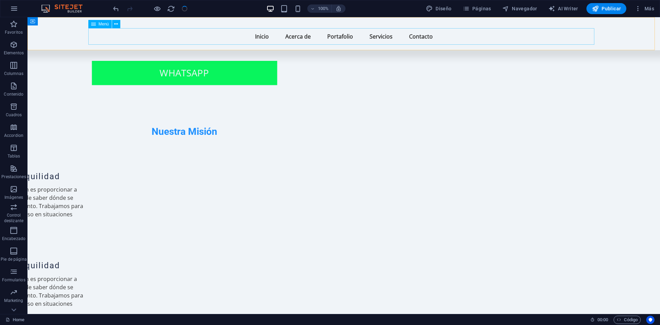
scroll to position [1181, 159]
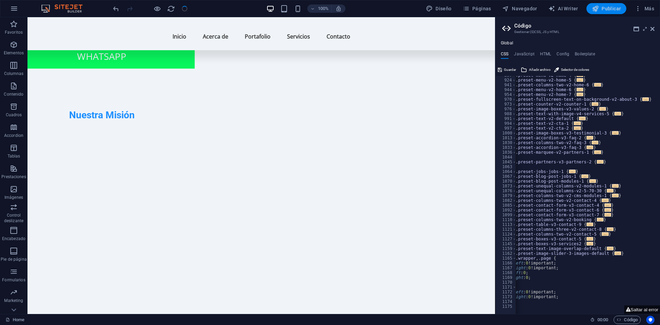
click at [603, 6] on span "Publicar" at bounding box center [606, 8] width 29 height 7
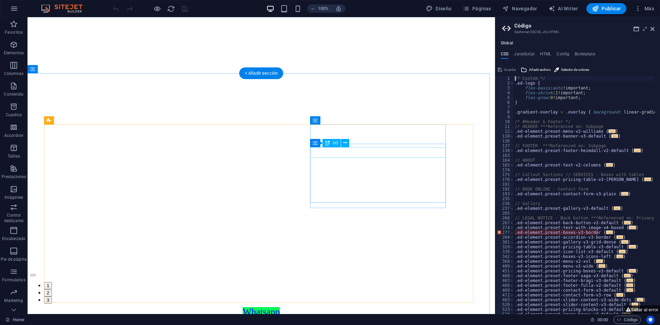
scroll to position [800, 0]
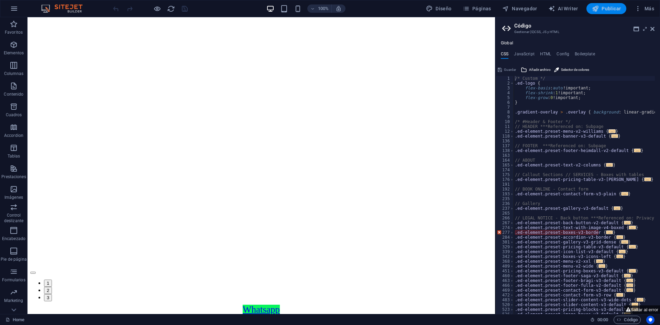
click at [589, 6] on button "Publicar" at bounding box center [606, 8] width 40 height 11
